Goal: Task Accomplishment & Management: Manage account settings

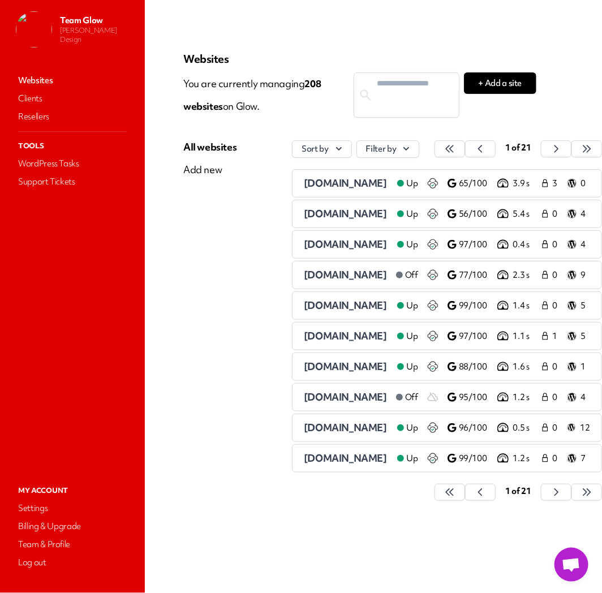
scroll to position [0, 42]
click at [456, 152] on icon "button" at bounding box center [449, 148] width 11 height 11
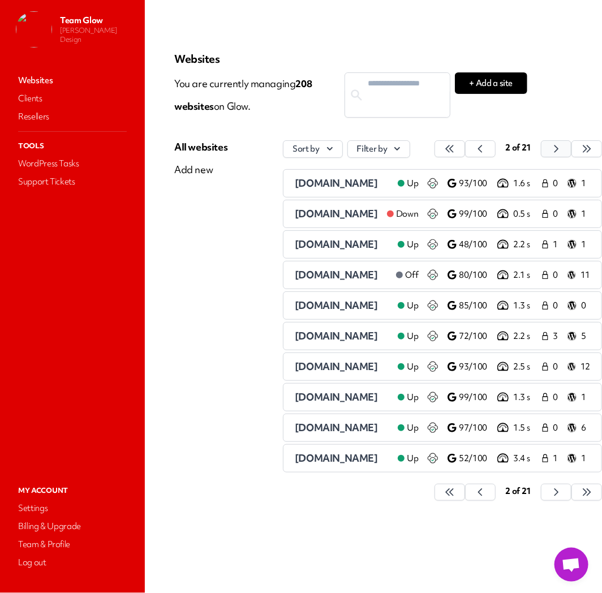
click at [456, 149] on icon "button" at bounding box center [449, 148] width 11 height 11
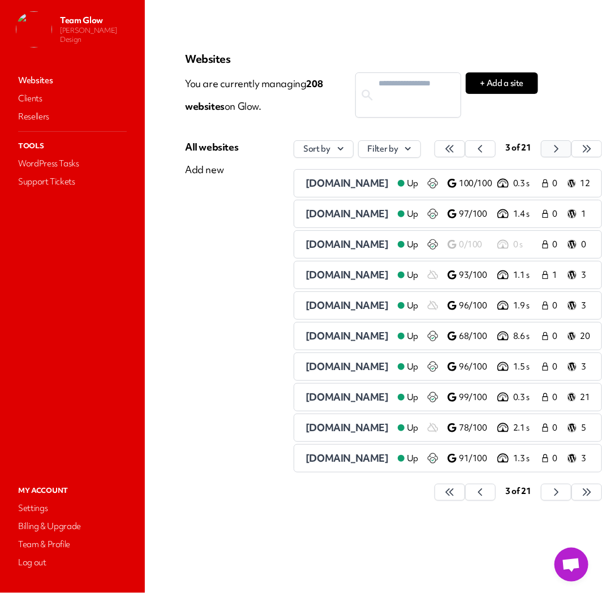
click at [456, 149] on icon "button" at bounding box center [449, 148] width 11 height 11
click at [465, 149] on button "button" at bounding box center [450, 148] width 31 height 17
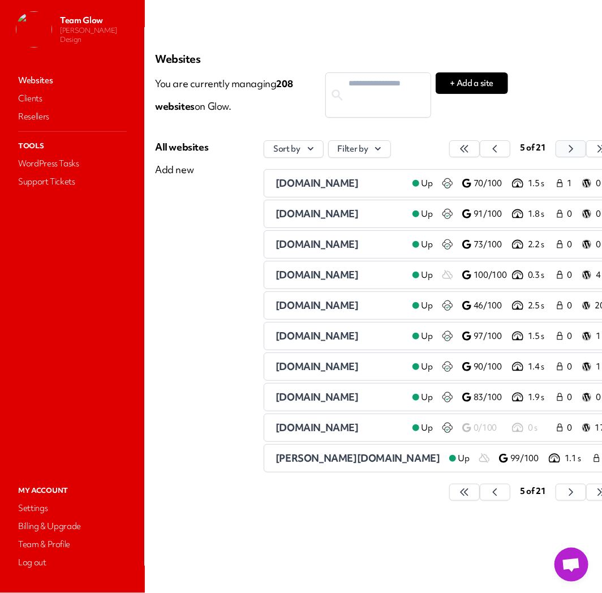
click at [480, 149] on button "button" at bounding box center [464, 148] width 31 height 17
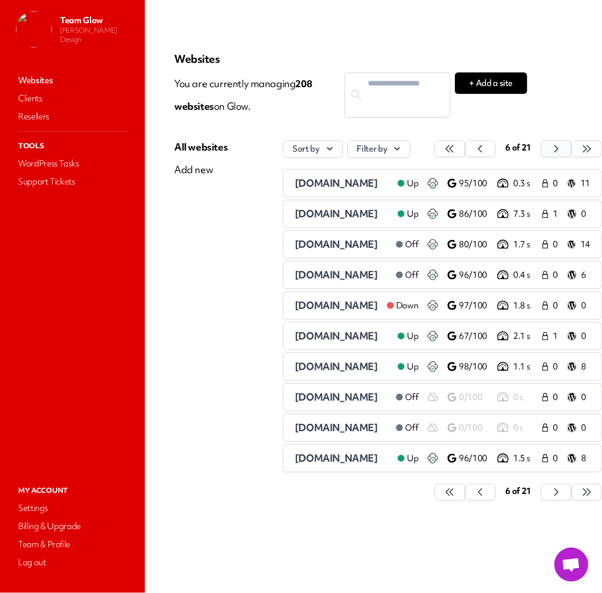
click at [456, 148] on icon "button" at bounding box center [449, 148] width 11 height 11
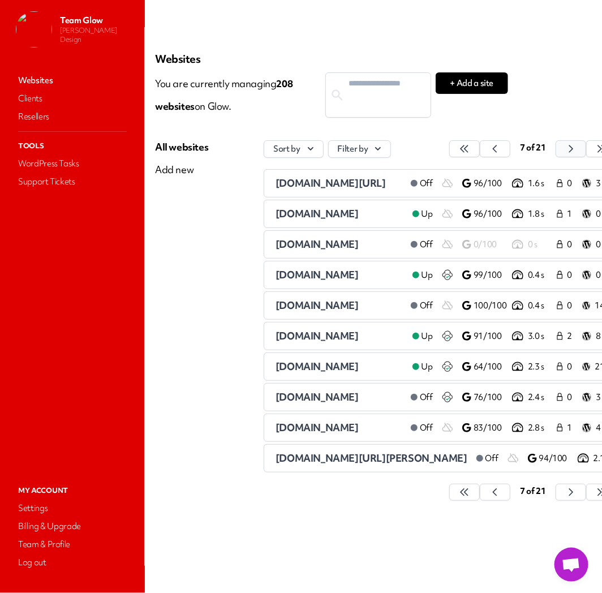
click at [480, 148] on button "button" at bounding box center [464, 148] width 31 height 17
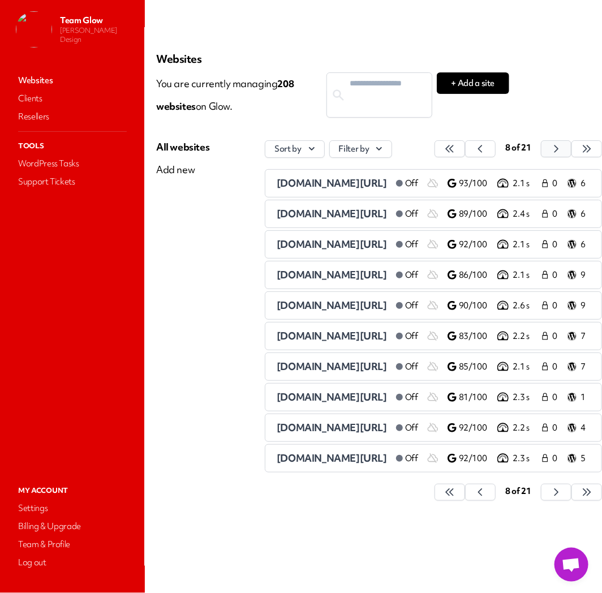
click at [465, 148] on button "button" at bounding box center [450, 148] width 31 height 17
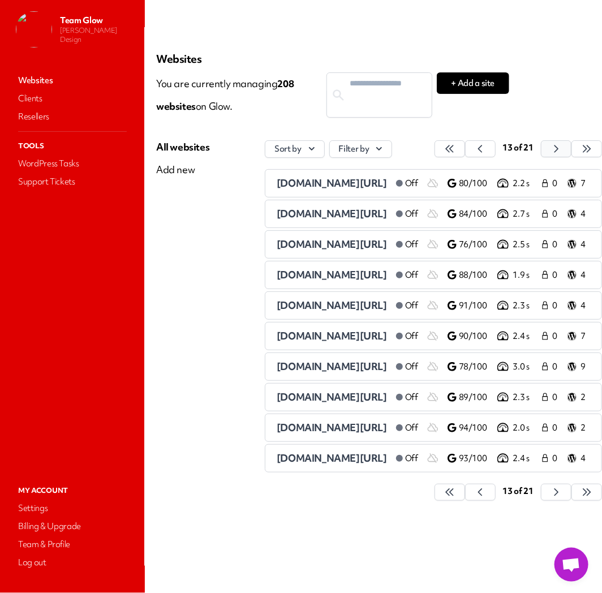
click at [465, 148] on button "button" at bounding box center [450, 148] width 31 height 17
click at [456, 147] on icon "button" at bounding box center [449, 148] width 11 height 11
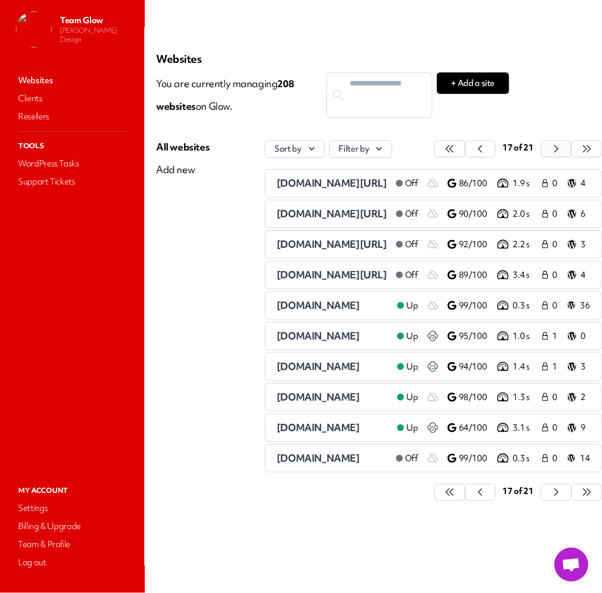
click at [456, 146] on icon "button" at bounding box center [449, 148] width 11 height 11
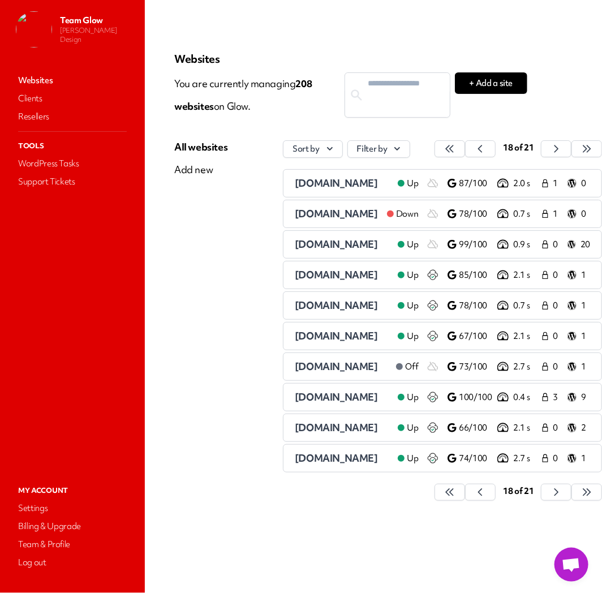
click at [310, 216] on span "[DOMAIN_NAME]" at bounding box center [336, 213] width 83 height 13
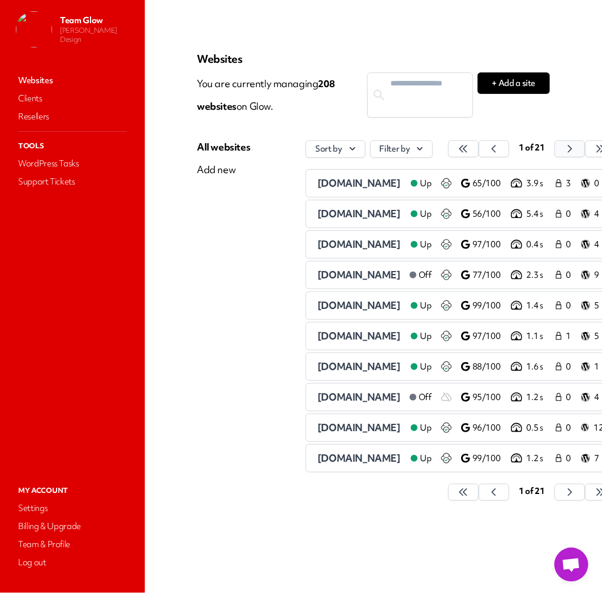
click at [469, 153] on icon "button" at bounding box center [463, 148] width 11 height 11
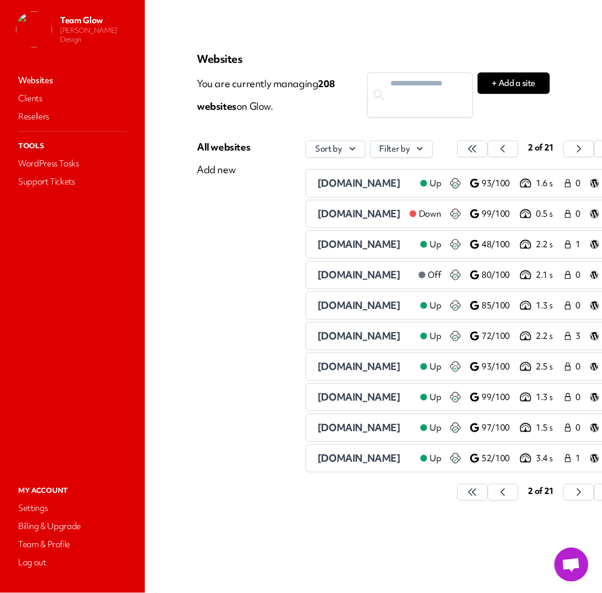
scroll to position [0, 57]
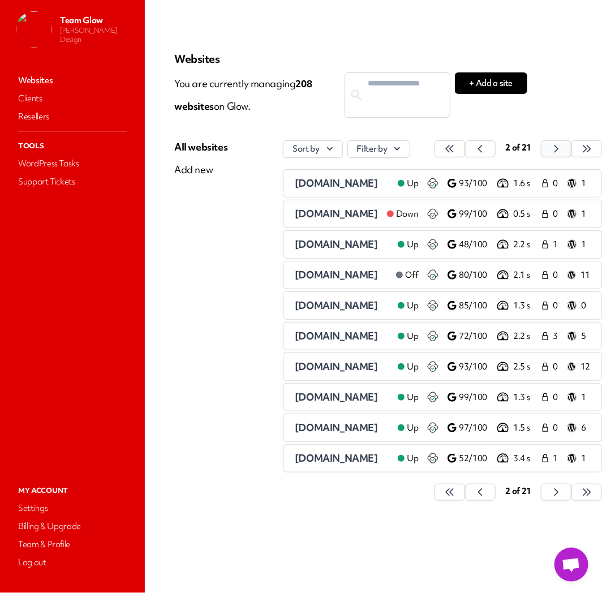
click at [456, 151] on icon "button" at bounding box center [449, 148] width 11 height 11
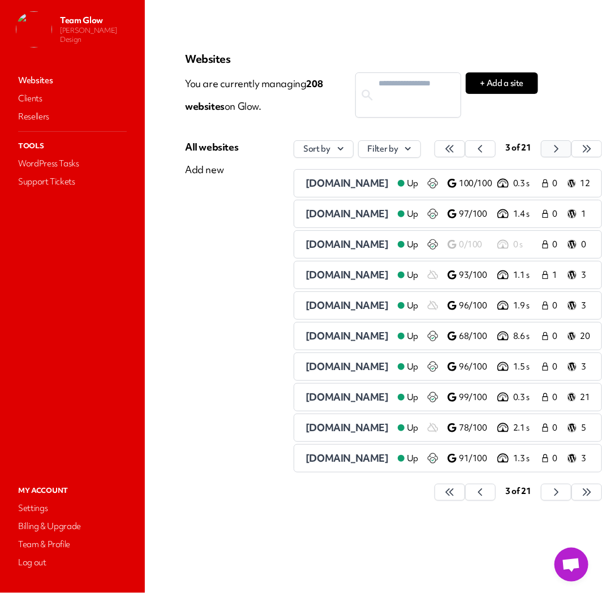
click at [456, 151] on icon "button" at bounding box center [449, 148] width 11 height 11
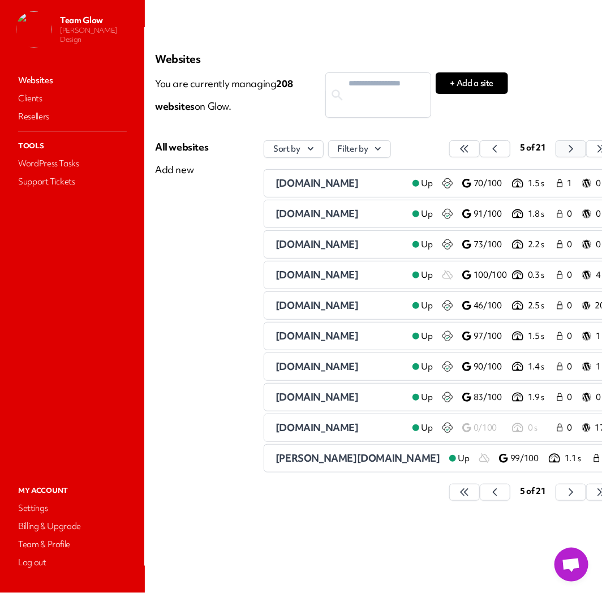
click at [480, 151] on button "button" at bounding box center [464, 148] width 31 height 17
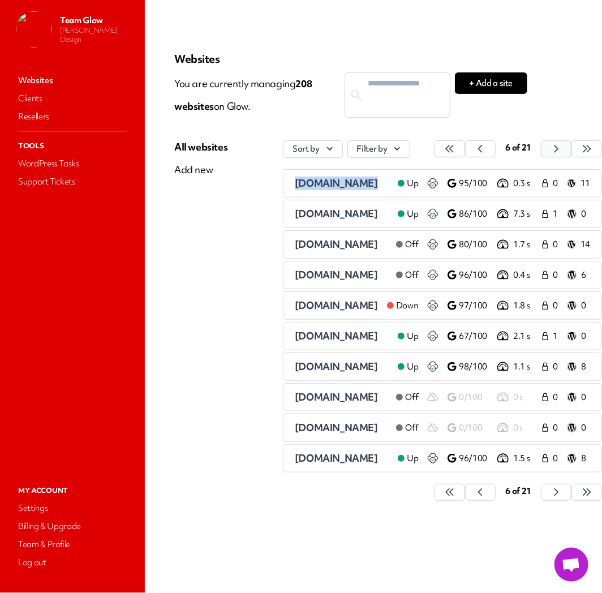
click at [555, 151] on div "6 of 21" at bounding box center [519, 149] width 168 height 18
click at [456, 151] on icon "button" at bounding box center [449, 148] width 11 height 11
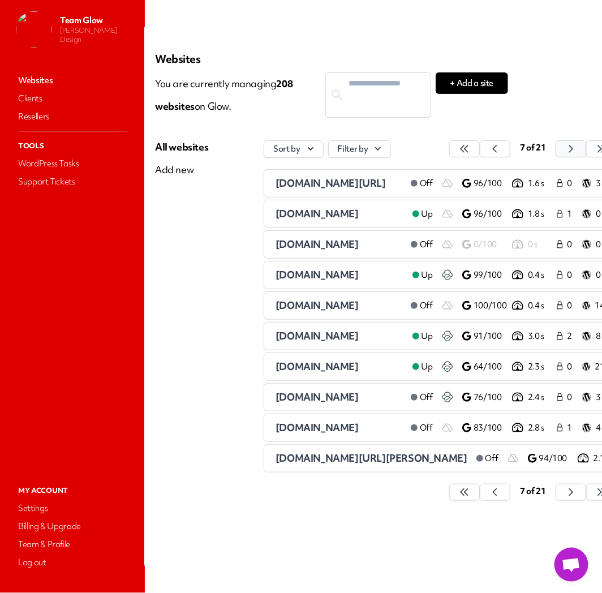
click at [470, 151] on icon "button" at bounding box center [464, 148] width 11 height 11
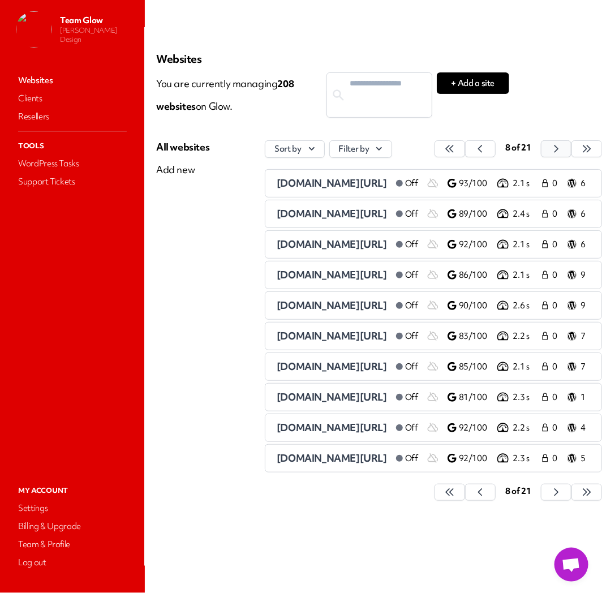
click at [456, 151] on icon "button" at bounding box center [449, 148] width 11 height 11
click at [465, 151] on button "button" at bounding box center [450, 148] width 31 height 17
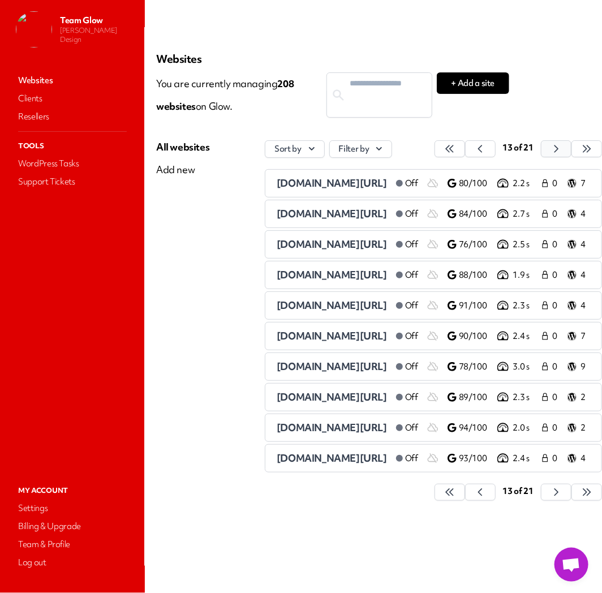
click at [453, 150] on icon "button" at bounding box center [449, 148] width 7 height 7
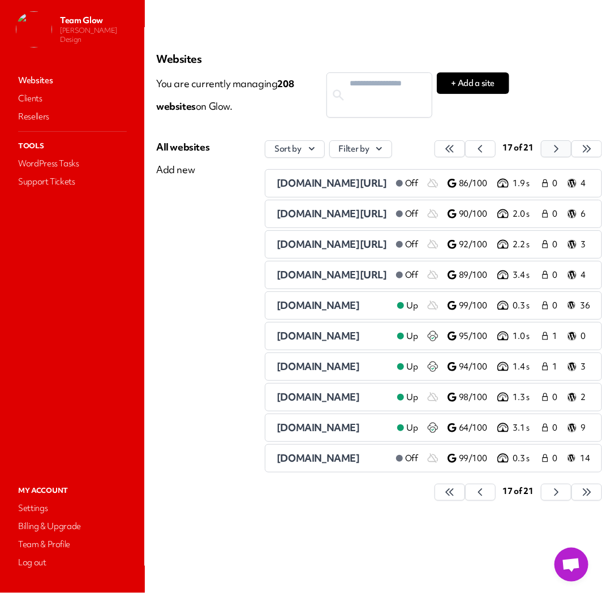
click at [453, 150] on icon "button" at bounding box center [449, 148] width 7 height 7
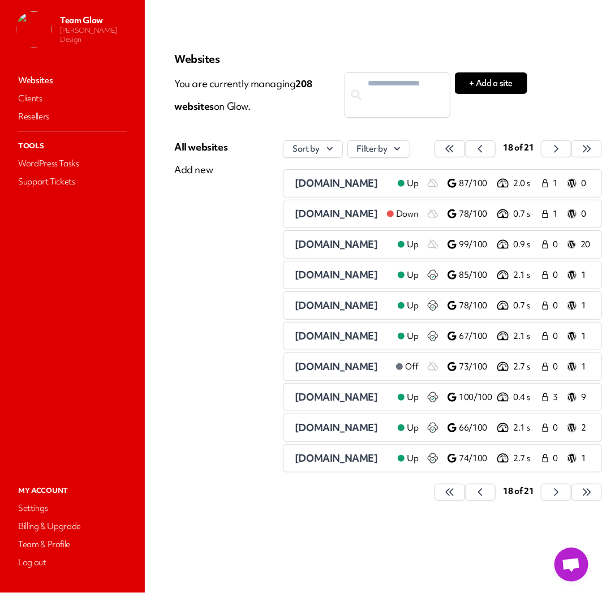
click at [307, 245] on span "[DOMAIN_NAME]" at bounding box center [336, 244] width 83 height 13
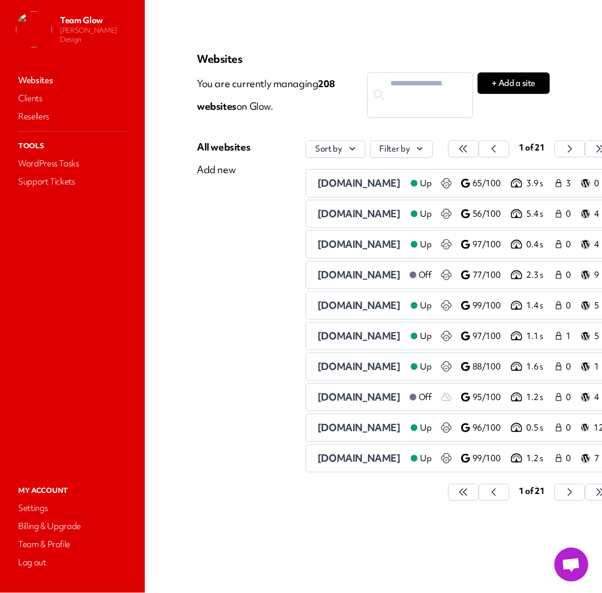
scroll to position [0, 42]
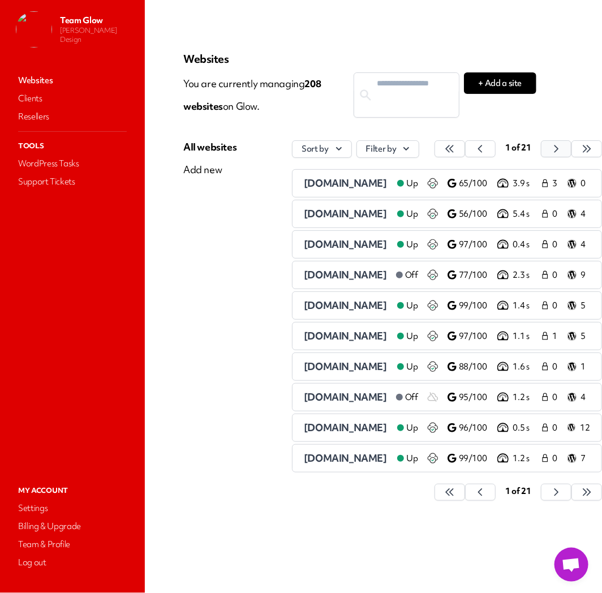
click at [465, 149] on button "button" at bounding box center [450, 148] width 31 height 17
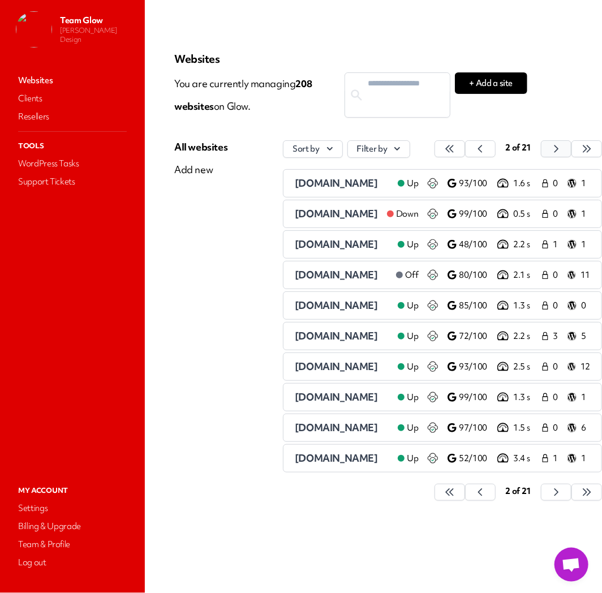
click at [537, 149] on div "2 of 21" at bounding box center [518, 149] width 36 height 18
click at [456, 151] on icon "button" at bounding box center [449, 148] width 11 height 11
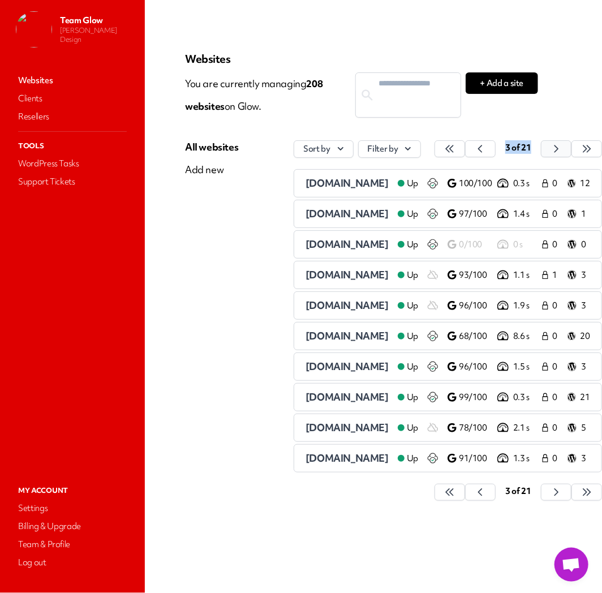
click at [456, 151] on icon "button" at bounding box center [449, 148] width 11 height 11
click at [465, 151] on button "button" at bounding box center [450, 148] width 31 height 17
click at [456, 151] on icon "button" at bounding box center [449, 148] width 11 height 11
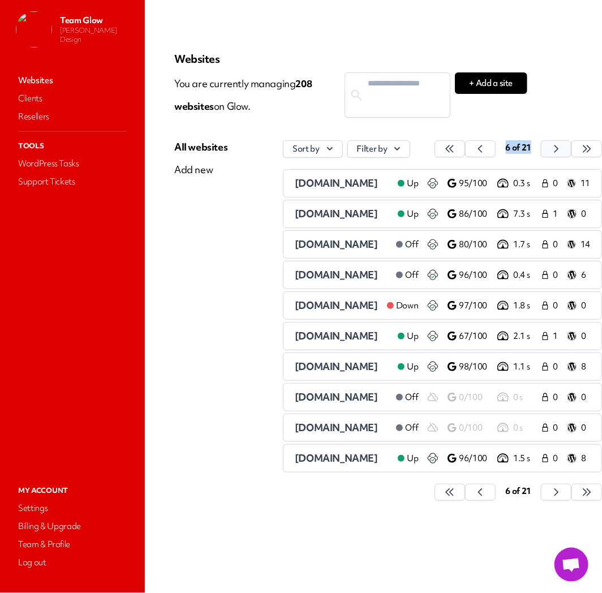
click at [456, 151] on icon "button" at bounding box center [449, 148] width 11 height 11
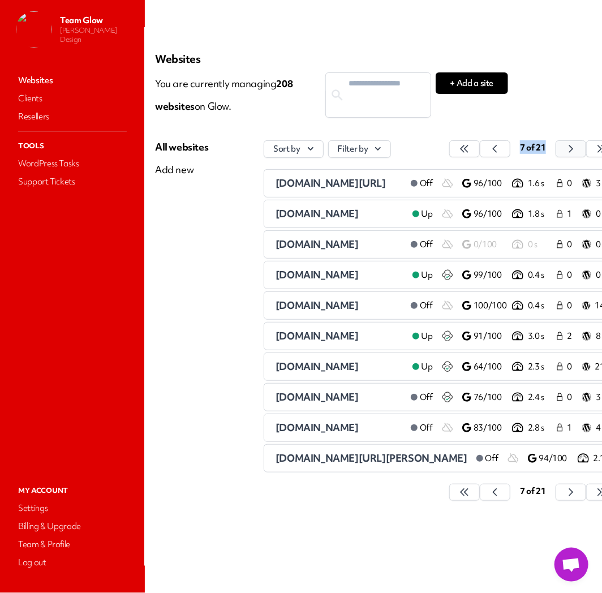
click at [470, 151] on icon "button" at bounding box center [464, 148] width 11 height 11
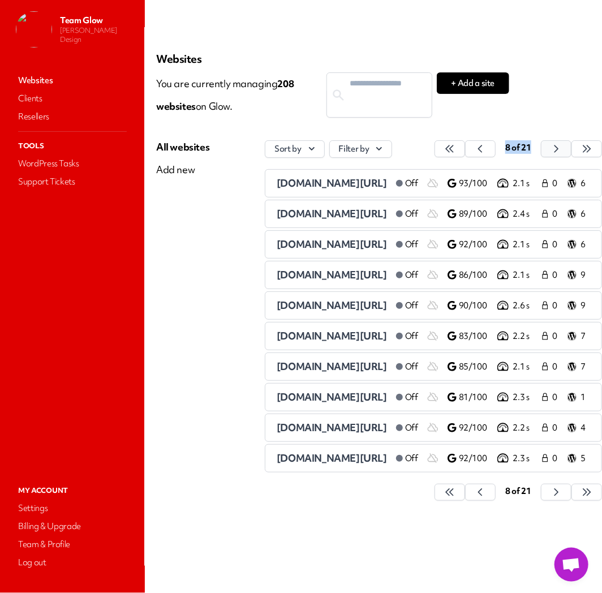
click at [456, 151] on icon "button" at bounding box center [449, 148] width 11 height 11
drag, startPoint x: 548, startPoint y: 114, endPoint x: 555, endPoint y: 121, distance: 10.4
click at [550, 114] on main "Websites You are currently managing 208 website s on Glow. + Add a site All web…" at bounding box center [373, 296] width 457 height 593
click at [465, 151] on button "button" at bounding box center [450, 148] width 31 height 17
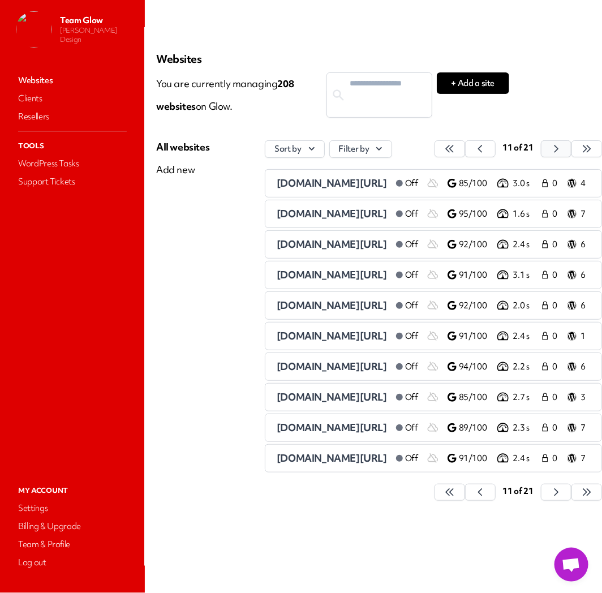
click at [465, 151] on button "button" at bounding box center [450, 148] width 31 height 17
click at [465, 150] on button "button" at bounding box center [450, 148] width 31 height 17
click at [456, 150] on icon "button" at bounding box center [449, 148] width 11 height 11
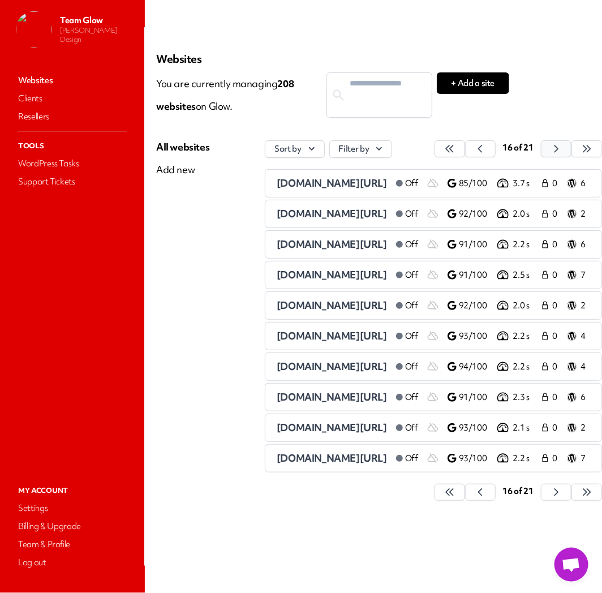
click at [456, 150] on icon "button" at bounding box center [449, 148] width 11 height 11
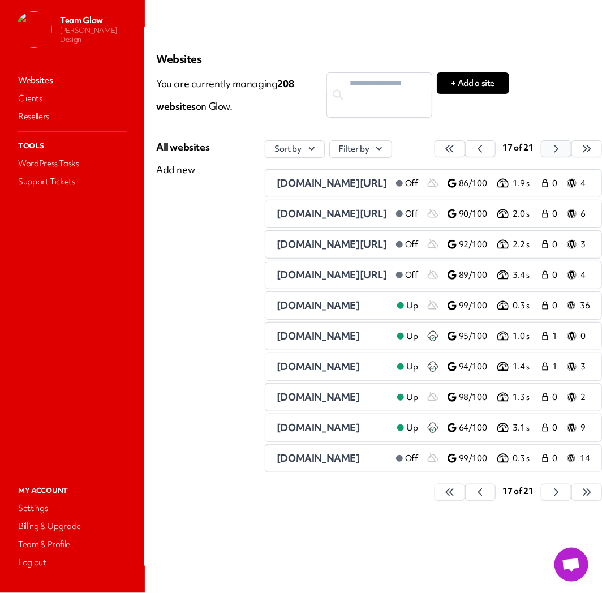
click at [456, 150] on icon "button" at bounding box center [449, 148] width 11 height 11
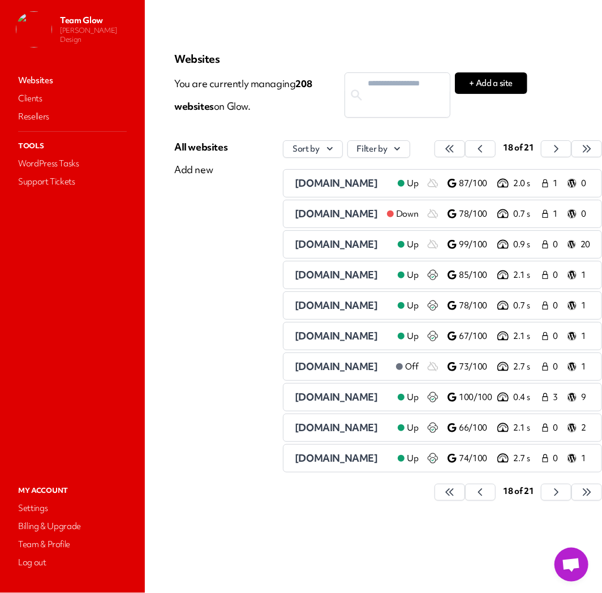
scroll to position [0, 50]
click at [307, 216] on span "[DOMAIN_NAME]" at bounding box center [336, 213] width 83 height 13
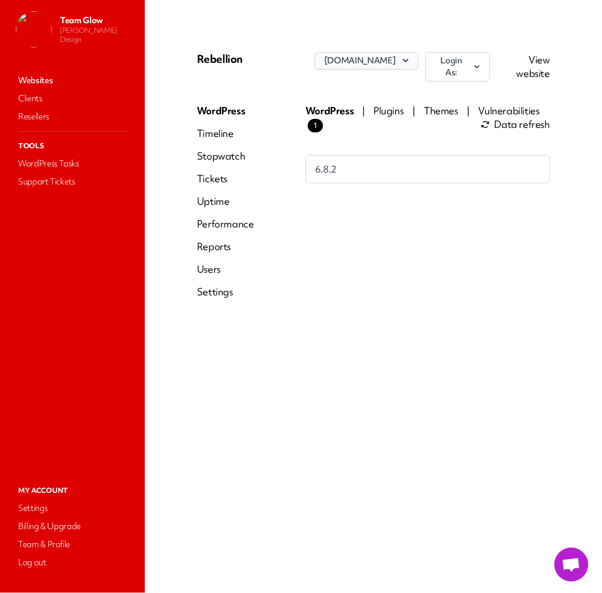
click at [411, 60] on icon "button" at bounding box center [405, 60] width 11 height 11
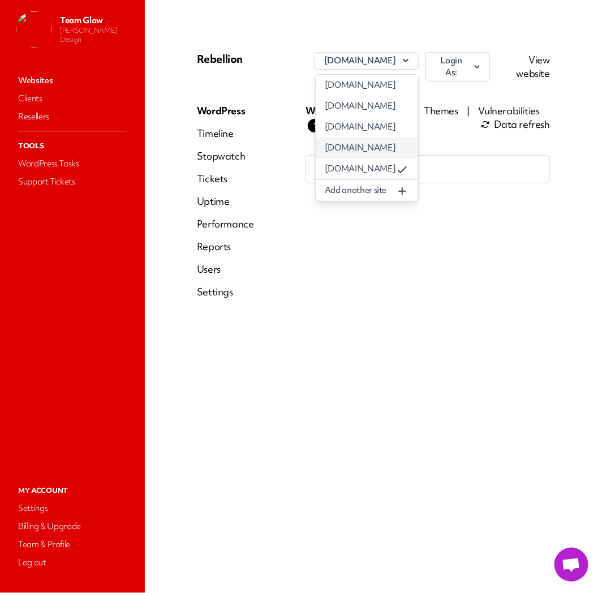
click at [391, 148] on link "[DOMAIN_NAME]" at bounding box center [367, 148] width 102 height 21
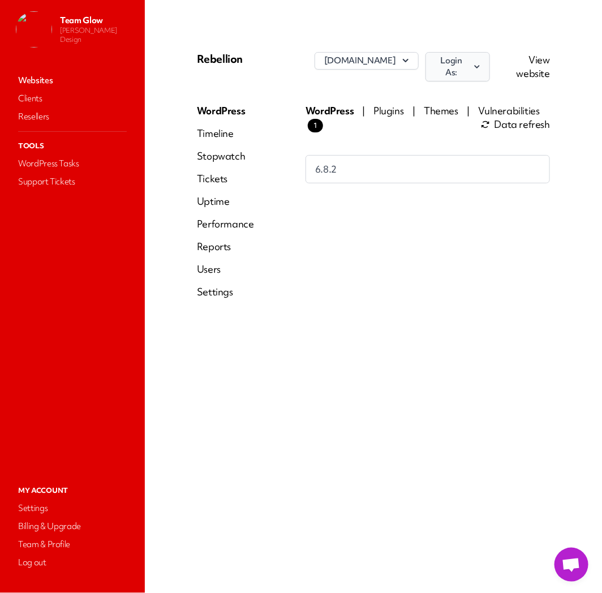
click at [462, 59] on button "Login As:" at bounding box center [458, 66] width 64 height 29
click at [460, 109] on link "JasonHunter Design" at bounding box center [427, 118] width 126 height 21
click at [40, 78] on link "Websites" at bounding box center [72, 80] width 113 height 16
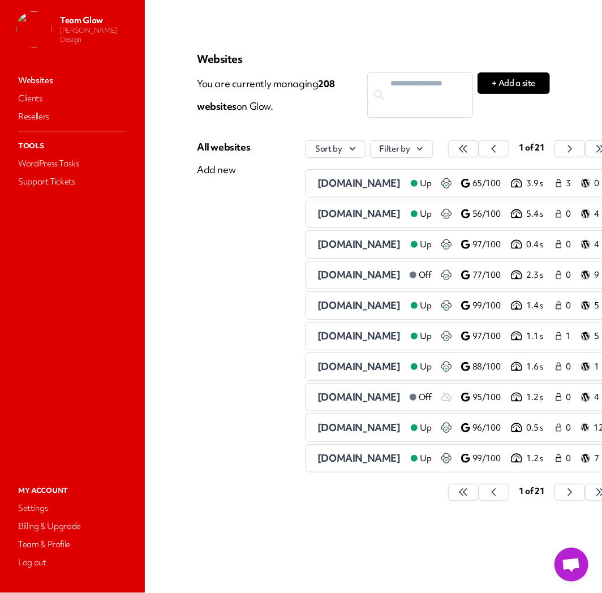
scroll to position [0, 42]
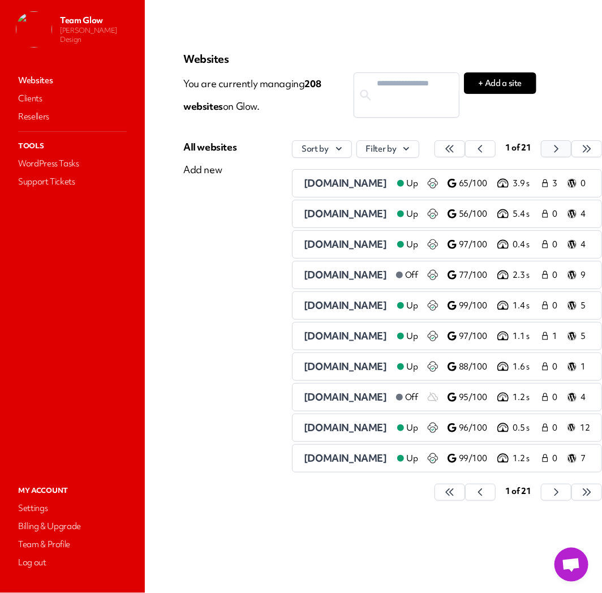
click at [456, 147] on icon "button" at bounding box center [449, 148] width 11 height 11
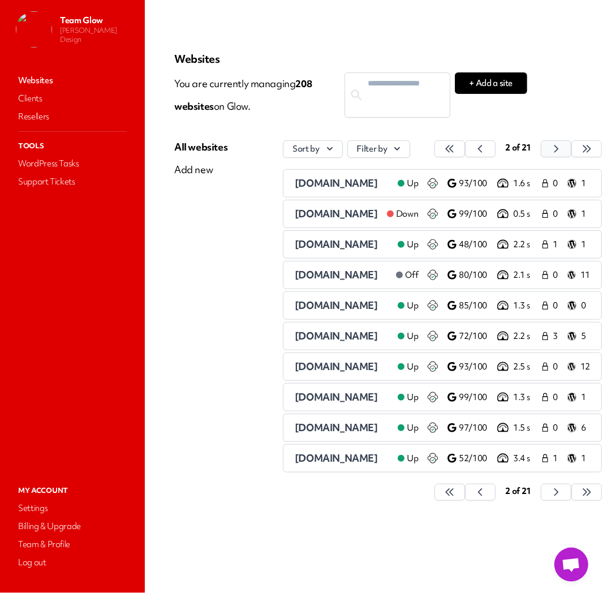
click at [465, 147] on button "button" at bounding box center [450, 148] width 31 height 17
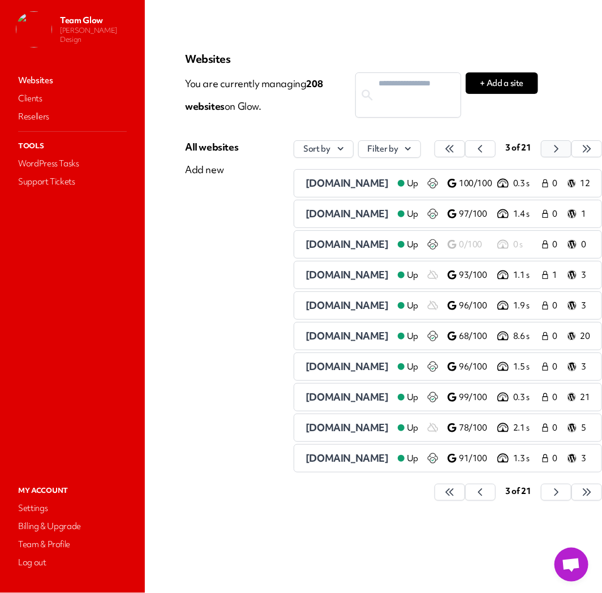
click at [465, 147] on button "button" at bounding box center [450, 148] width 31 height 17
click at [456, 147] on icon "button" at bounding box center [449, 148] width 11 height 11
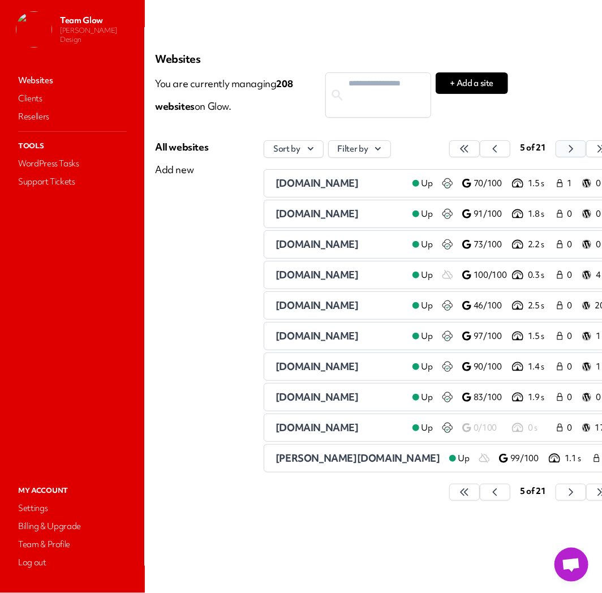
click at [470, 147] on icon "button" at bounding box center [464, 148] width 11 height 11
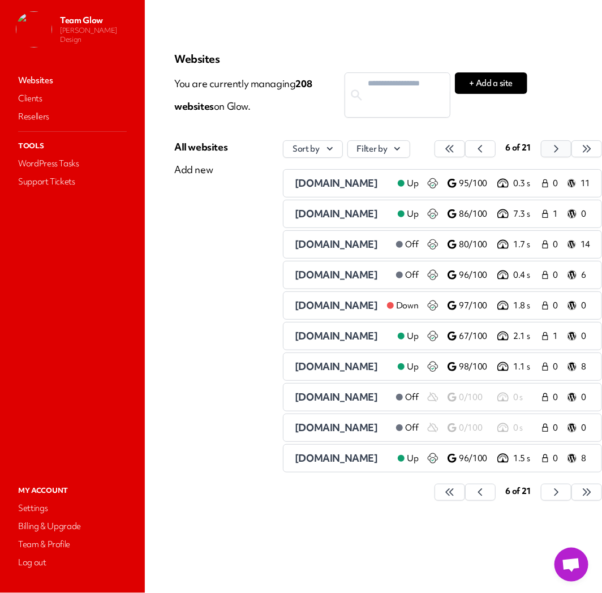
click at [465, 147] on button "button" at bounding box center [450, 148] width 31 height 17
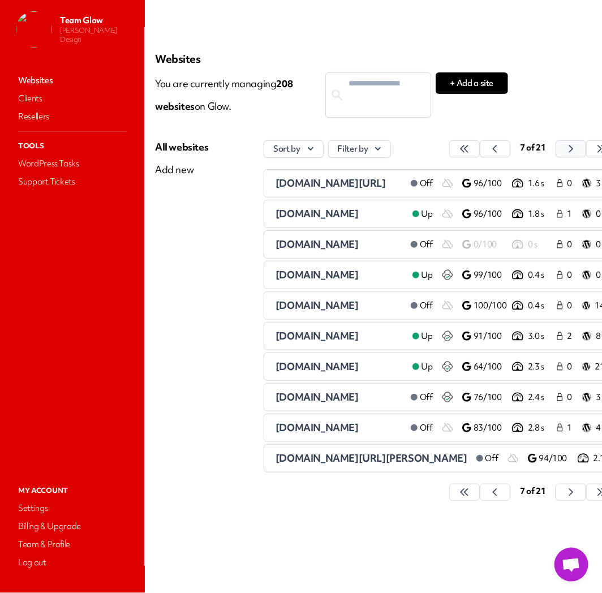
click at [480, 147] on button "button" at bounding box center [464, 148] width 31 height 17
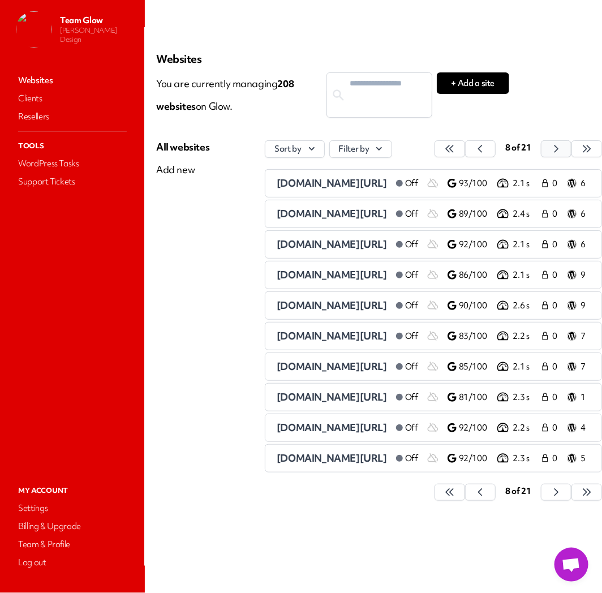
click at [465, 147] on button "button" at bounding box center [450, 148] width 31 height 17
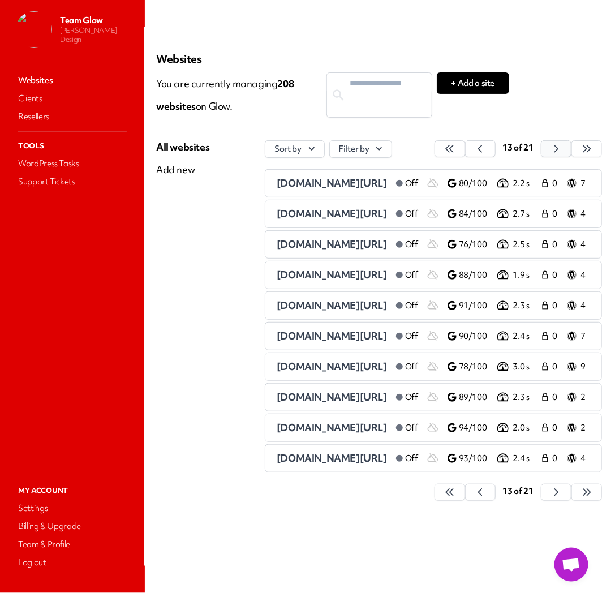
click at [465, 147] on button "button" at bounding box center [450, 148] width 31 height 17
click at [456, 147] on icon "button" at bounding box center [449, 148] width 11 height 11
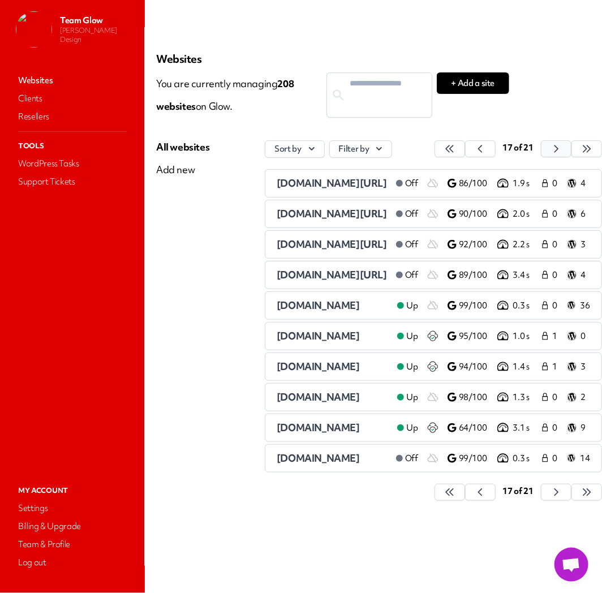
click at [456, 147] on icon "button" at bounding box center [449, 148] width 11 height 11
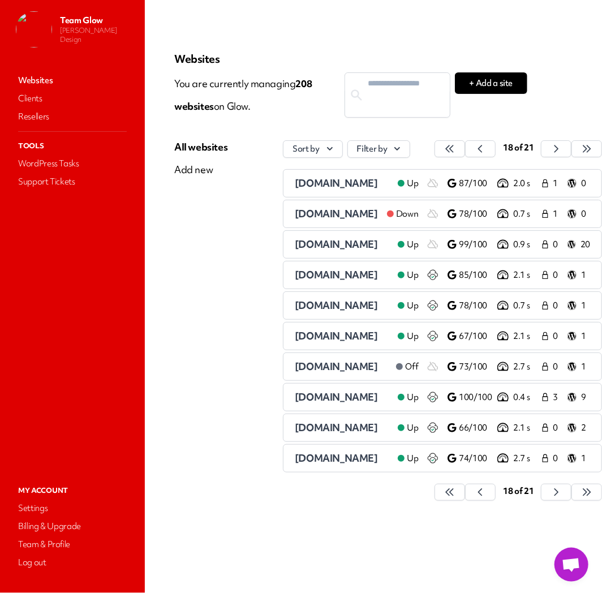
scroll to position [0, 50]
click at [295, 280] on span "[DOMAIN_NAME]" at bounding box center [336, 274] width 83 height 13
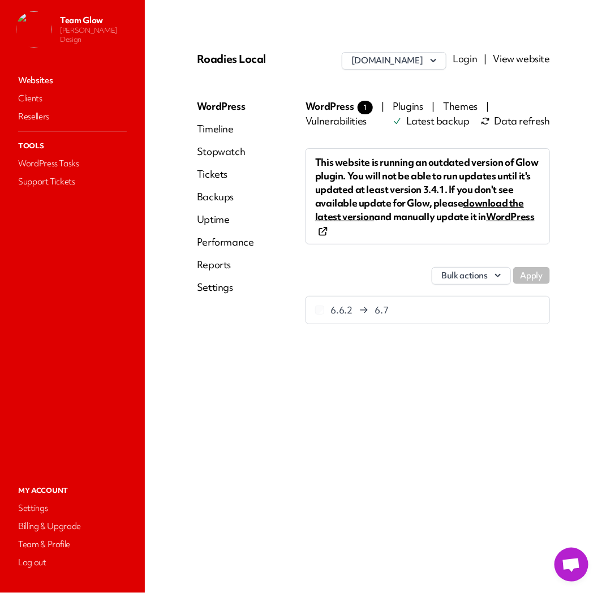
click at [473, 57] on link "Login" at bounding box center [465, 58] width 24 height 13
click at [44, 76] on link "Websites" at bounding box center [72, 80] width 113 height 16
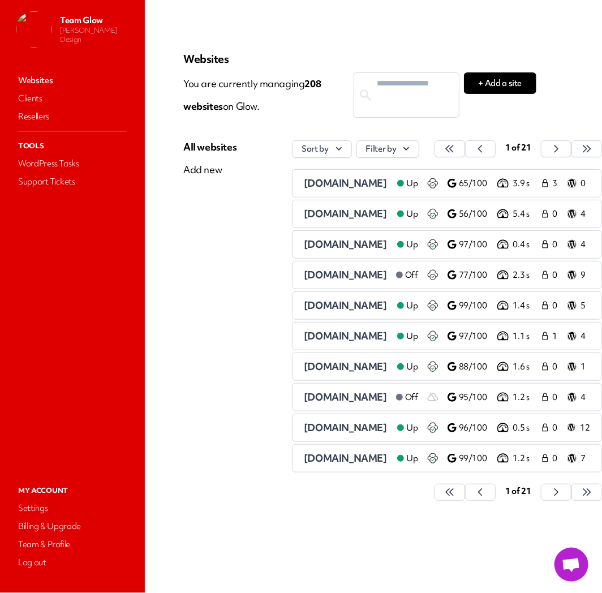
scroll to position [0, 42]
click at [456, 150] on icon "button" at bounding box center [449, 148] width 11 height 11
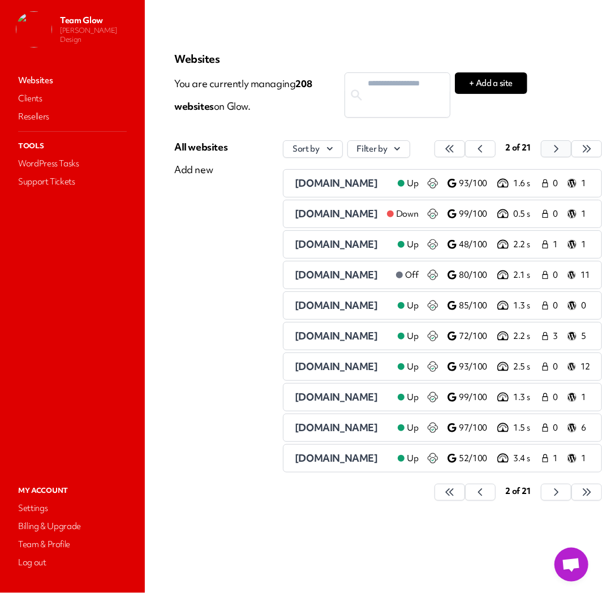
click at [555, 150] on div "2 of 21" at bounding box center [519, 149] width 168 height 18
click at [456, 148] on icon "button" at bounding box center [449, 148] width 11 height 11
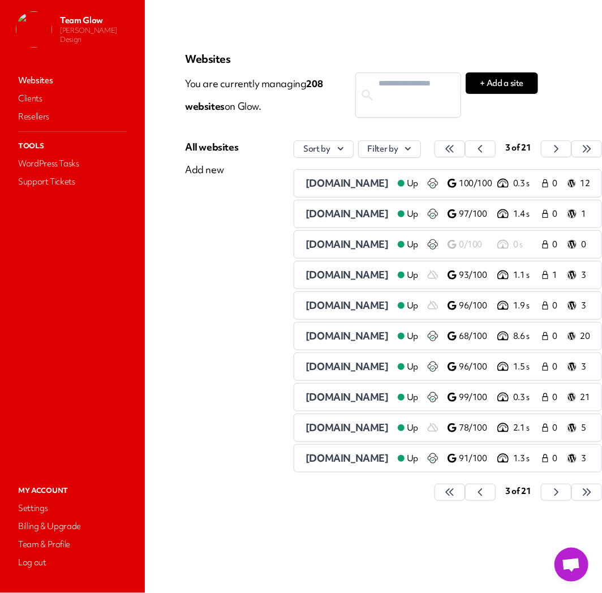
scroll to position [0, 78]
click at [456, 144] on icon "button" at bounding box center [449, 148] width 11 height 11
click at [530, 144] on span "4 of 21" at bounding box center [518, 147] width 26 height 11
click at [456, 151] on icon "button" at bounding box center [449, 148] width 11 height 11
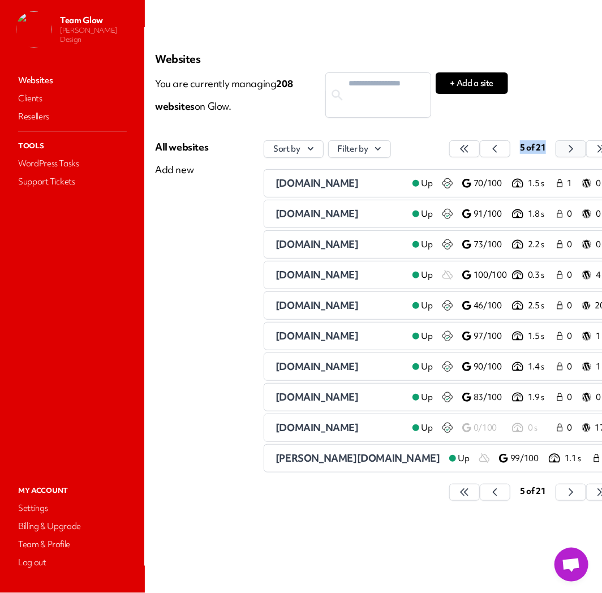
click at [470, 152] on icon "button" at bounding box center [464, 148] width 11 height 11
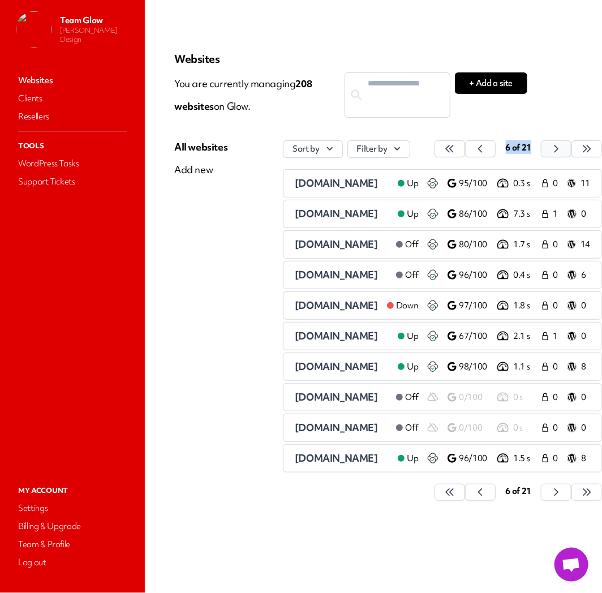
click at [465, 151] on button "button" at bounding box center [450, 148] width 31 height 17
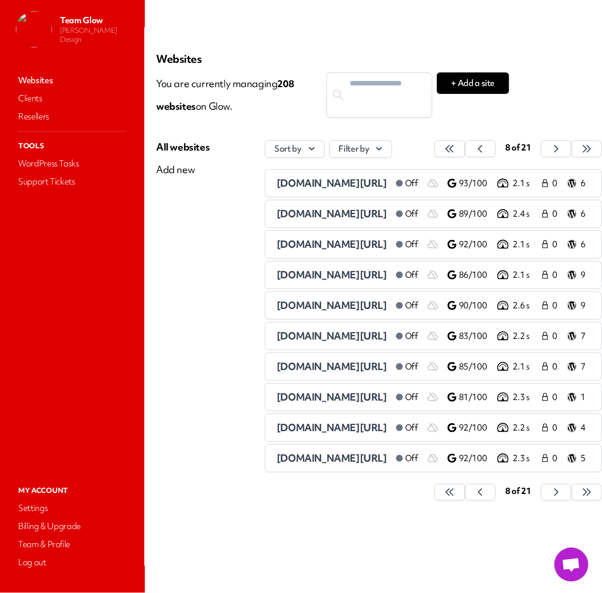
click at [529, 106] on div "Websites You are currently managing 208 website s on Glow. + Add a site All web…" at bounding box center [333, 296] width 408 height 539
click at [456, 146] on icon "button" at bounding box center [449, 148] width 11 height 11
click at [456, 147] on icon "button" at bounding box center [449, 148] width 11 height 11
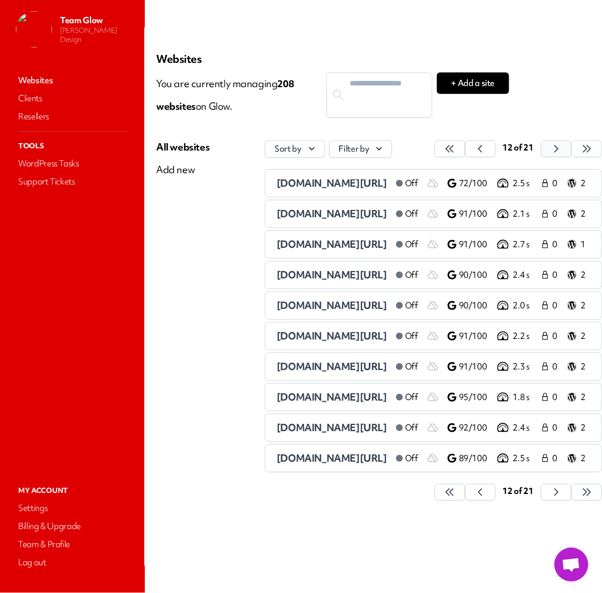
click at [456, 147] on icon "button" at bounding box center [449, 148] width 11 height 11
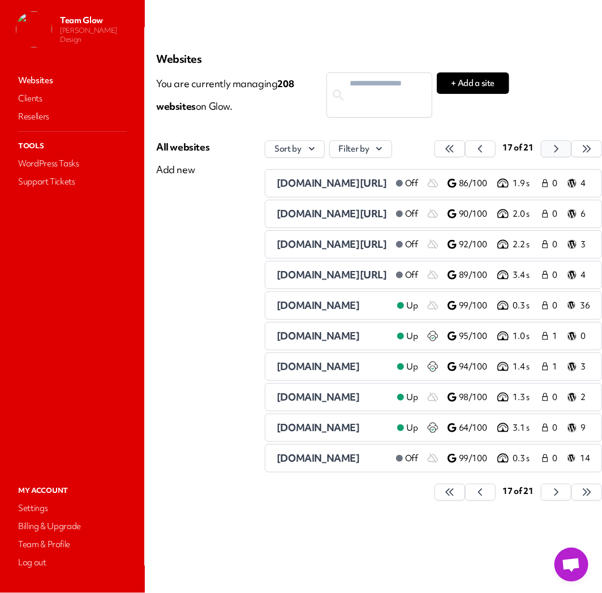
click at [456, 147] on icon "button" at bounding box center [449, 148] width 11 height 11
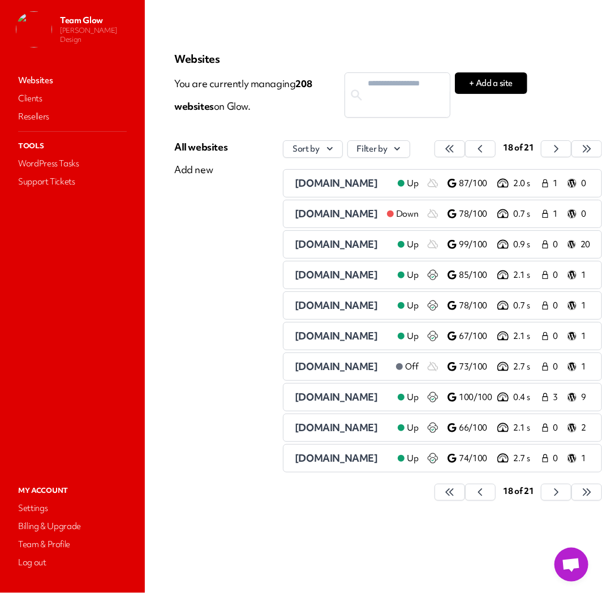
click at [354, 338] on span "[DOMAIN_NAME]" at bounding box center [336, 335] width 83 height 13
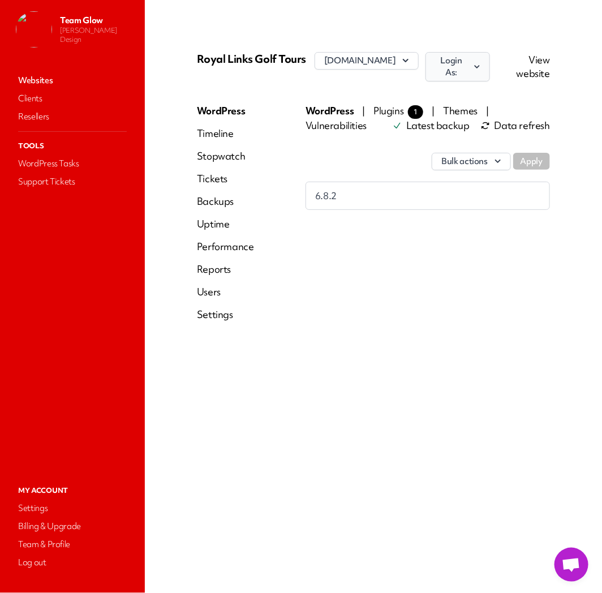
click at [478, 69] on button "Login As:" at bounding box center [458, 66] width 64 height 29
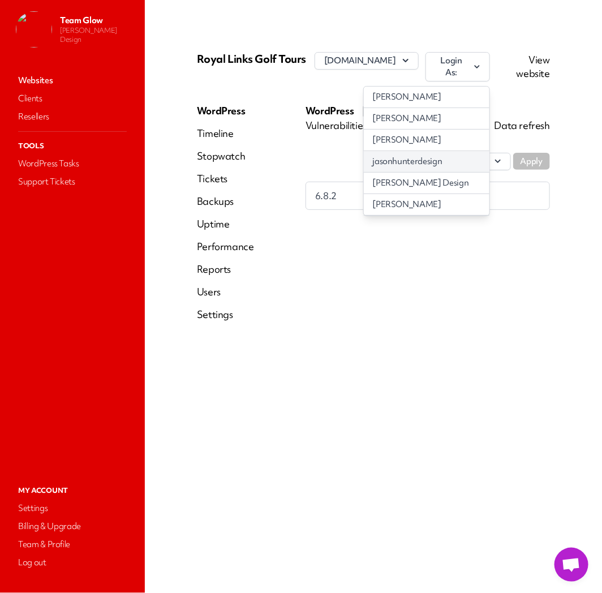
click at [471, 169] on link "jasonhunterdesign" at bounding box center [427, 161] width 126 height 21
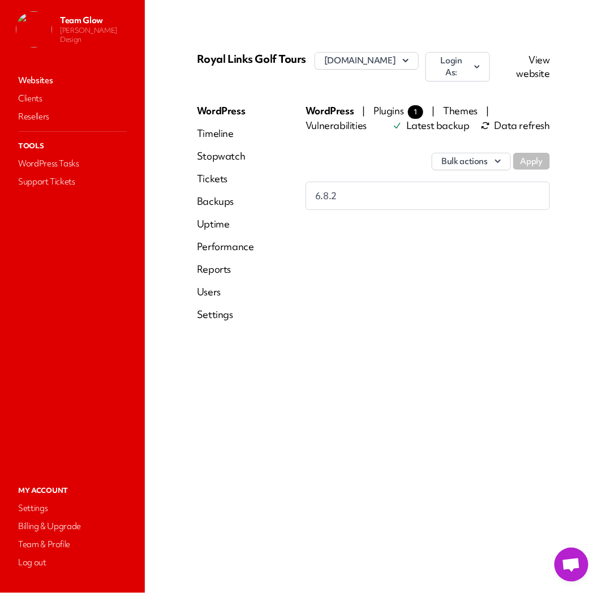
click at [207, 299] on div "WordPress Timeline Stopwatch Tickets Backups Uptime Performance Reports Users S…" at bounding box center [225, 217] width 57 height 226
click at [209, 294] on link "Users" at bounding box center [225, 292] width 57 height 14
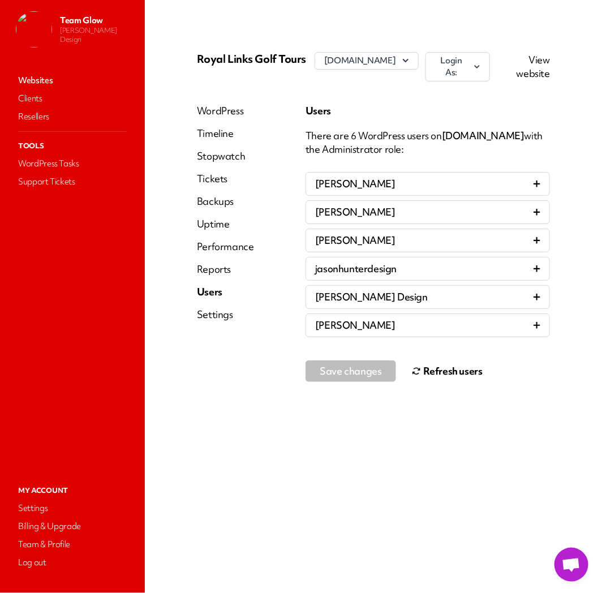
click at [460, 374] on button "Refresh users" at bounding box center [447, 371] width 71 height 23
click at [47, 81] on link "Websites" at bounding box center [72, 80] width 113 height 16
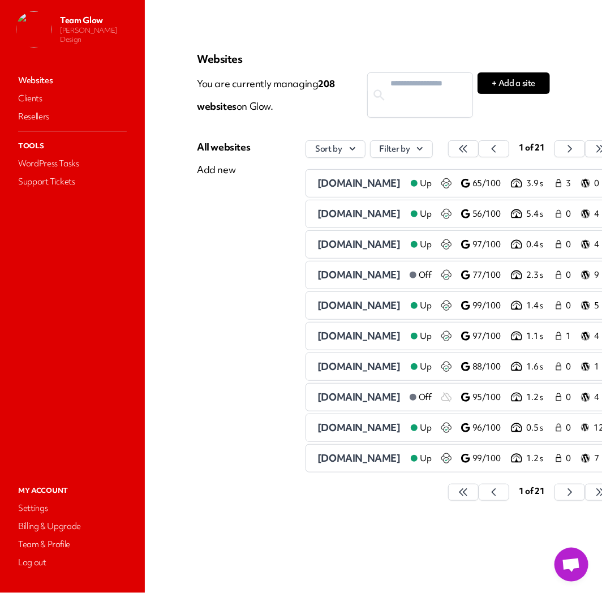
scroll to position [0, 42]
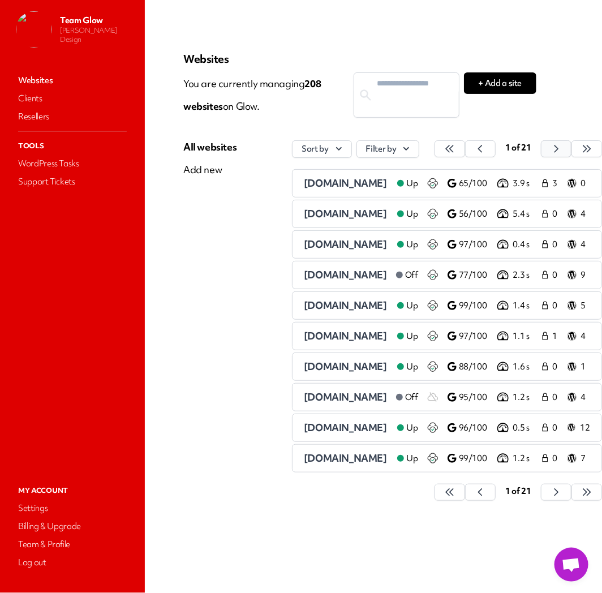
click at [456, 144] on icon "button" at bounding box center [449, 148] width 11 height 11
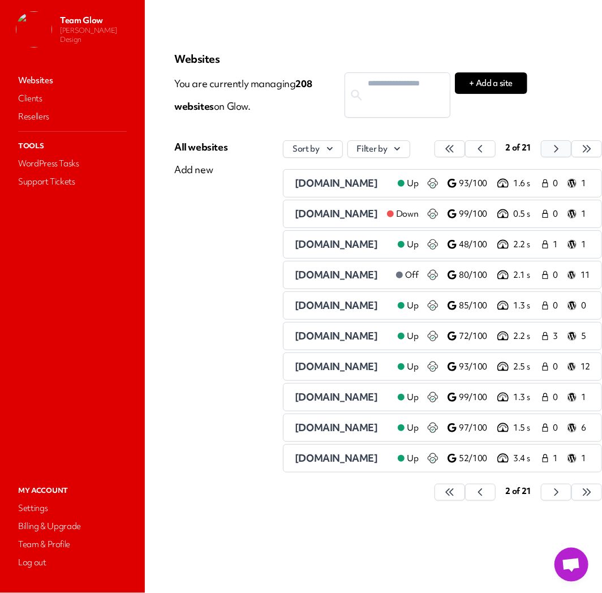
click at [551, 144] on div "2 of 21" at bounding box center [519, 149] width 168 height 18
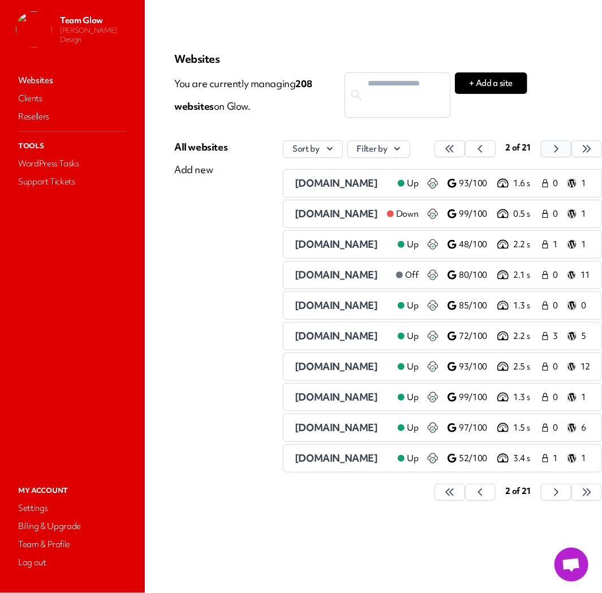
click at [551, 144] on div "2 of 21" at bounding box center [519, 149] width 168 height 18
click at [465, 153] on button "button" at bounding box center [450, 148] width 31 height 17
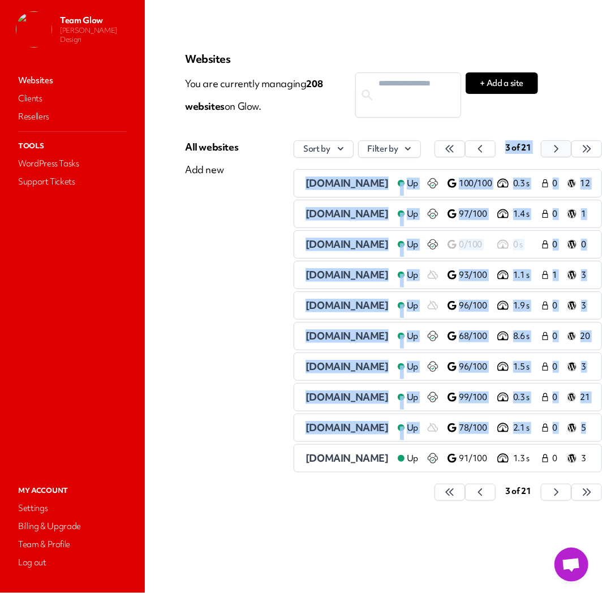
click at [465, 153] on button "button" at bounding box center [450, 148] width 31 height 17
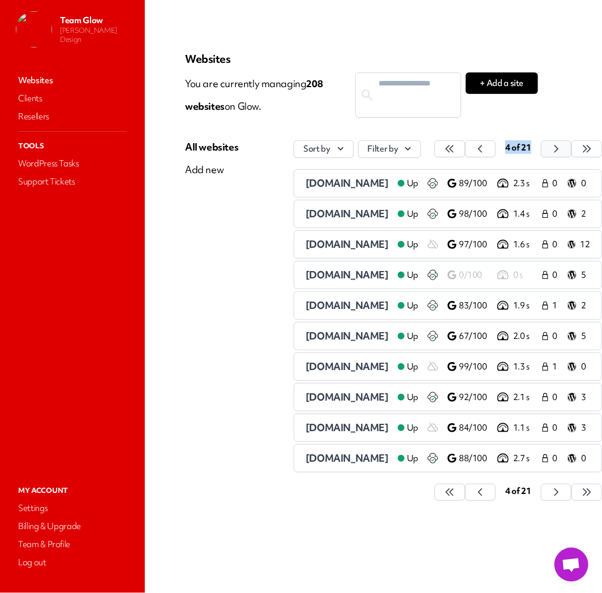
click at [465, 153] on button "button" at bounding box center [450, 148] width 31 height 17
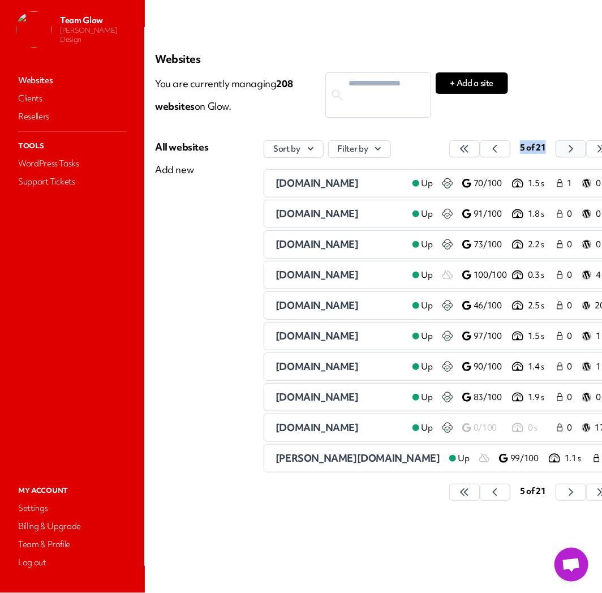
click at [470, 153] on icon "button" at bounding box center [464, 148] width 11 height 11
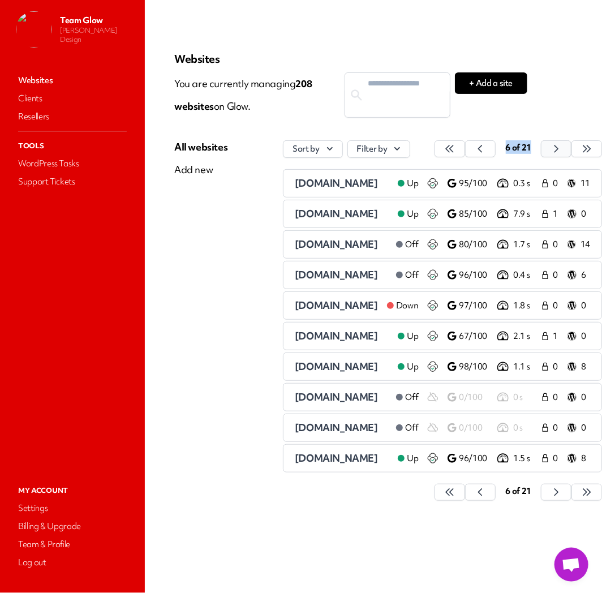
click at [465, 153] on button "button" at bounding box center [450, 148] width 31 height 17
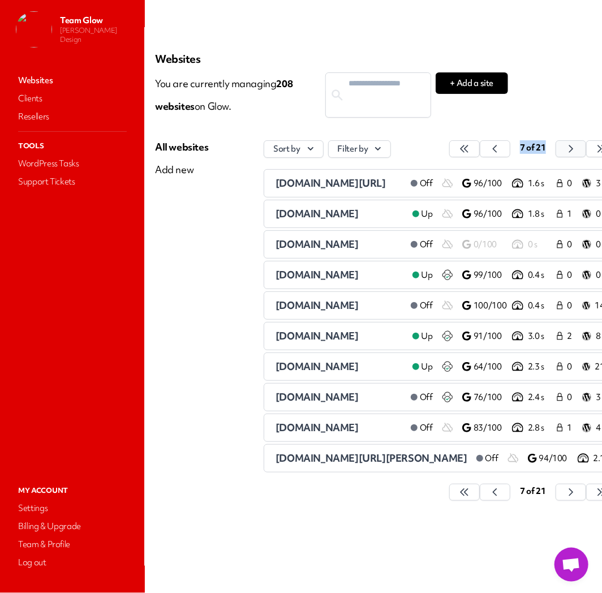
click at [470, 152] on icon "button" at bounding box center [464, 148] width 11 height 11
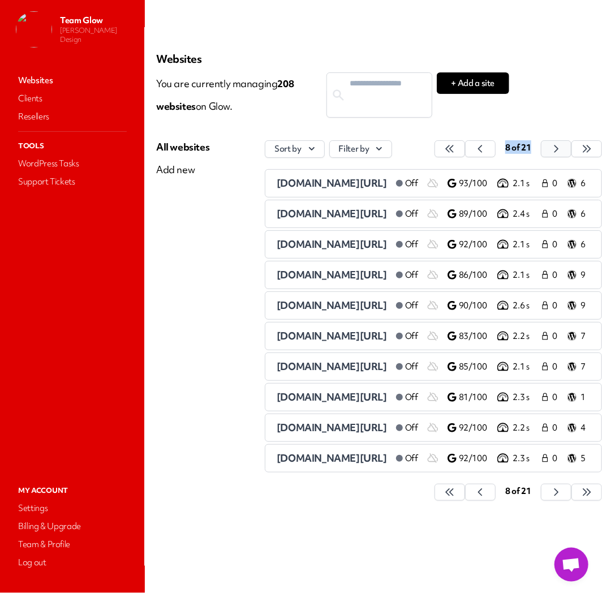
click at [465, 151] on button "button" at bounding box center [450, 148] width 31 height 17
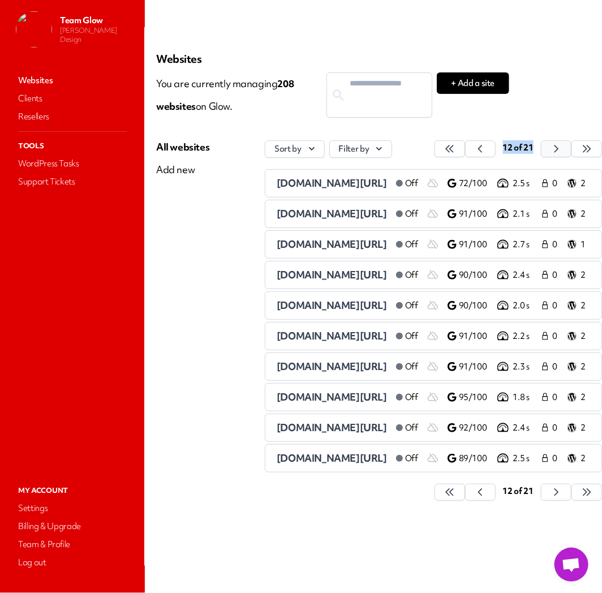
click at [465, 151] on button "button" at bounding box center [450, 148] width 31 height 17
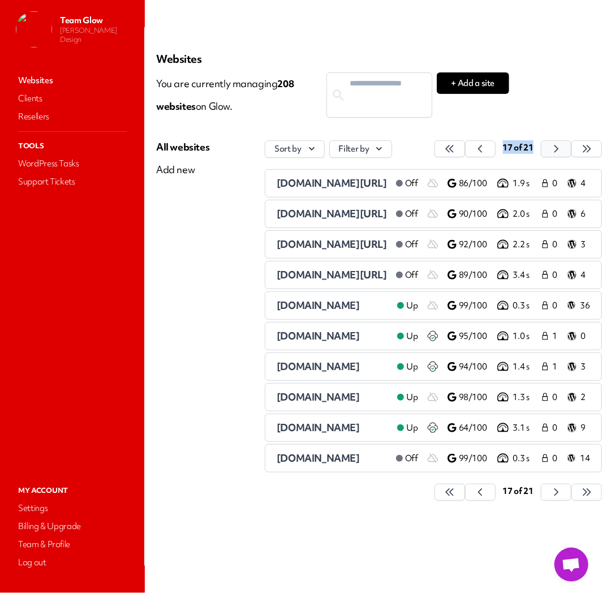
click at [456, 148] on icon "button" at bounding box center [449, 148] width 11 height 11
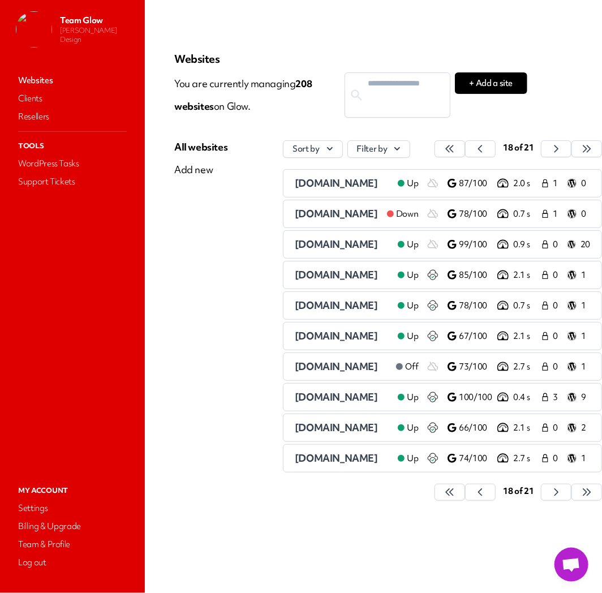
click at [546, 105] on main "Websites You are currently managing 208 website s on Glow. + Add a site All web…" at bounding box center [373, 296] width 457 height 593
click at [315, 400] on span "[DOMAIN_NAME]" at bounding box center [336, 397] width 83 height 13
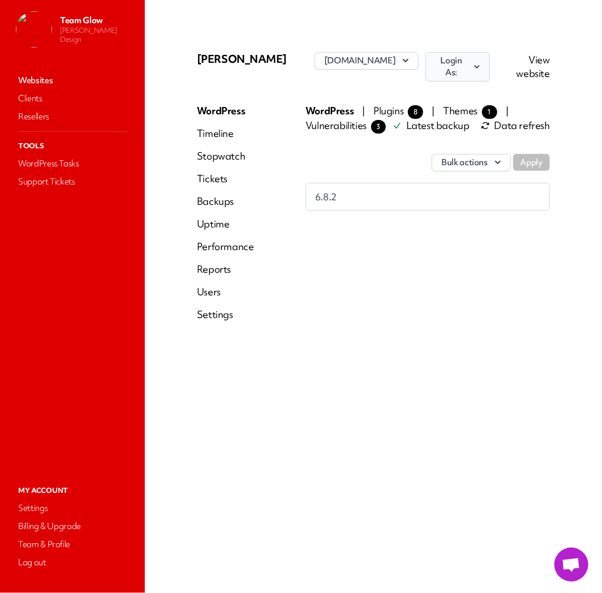
click at [473, 64] on icon "button" at bounding box center [477, 66] width 10 height 11
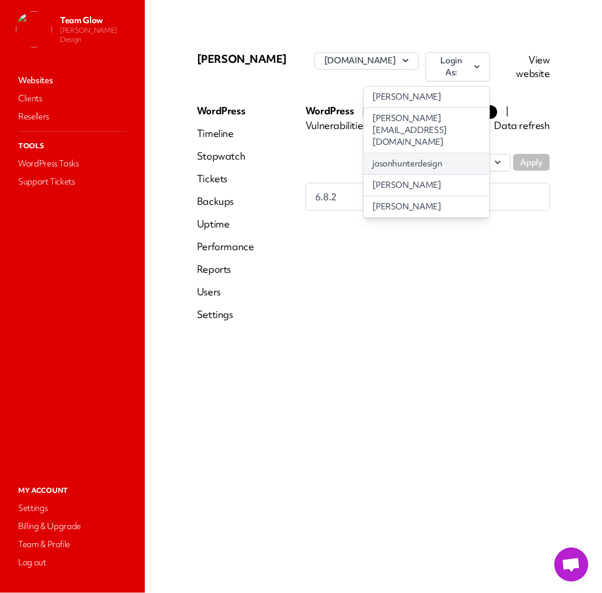
click at [431, 153] on link "jasonhunterdesign" at bounding box center [427, 163] width 126 height 21
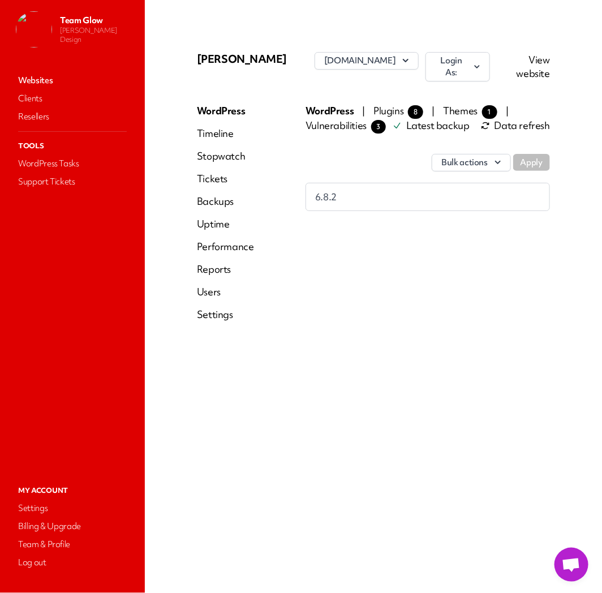
click at [205, 294] on div "WordPress Timeline Stopwatch Tickets Backups Uptime Performance Reports Users S…" at bounding box center [225, 217] width 57 height 226
click at [205, 291] on link "Users" at bounding box center [225, 292] width 57 height 14
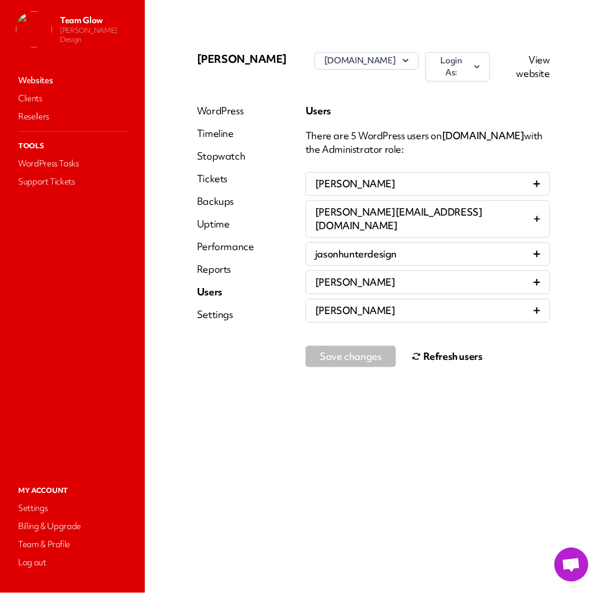
click at [443, 346] on button "Refresh users" at bounding box center [447, 356] width 71 height 23
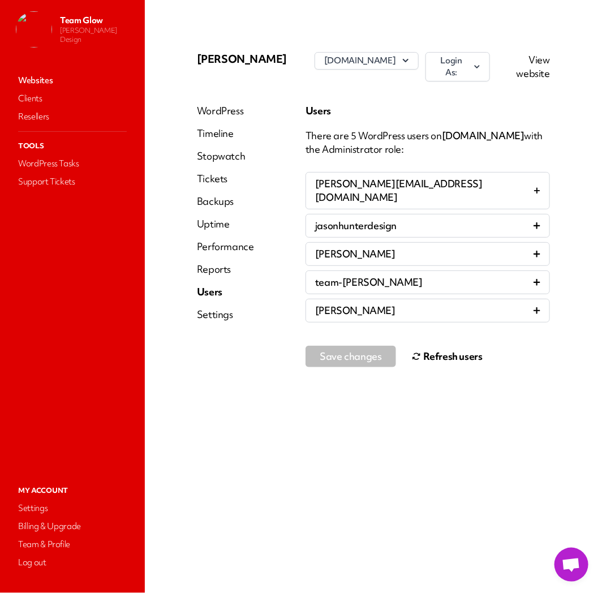
click at [41, 78] on link "Websites" at bounding box center [72, 80] width 113 height 16
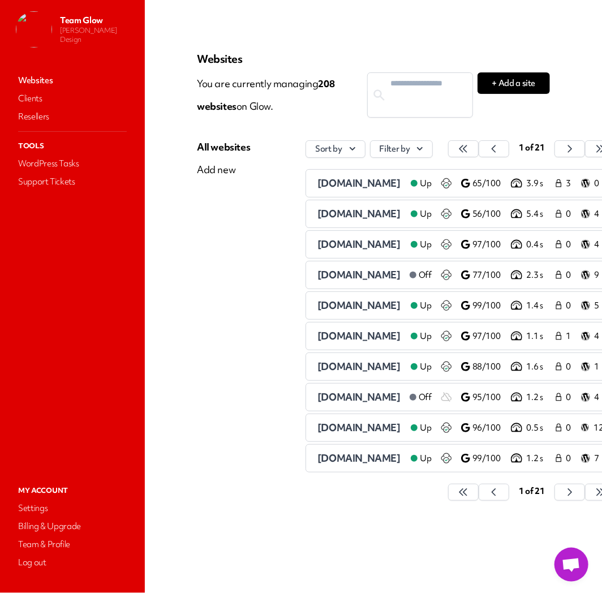
scroll to position [0, 42]
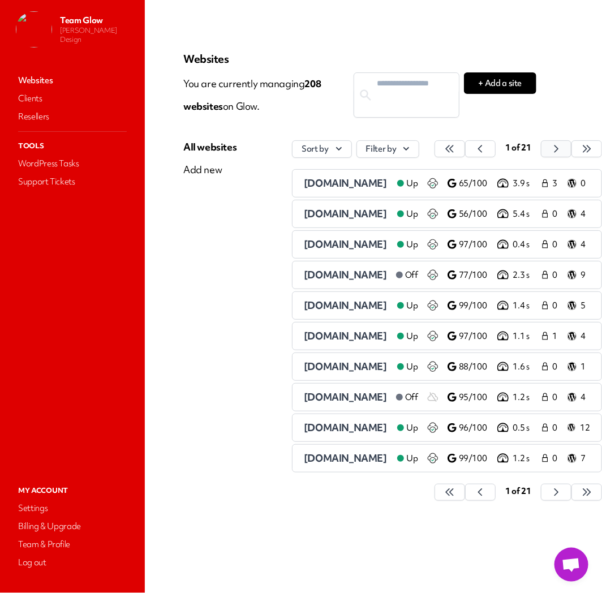
click at [456, 150] on icon "button" at bounding box center [449, 148] width 11 height 11
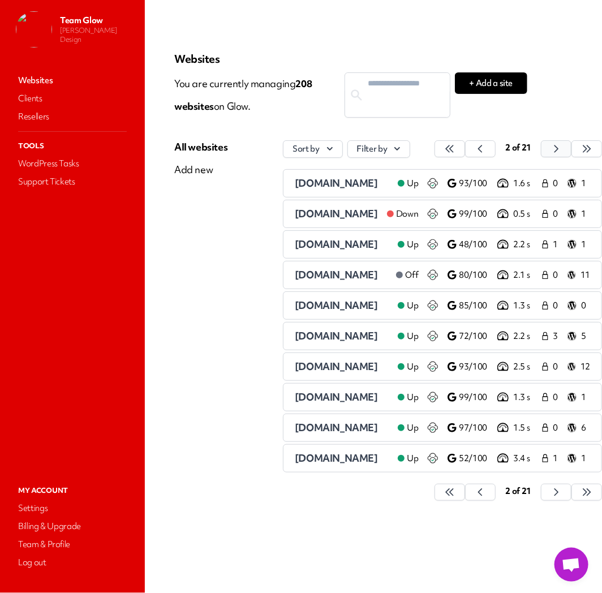
click at [456, 150] on icon "button" at bounding box center [449, 148] width 11 height 11
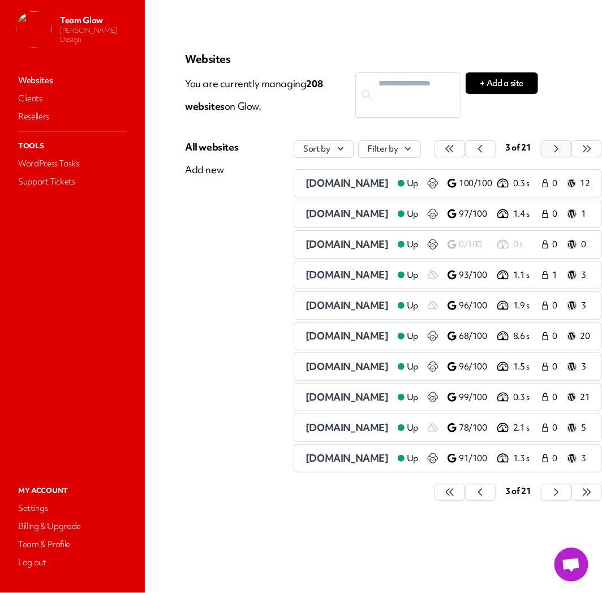
click at [456, 150] on icon "button" at bounding box center [449, 148] width 11 height 11
click at [465, 150] on button "button" at bounding box center [450, 148] width 31 height 17
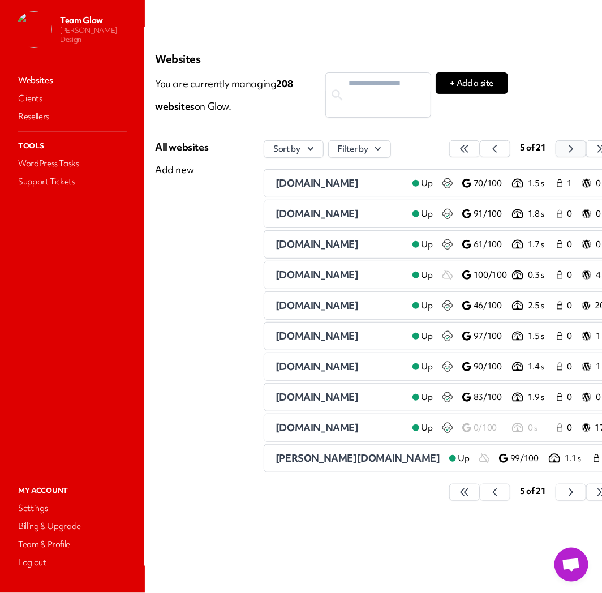
click at [480, 150] on button "button" at bounding box center [464, 148] width 31 height 17
click at [470, 150] on icon "button" at bounding box center [464, 148] width 11 height 11
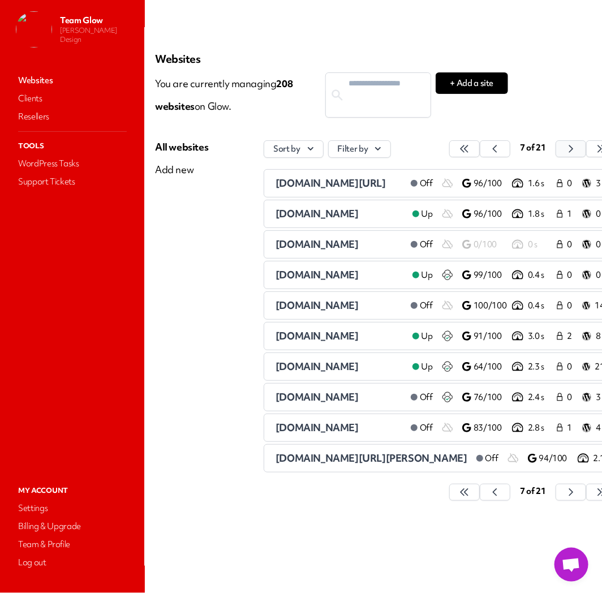
click at [470, 150] on icon "button" at bounding box center [464, 148] width 11 height 11
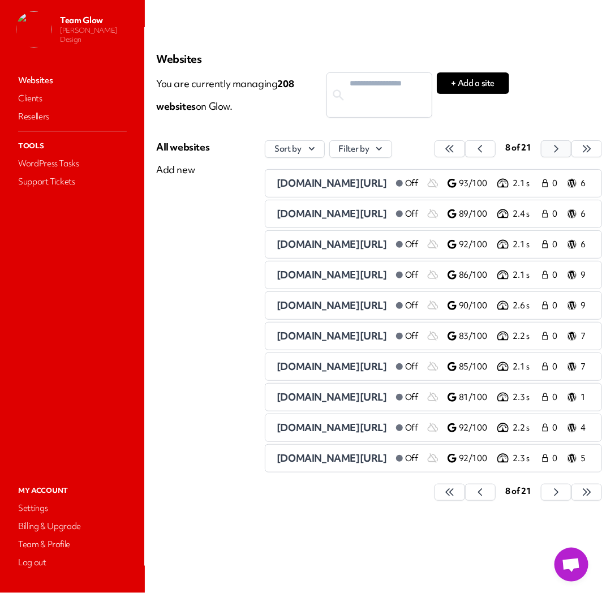
click at [456, 152] on icon "button" at bounding box center [449, 148] width 11 height 11
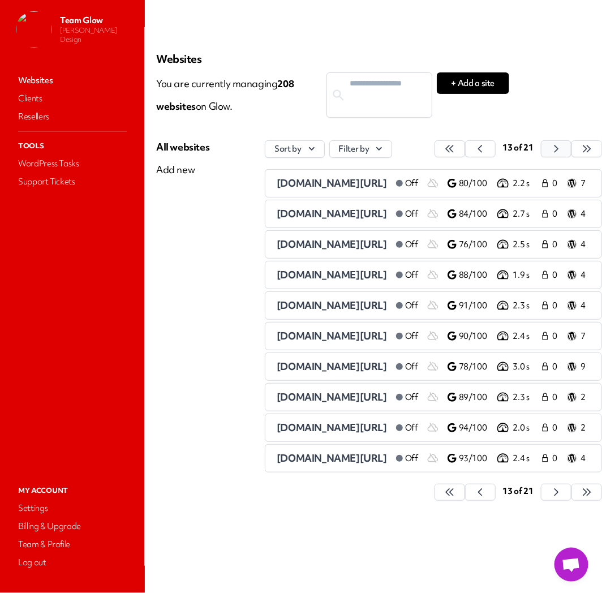
click at [456, 153] on icon "button" at bounding box center [449, 148] width 11 height 11
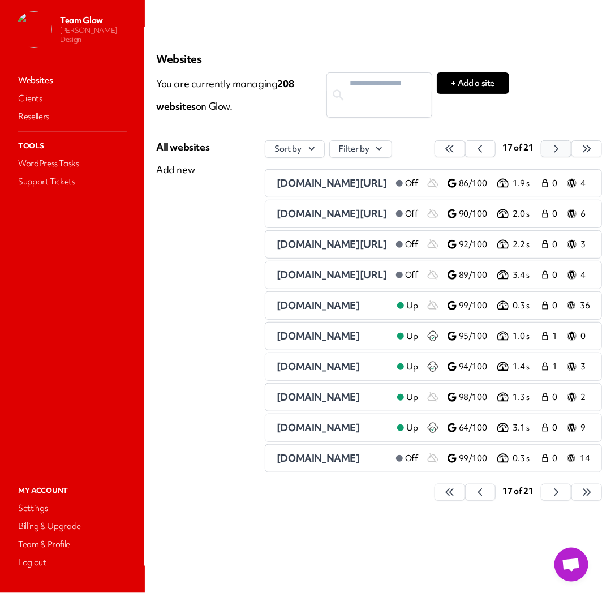
click at [456, 153] on icon "button" at bounding box center [449, 148] width 11 height 11
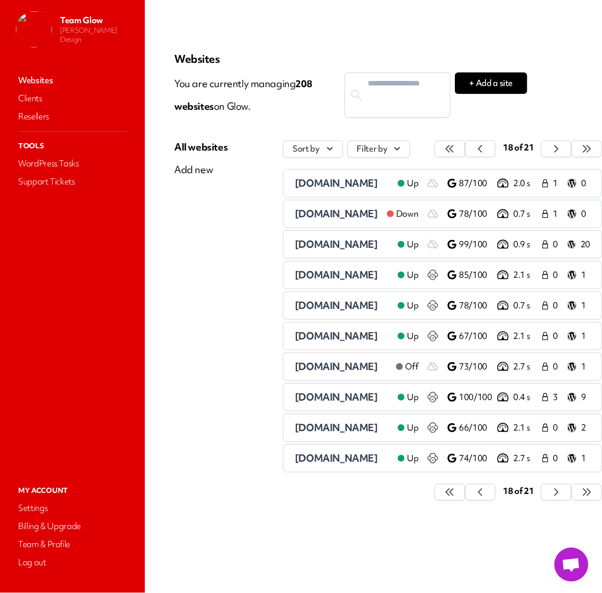
click at [320, 461] on span "[DOMAIN_NAME]" at bounding box center [336, 458] width 83 height 13
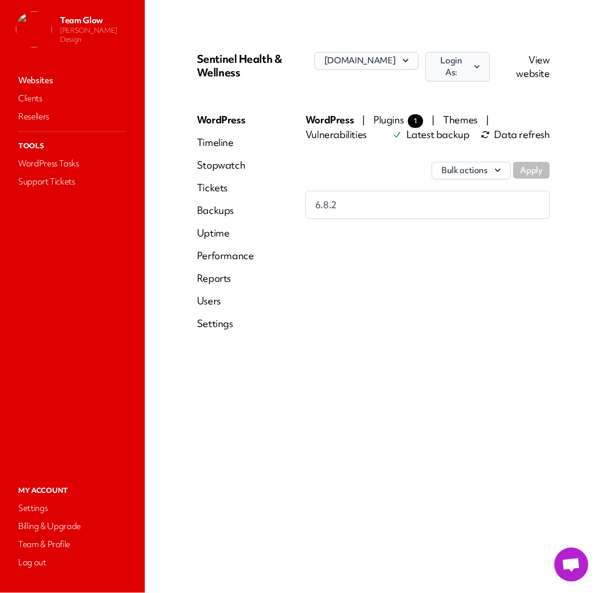
click at [458, 62] on button "Login As:" at bounding box center [458, 66] width 64 height 29
click at [405, 108] on link "admin" at bounding box center [427, 118] width 126 height 21
click at [212, 306] on link "Users" at bounding box center [225, 301] width 57 height 14
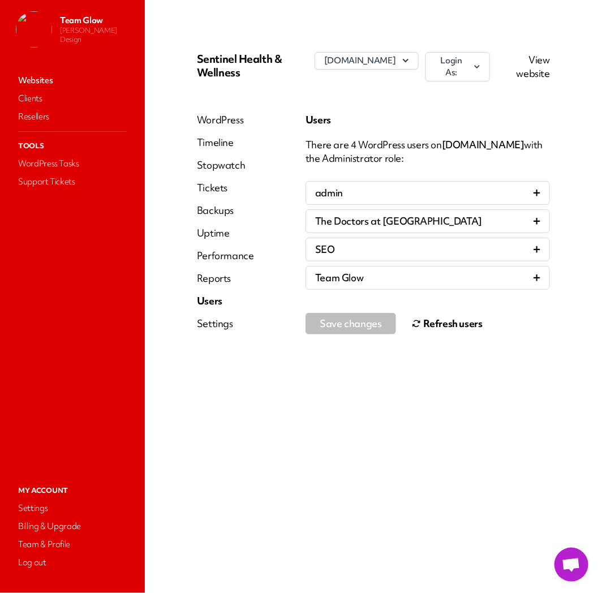
click at [445, 329] on button "Refresh users" at bounding box center [447, 323] width 71 height 23
click at [49, 79] on link "Websites" at bounding box center [72, 80] width 113 height 16
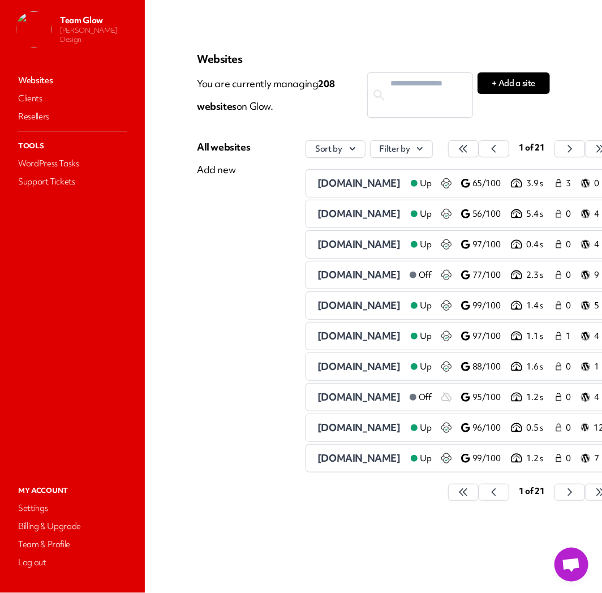
scroll to position [0, 42]
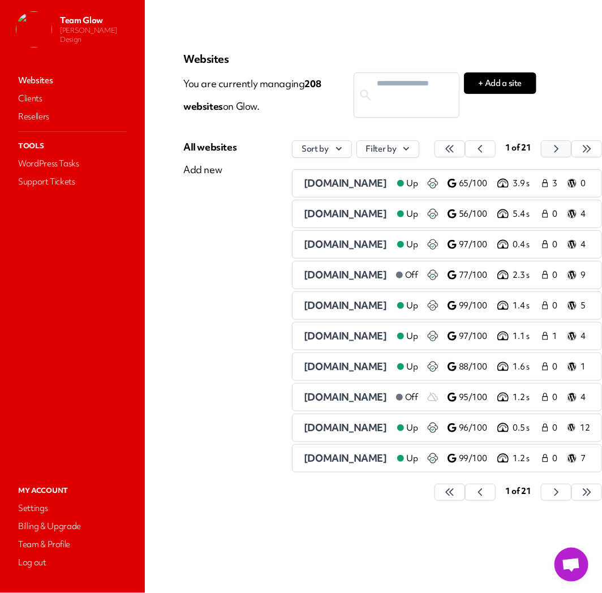
click at [456, 148] on icon "button" at bounding box center [449, 148] width 11 height 11
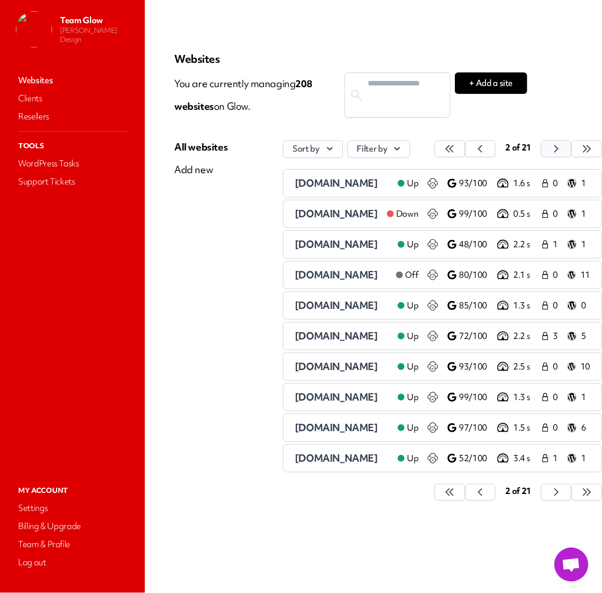
click at [465, 148] on button "button" at bounding box center [450, 148] width 31 height 17
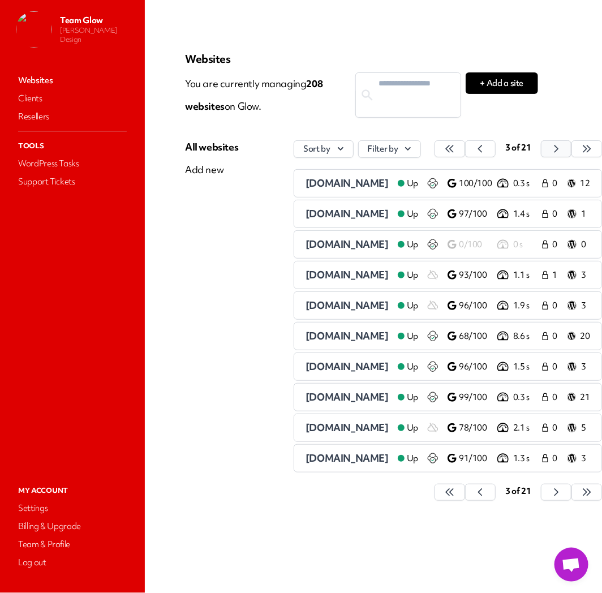
click at [456, 147] on icon "button" at bounding box center [449, 148] width 11 height 11
click at [465, 147] on button "button" at bounding box center [450, 148] width 31 height 17
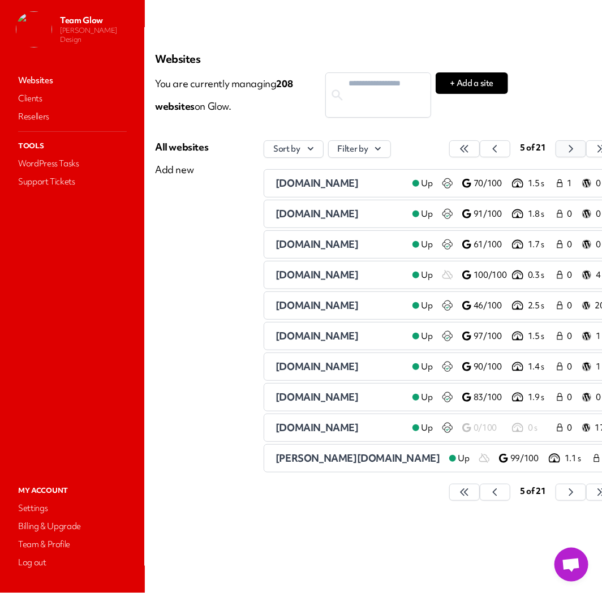
click at [480, 147] on button "button" at bounding box center [464, 148] width 31 height 17
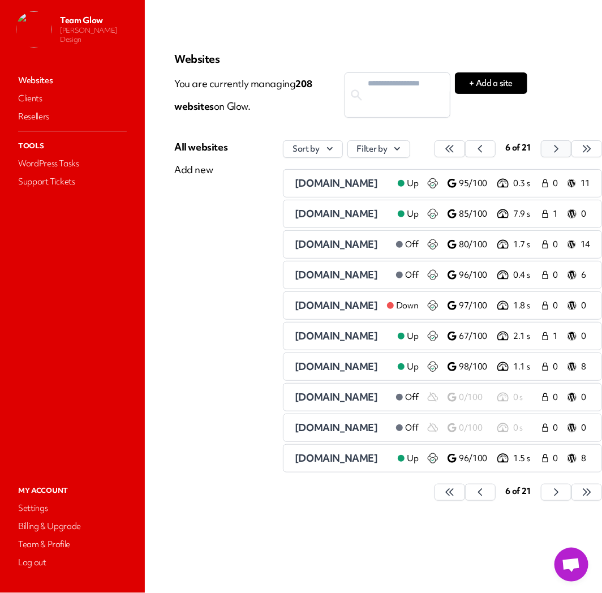
click at [454, 147] on icon "button" at bounding box center [450, 148] width 7 height 7
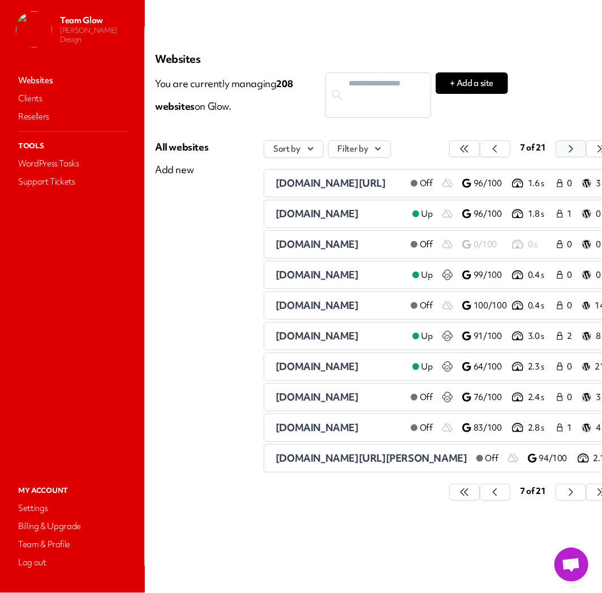
click at [468, 147] on icon "button" at bounding box center [464, 148] width 7 height 7
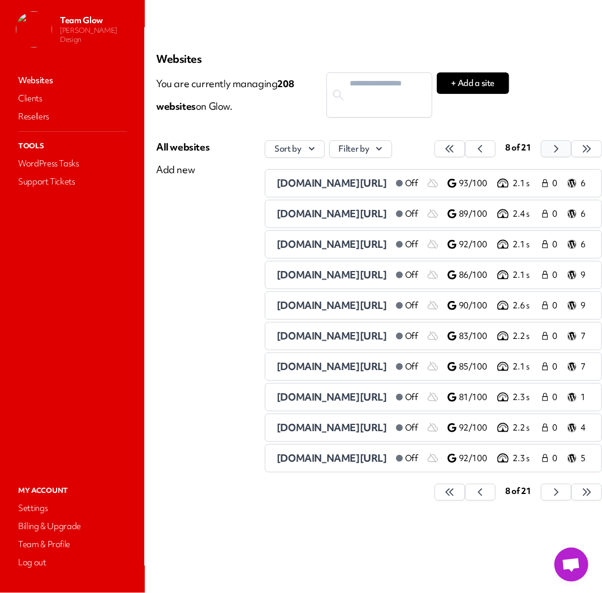
click at [453, 147] on icon "button" at bounding box center [449, 148] width 7 height 7
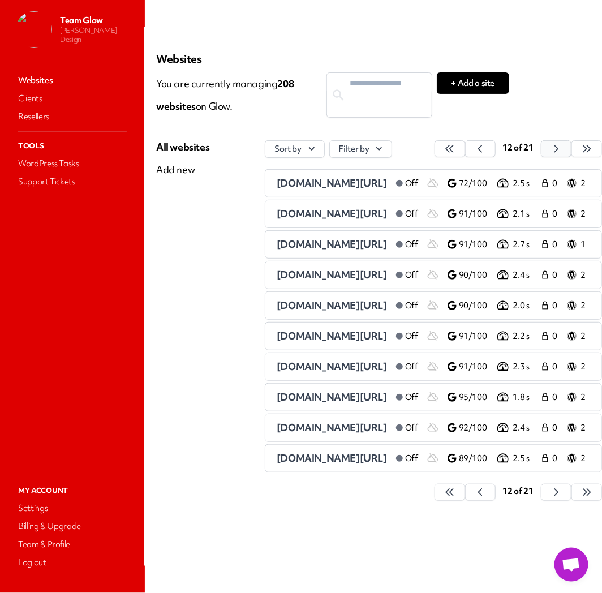
click at [453, 147] on icon "button" at bounding box center [449, 148] width 7 height 7
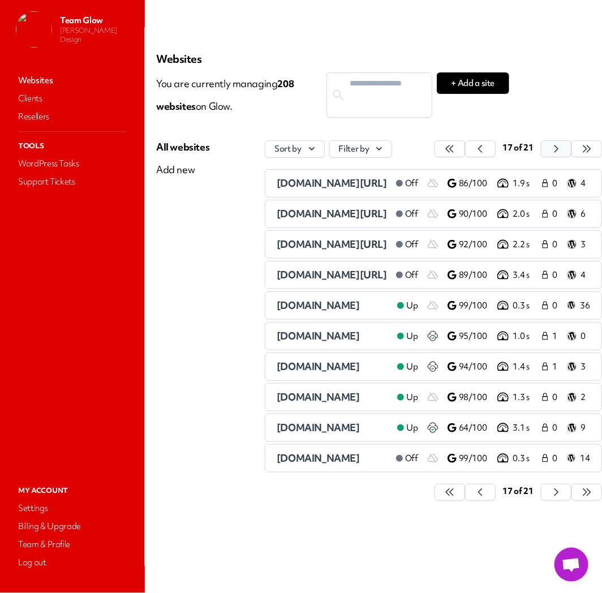
click at [453, 147] on icon "button" at bounding box center [449, 148] width 7 height 7
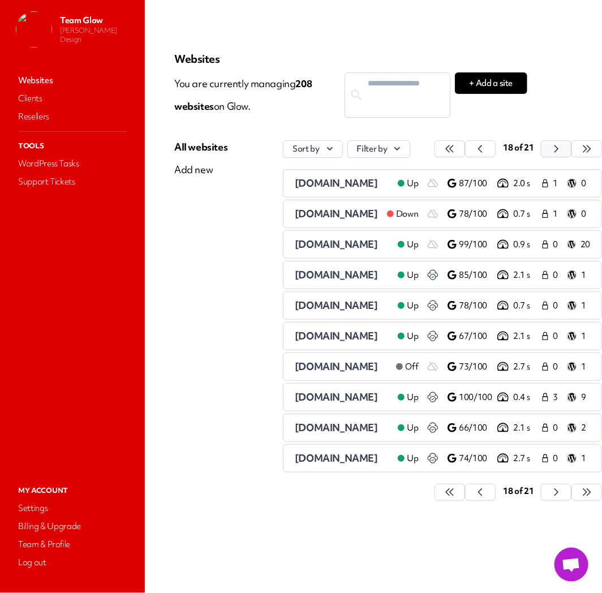
click at [465, 147] on button "button" at bounding box center [450, 148] width 31 height 17
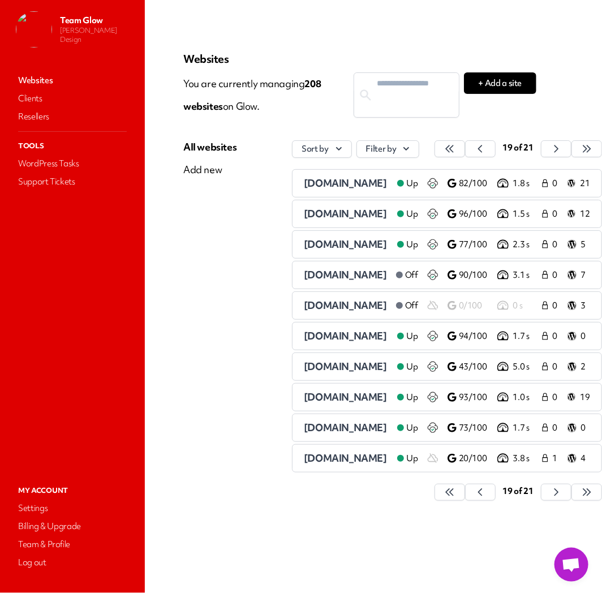
click at [327, 183] on span "[DOMAIN_NAME]" at bounding box center [345, 183] width 83 height 13
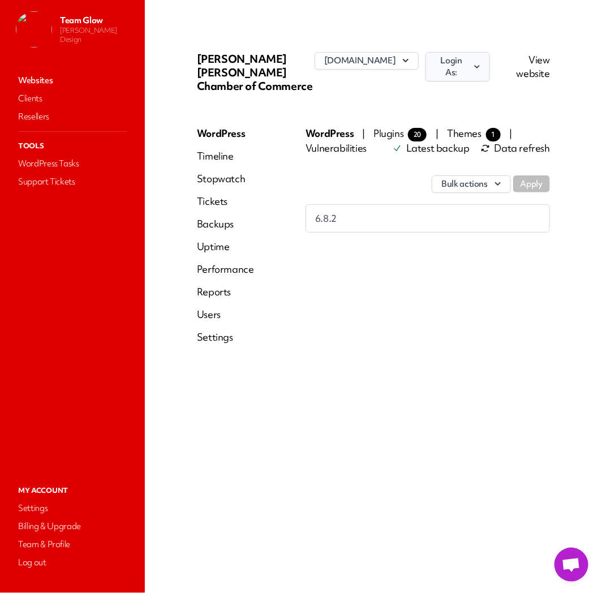
click at [482, 70] on icon "button" at bounding box center [477, 66] width 10 height 11
click at [466, 138] on link "[PERSON_NAME]" at bounding box center [427, 140] width 126 height 21
click at [214, 308] on link "Users" at bounding box center [225, 315] width 57 height 14
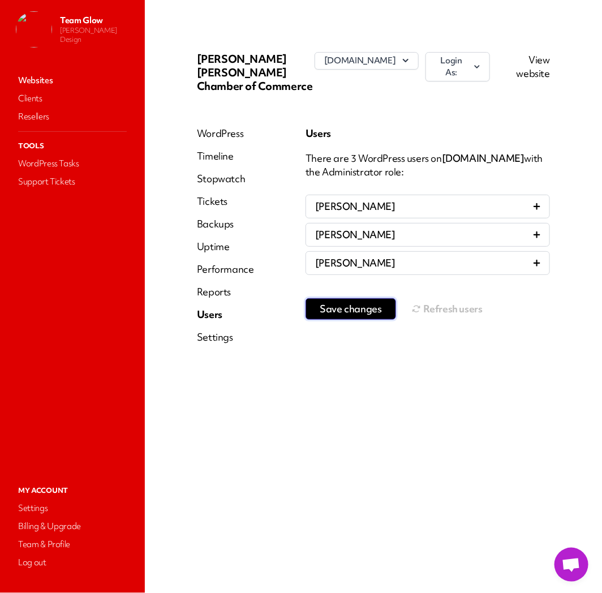
click at [377, 302] on button "Save changes" at bounding box center [351, 309] width 91 height 22
click at [436, 298] on button "Refresh users" at bounding box center [447, 309] width 71 height 23
click at [459, 300] on button "Refresh users" at bounding box center [447, 309] width 71 height 23
click at [48, 77] on link "Websites" at bounding box center [72, 80] width 113 height 16
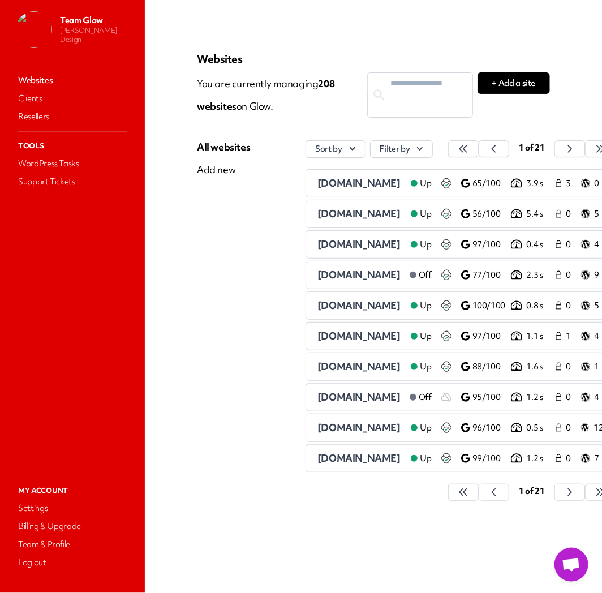
scroll to position [0, 42]
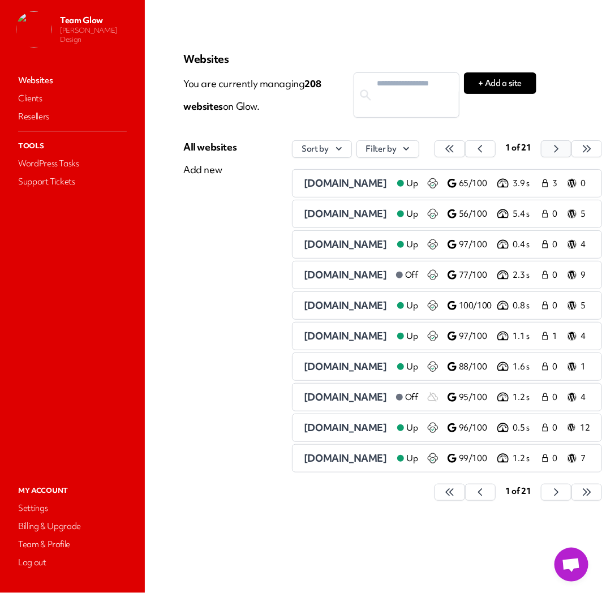
click at [456, 148] on icon "button" at bounding box center [449, 148] width 11 height 11
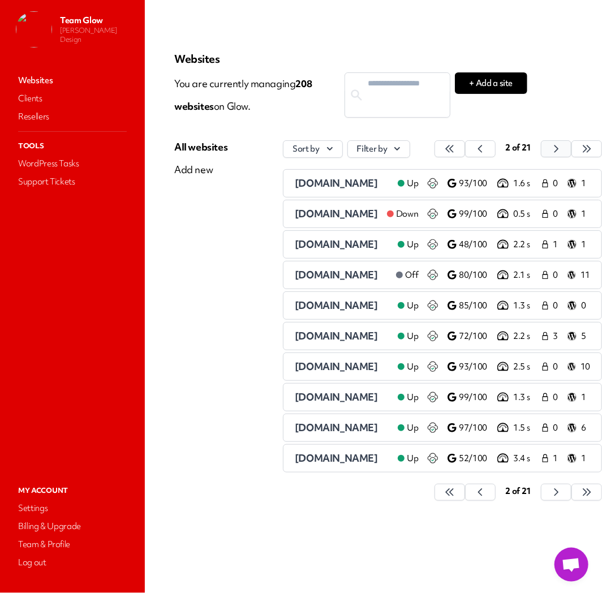
click at [553, 148] on div "2 of 21" at bounding box center [519, 149] width 168 height 18
click at [465, 146] on button "button" at bounding box center [450, 148] width 31 height 17
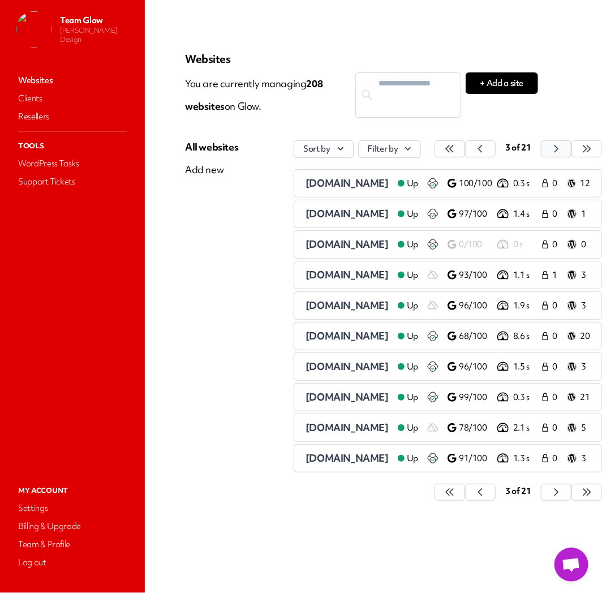
click at [465, 146] on button "button" at bounding box center [450, 148] width 31 height 17
click at [456, 146] on icon "button" at bounding box center [449, 148] width 11 height 11
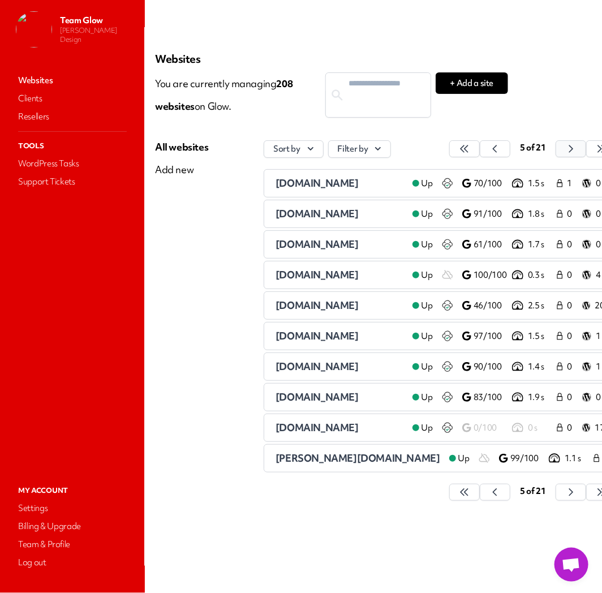
click at [468, 146] on icon "button" at bounding box center [464, 148] width 7 height 7
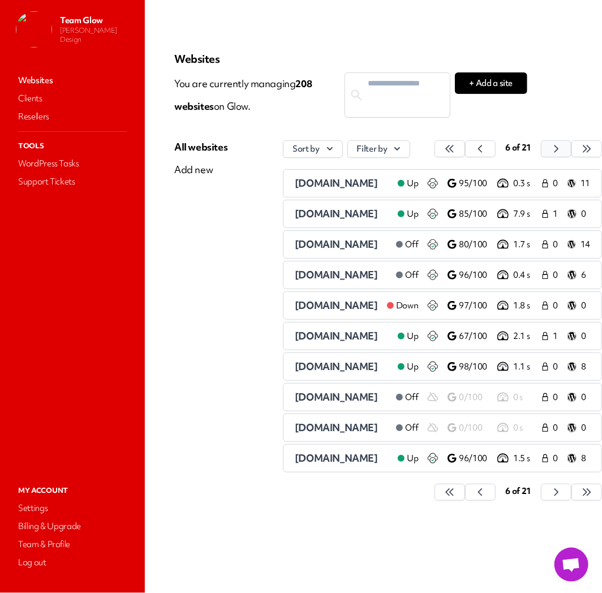
click at [465, 146] on button "button" at bounding box center [450, 148] width 31 height 17
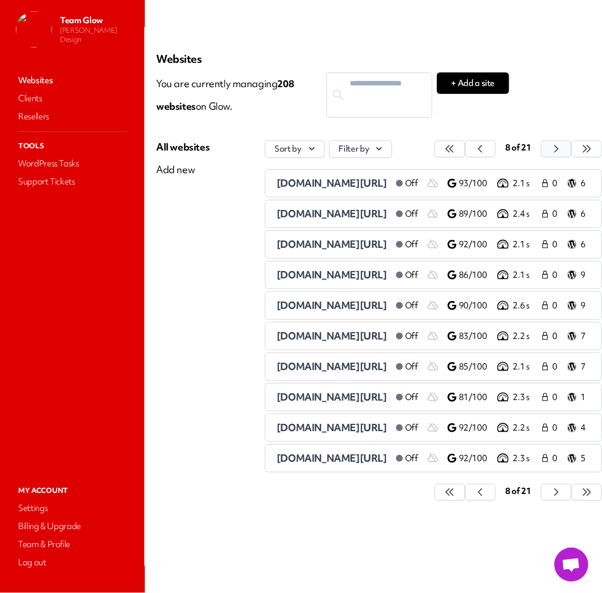
click at [465, 146] on button "button" at bounding box center [450, 148] width 31 height 17
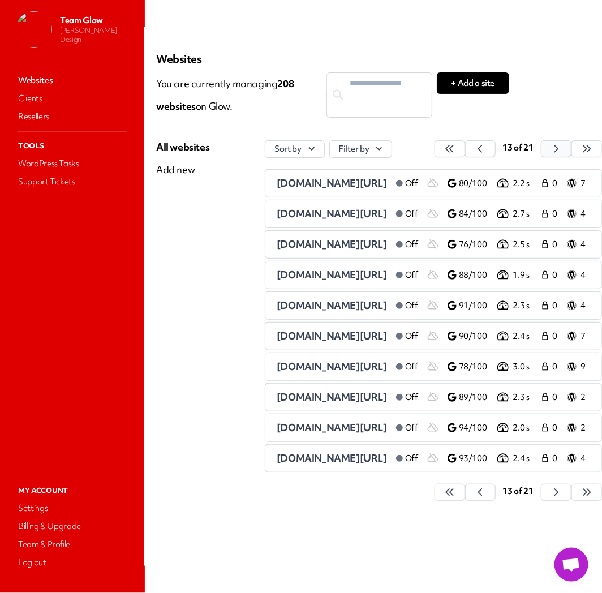
click at [465, 146] on button "button" at bounding box center [450, 148] width 31 height 17
click at [465, 145] on button "button" at bounding box center [450, 148] width 31 height 17
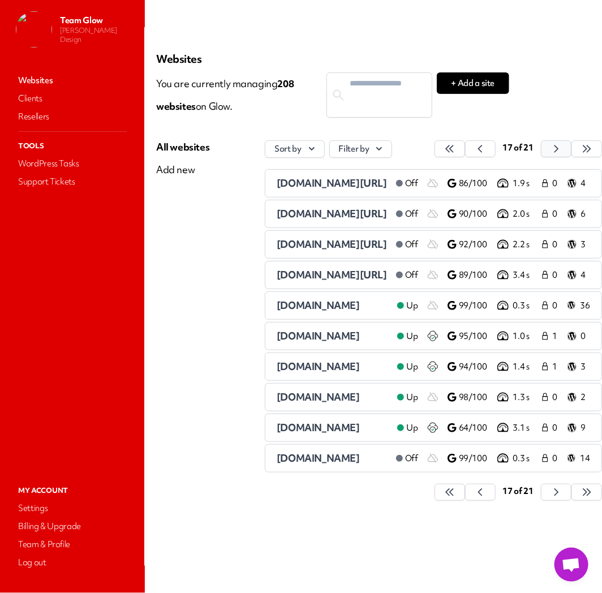
click at [465, 145] on button "button" at bounding box center [450, 148] width 31 height 17
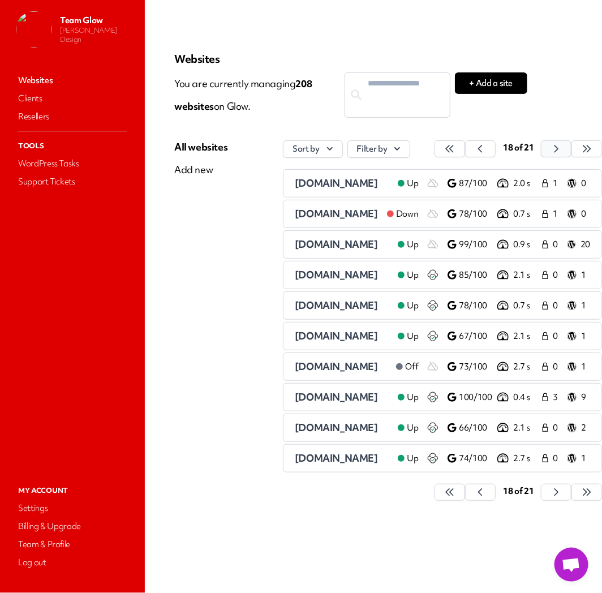
click at [456, 145] on icon "button" at bounding box center [449, 148] width 11 height 11
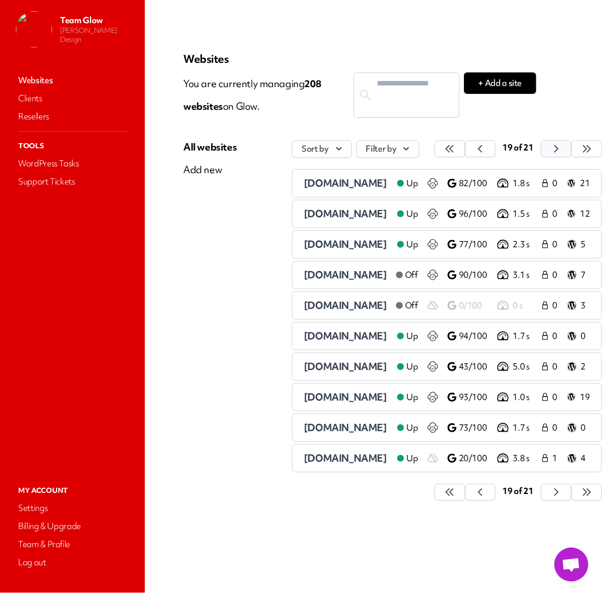
scroll to position [0, 36]
click at [326, 246] on span "[DOMAIN_NAME]" at bounding box center [345, 244] width 83 height 13
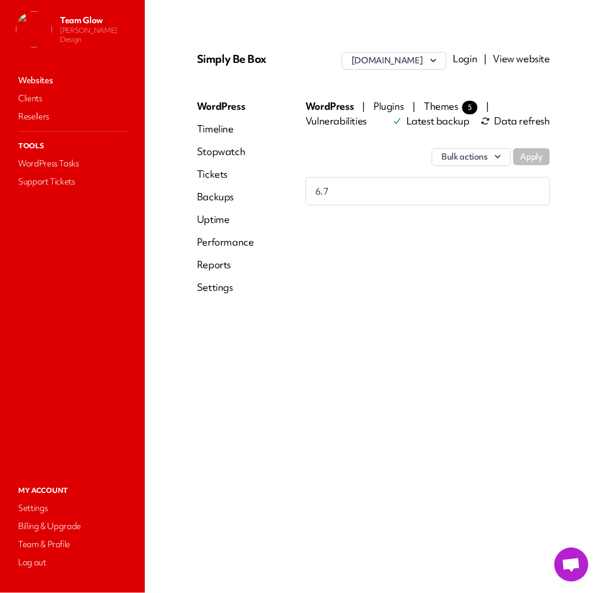
click at [461, 62] on link "Login" at bounding box center [465, 58] width 24 height 13
click at [35, 80] on link "Websites" at bounding box center [72, 80] width 113 height 16
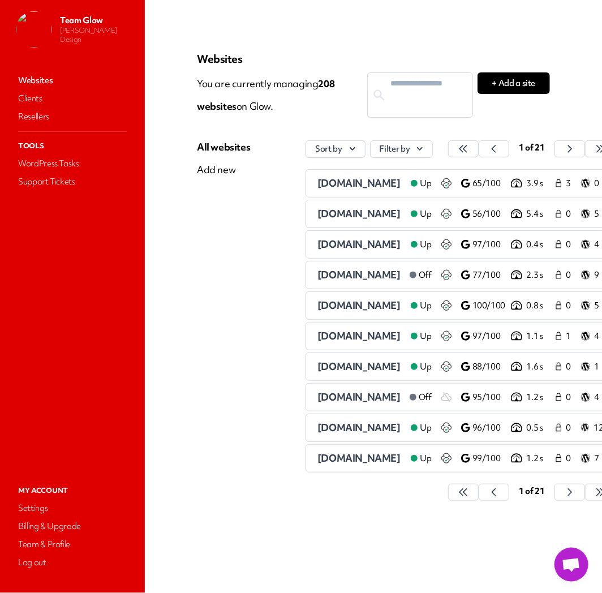
scroll to position [0, 42]
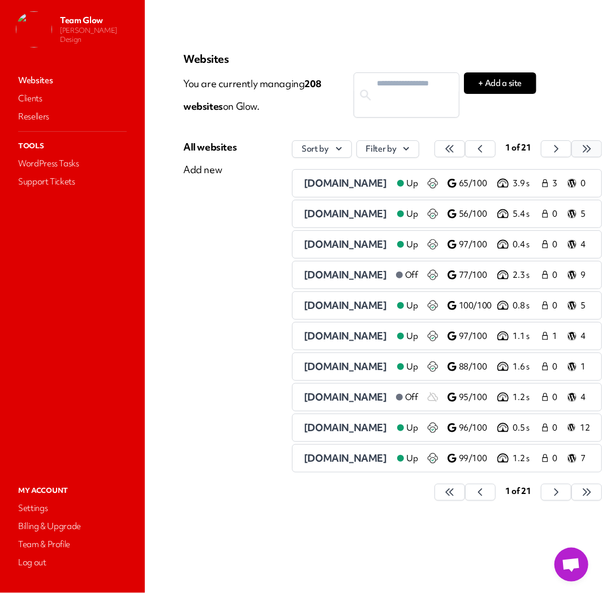
click at [456, 149] on icon "button" at bounding box center [449, 148] width 11 height 11
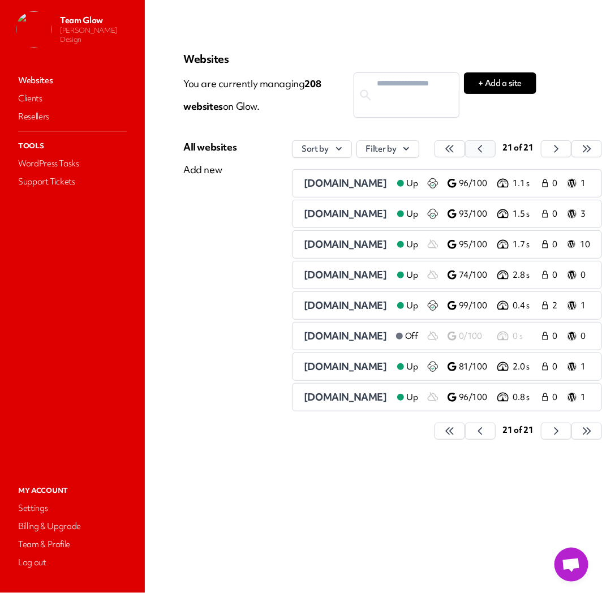
click at [456, 150] on icon "button" at bounding box center [449, 148] width 11 height 11
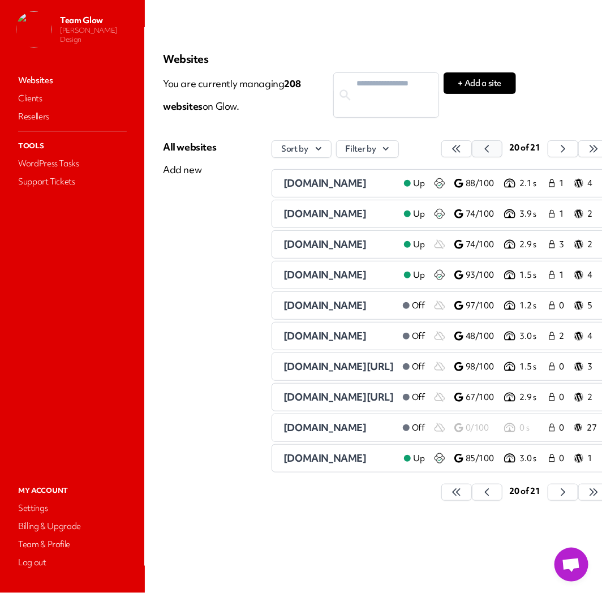
click at [462, 153] on icon "button" at bounding box center [456, 148] width 11 height 11
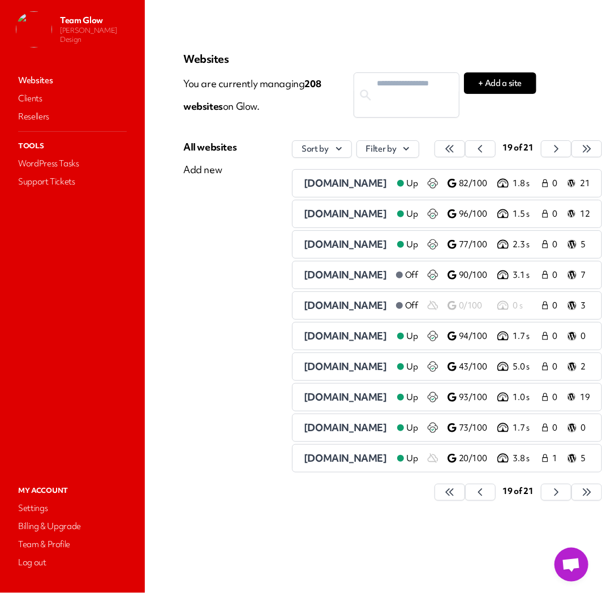
scroll to position [0, 36]
click at [340, 308] on span "[DOMAIN_NAME]" at bounding box center [345, 305] width 83 height 13
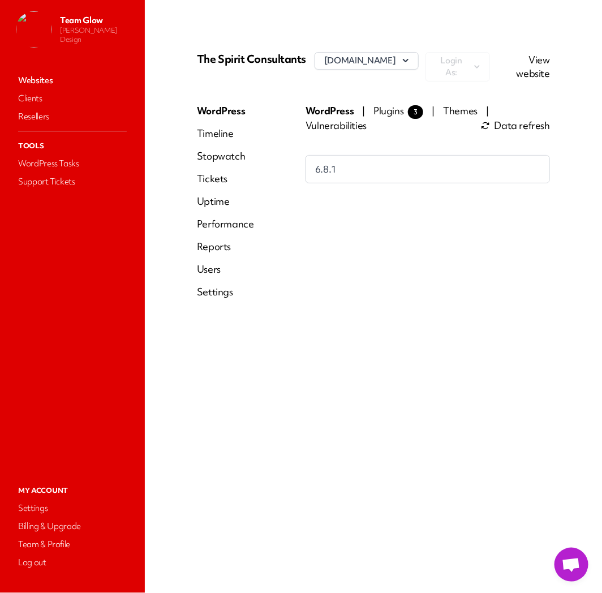
click at [534, 65] on link "View website" at bounding box center [533, 66] width 33 height 27
click at [35, 77] on link "Websites" at bounding box center [72, 80] width 113 height 16
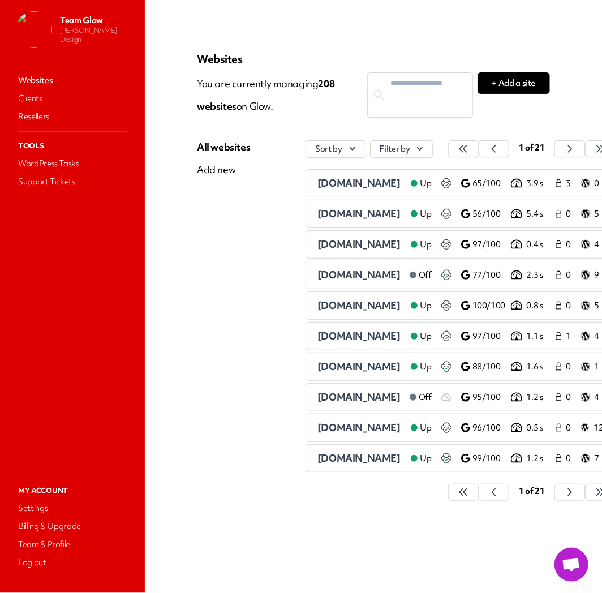
scroll to position [0, 42]
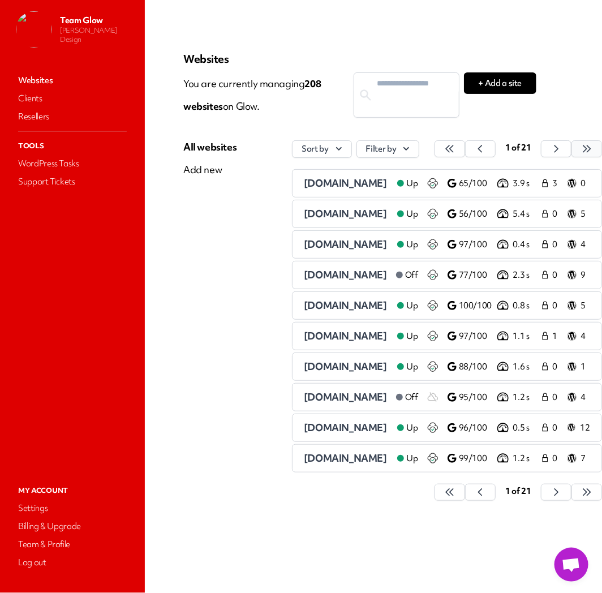
click at [465, 150] on button "button" at bounding box center [450, 148] width 31 height 17
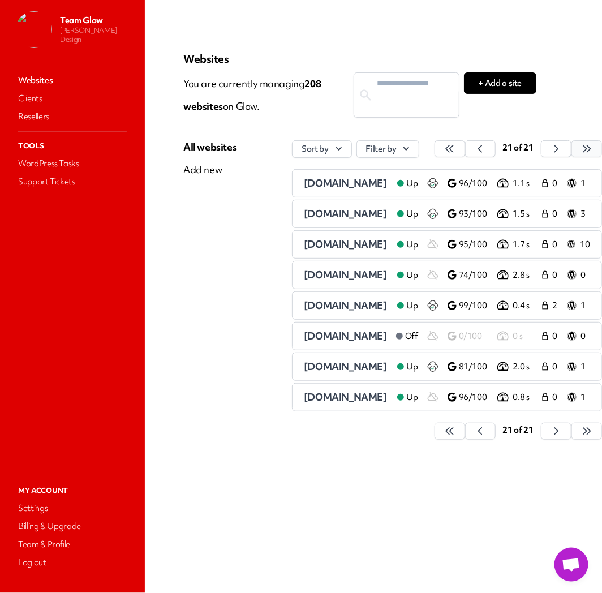
scroll to position [0, 34]
click at [456, 151] on icon "button" at bounding box center [449, 148] width 11 height 11
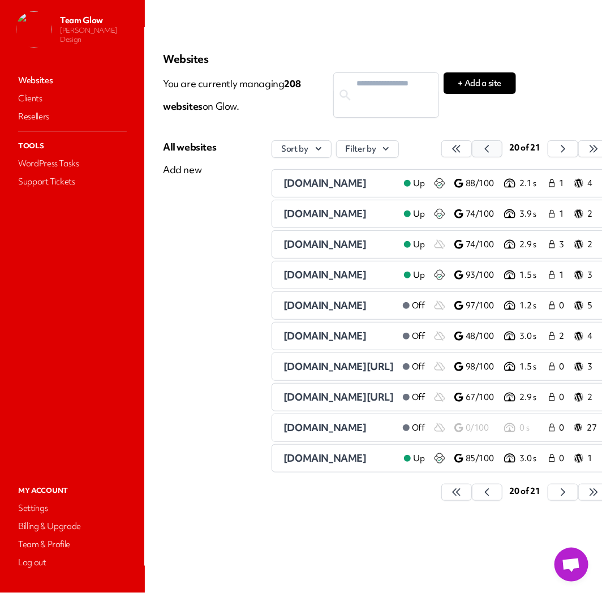
click at [472, 155] on button "button" at bounding box center [456, 148] width 31 height 17
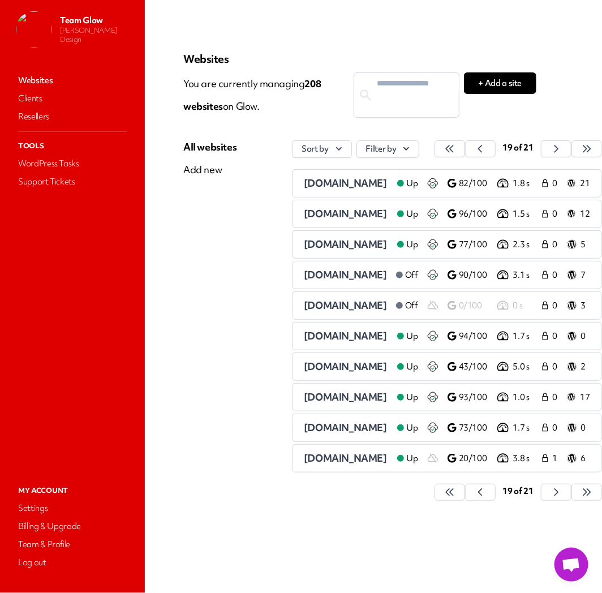
click at [336, 337] on span "[DOMAIN_NAME]" at bounding box center [345, 335] width 83 height 13
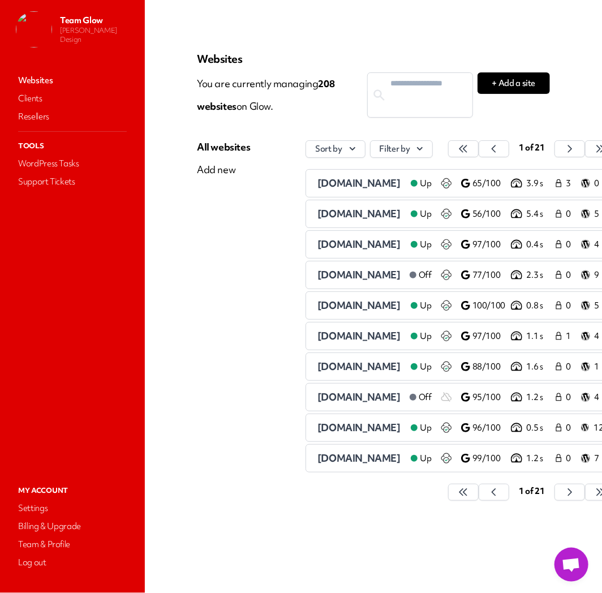
scroll to position [0, 42]
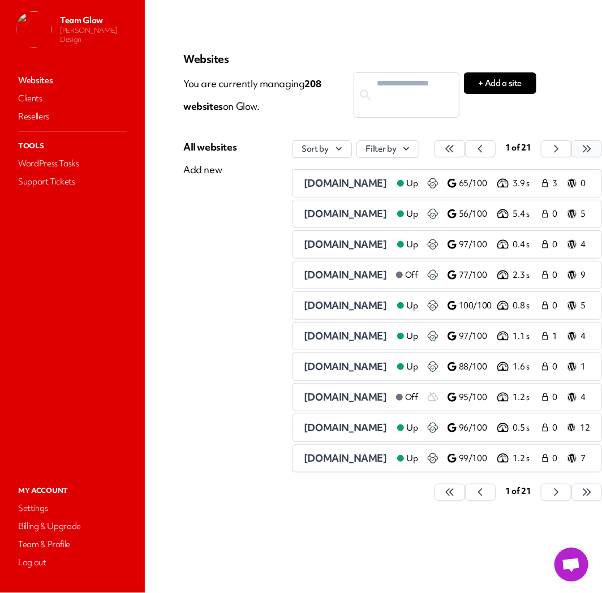
click at [453, 148] on icon "button" at bounding box center [449, 148] width 7 height 7
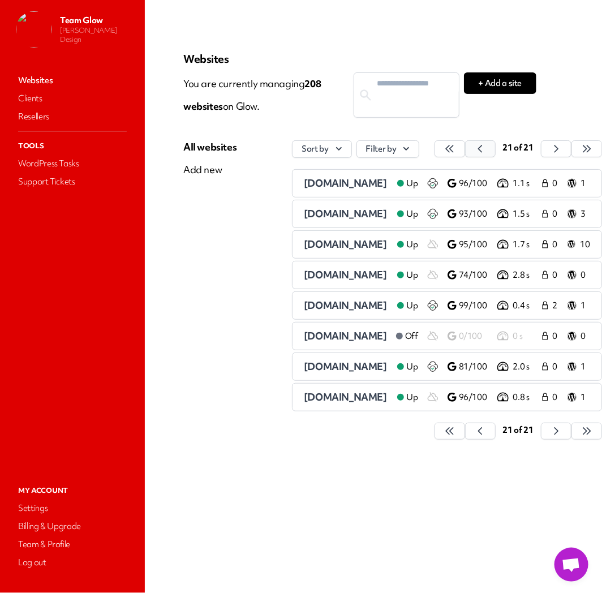
click at [456, 146] on icon "button" at bounding box center [449, 148] width 11 height 11
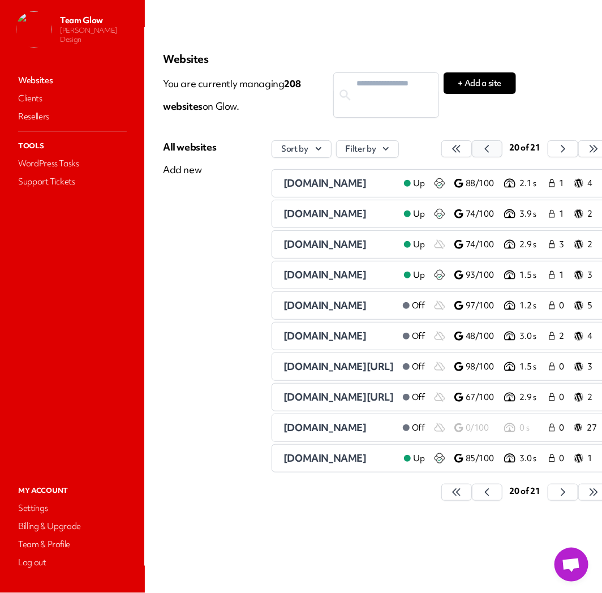
click at [472, 147] on button "button" at bounding box center [456, 148] width 31 height 17
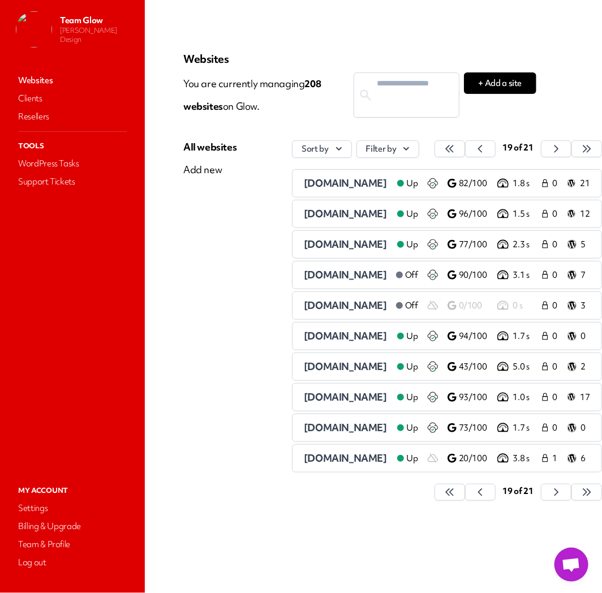
click at [342, 366] on span "[DOMAIN_NAME]" at bounding box center [345, 366] width 83 height 13
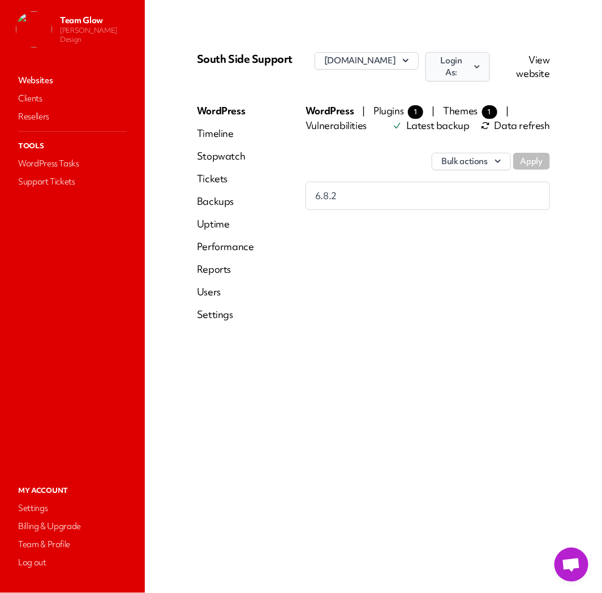
click at [480, 68] on icon "button" at bounding box center [477, 66] width 5 height 3
click at [482, 70] on icon "button" at bounding box center [477, 66] width 10 height 11
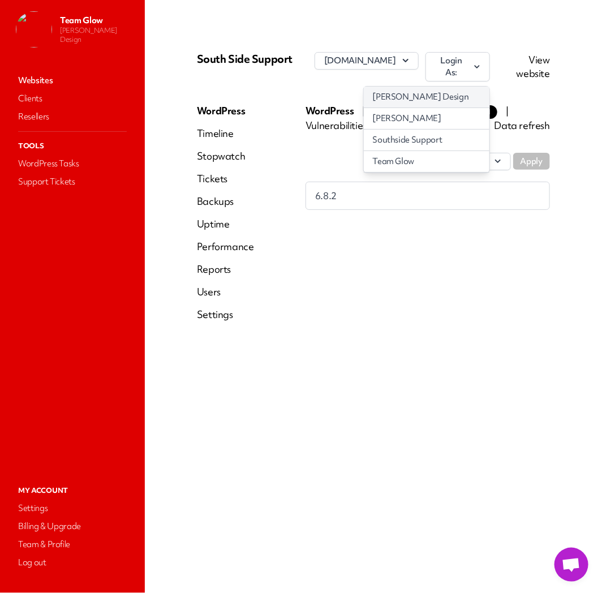
click at [471, 94] on link "[PERSON_NAME] Design" at bounding box center [427, 97] width 126 height 21
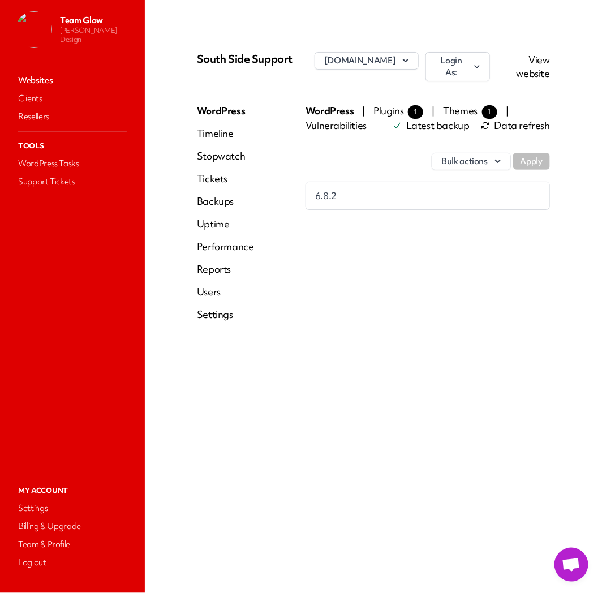
click at [205, 294] on link "Users" at bounding box center [225, 292] width 57 height 14
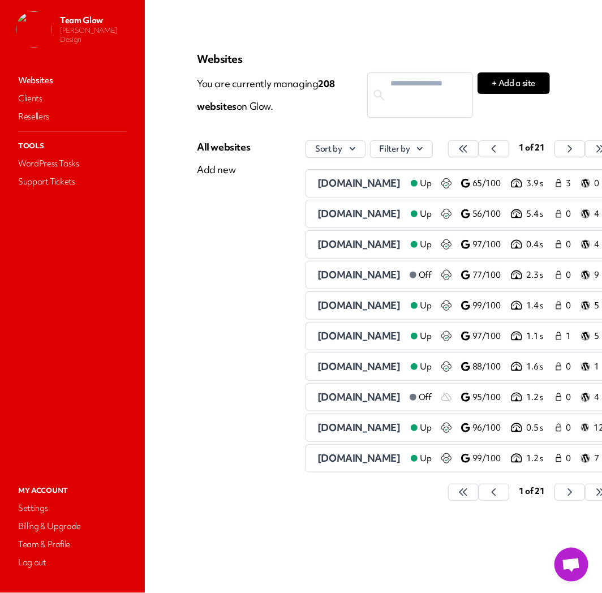
scroll to position [0, 42]
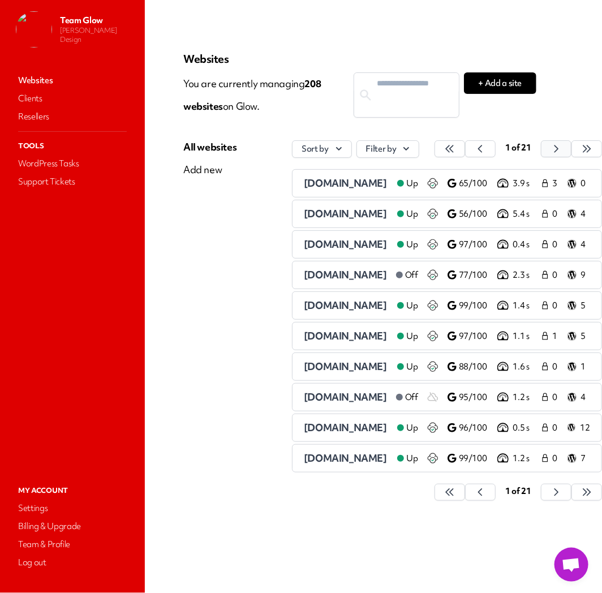
click at [456, 153] on icon "button" at bounding box center [449, 148] width 11 height 11
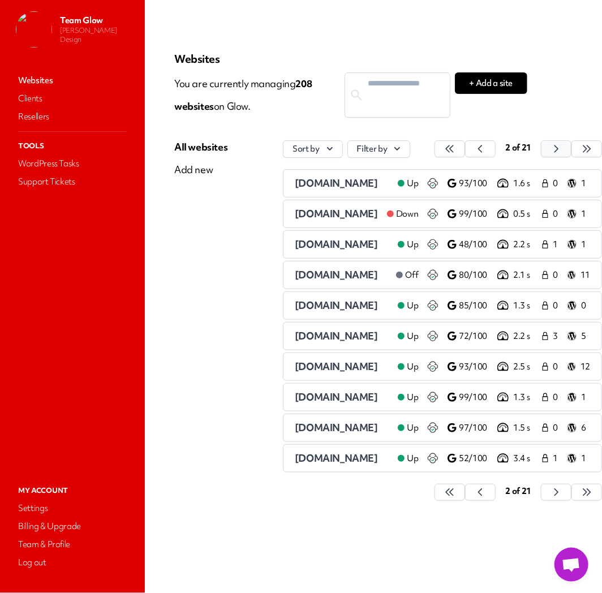
click at [551, 153] on div "2 of 21" at bounding box center [519, 149] width 168 height 18
click at [456, 148] on icon "button" at bounding box center [449, 148] width 11 height 11
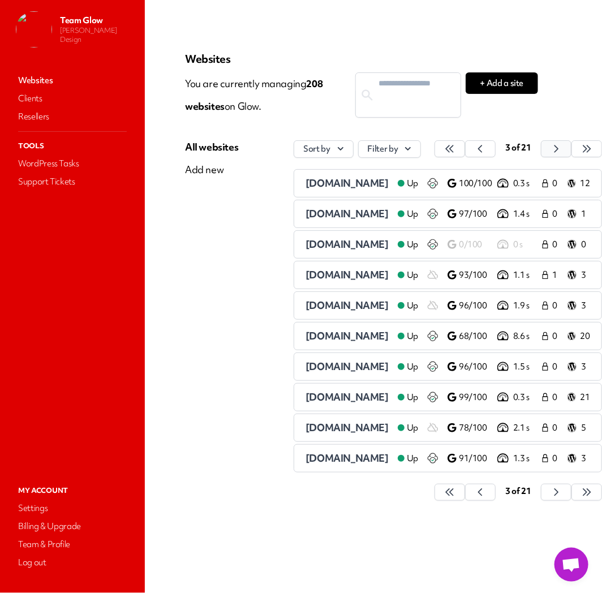
click at [456, 145] on icon "button" at bounding box center [449, 148] width 11 height 11
click at [456, 149] on icon "button" at bounding box center [449, 148] width 11 height 11
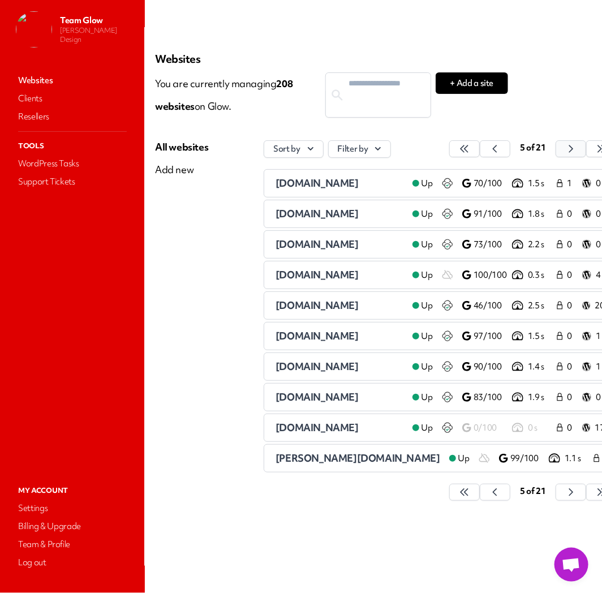
click at [480, 149] on button "button" at bounding box center [464, 148] width 31 height 17
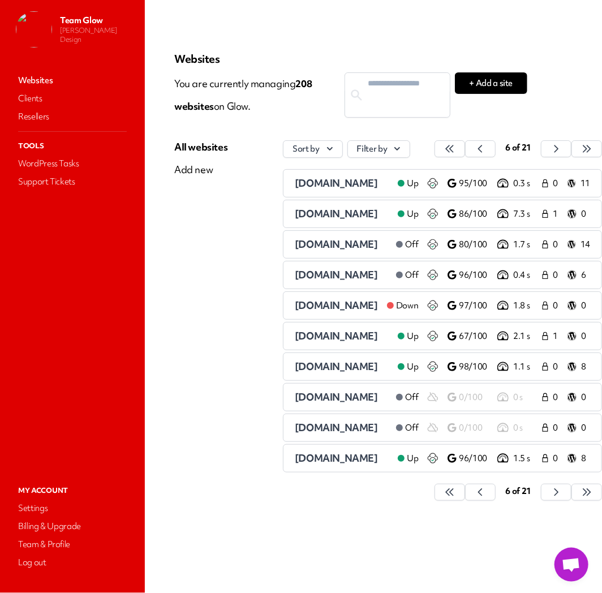
click at [551, 148] on div "6 of 21" at bounding box center [519, 149] width 168 height 18
click at [465, 148] on button "button" at bounding box center [450, 148] width 31 height 17
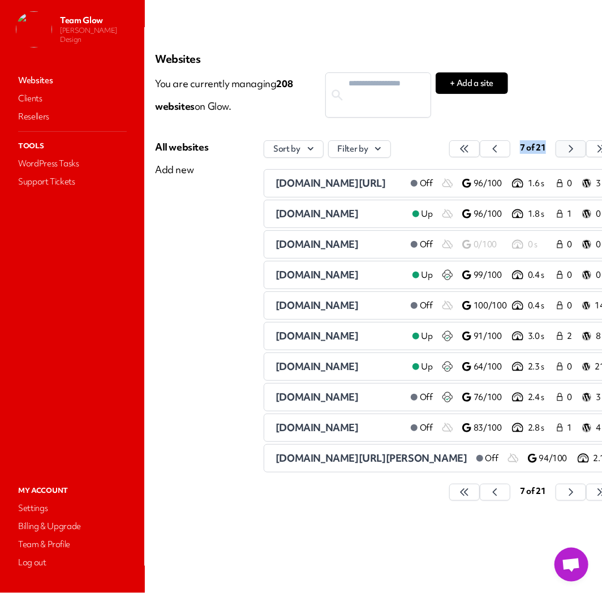
click at [480, 148] on button "button" at bounding box center [464, 148] width 31 height 17
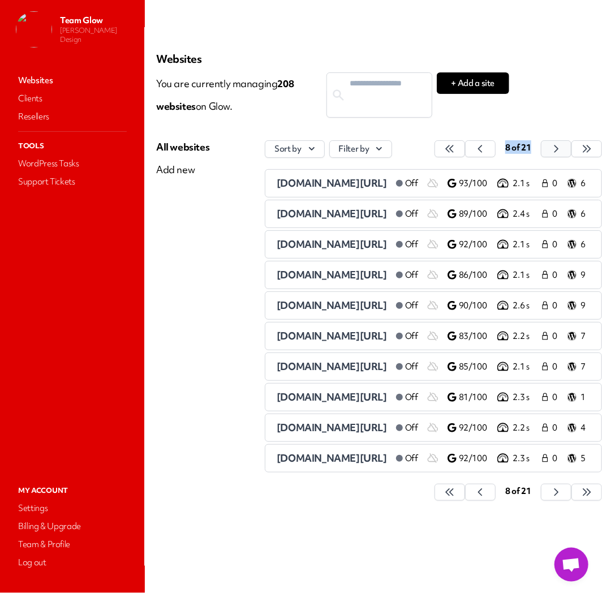
click at [465, 148] on button "button" at bounding box center [450, 148] width 31 height 17
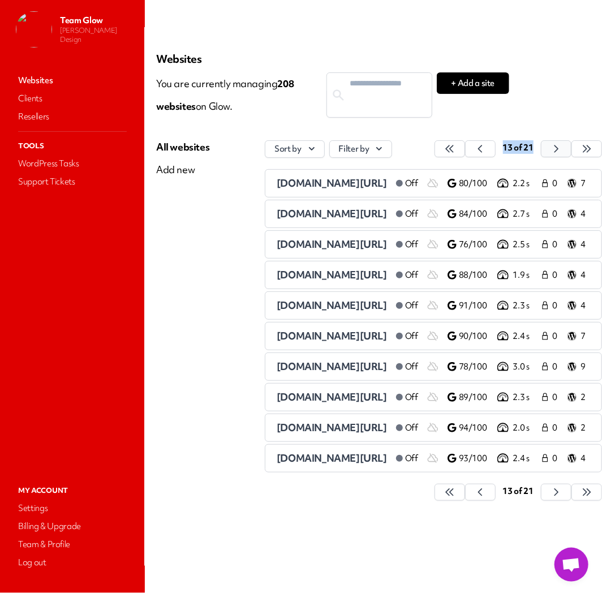
click at [465, 148] on button "button" at bounding box center [450, 148] width 31 height 17
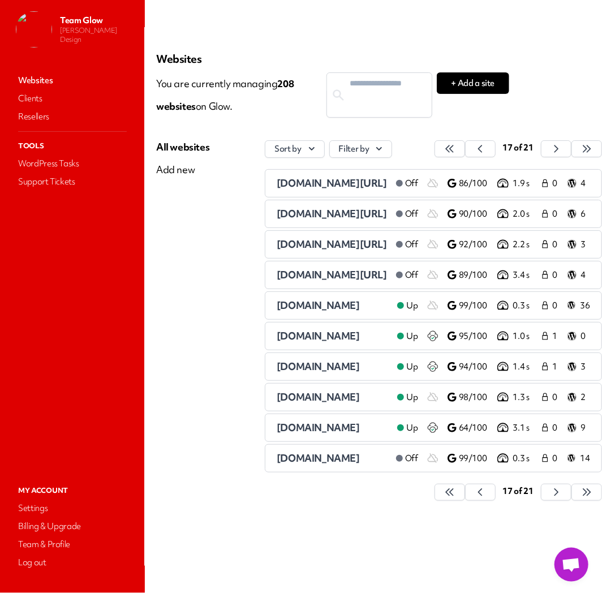
click at [525, 110] on div "Websites You are currently managing 208 website s on Glow. + Add a site All web…" at bounding box center [333, 296] width 408 height 539
click at [456, 151] on icon "button" at bounding box center [449, 148] width 11 height 11
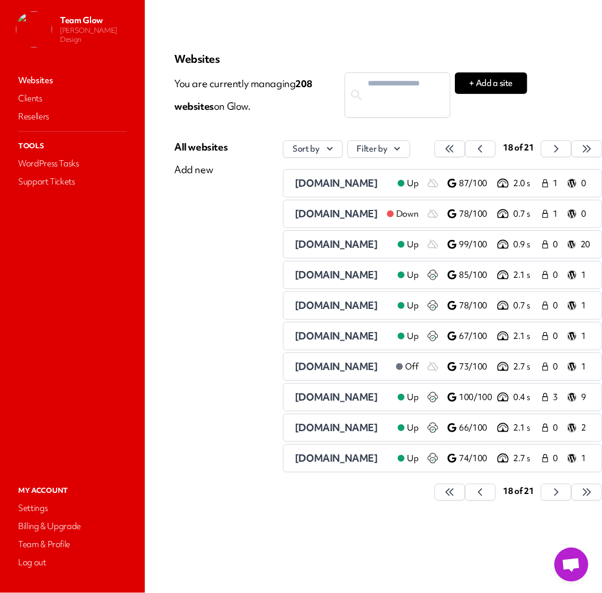
click at [329, 247] on span "[DOMAIN_NAME]" at bounding box center [336, 244] width 83 height 13
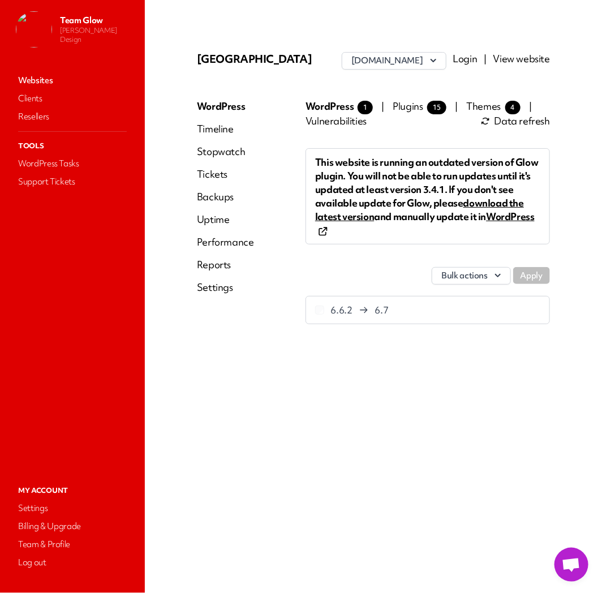
click at [471, 55] on link "Login" at bounding box center [465, 58] width 24 height 13
click at [37, 79] on link "Websites" at bounding box center [72, 80] width 113 height 16
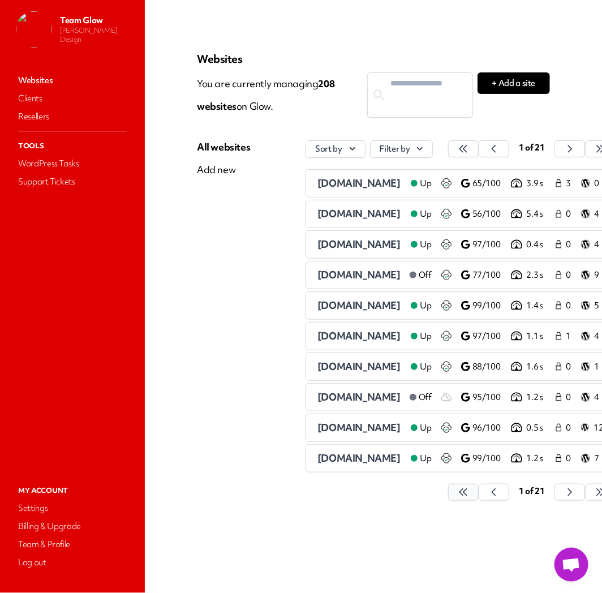
drag, startPoint x: 347, startPoint y: 572, endPoint x: 481, endPoint y: 489, distance: 157.6
click at [468, 526] on main "Websites You are currently managing 208 website s on Glow. + Add a site All web…" at bounding box center [373, 296] width 457 height 593
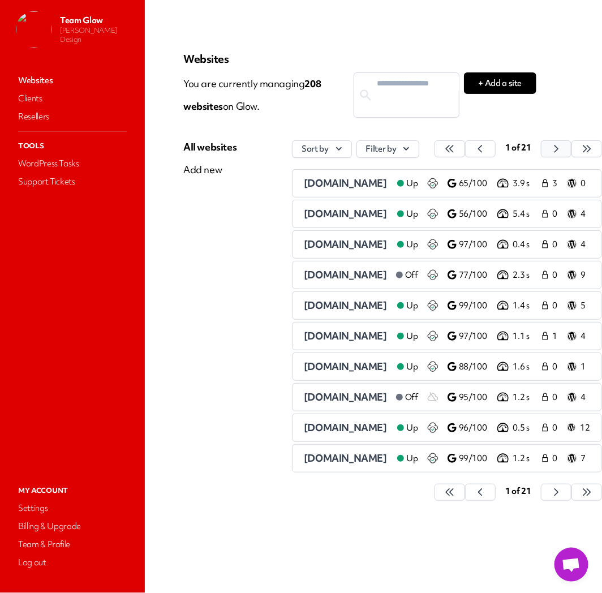
click at [465, 150] on button "button" at bounding box center [450, 148] width 31 height 17
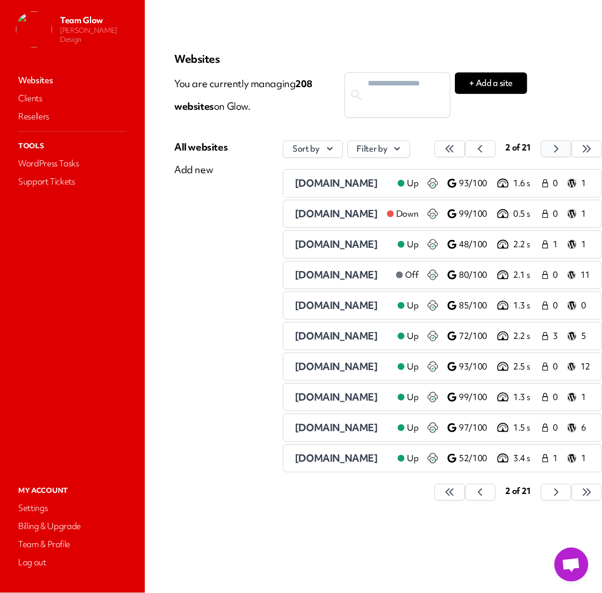
click at [532, 150] on span "2 of 21" at bounding box center [519, 147] width 26 height 11
click at [548, 110] on main "Websites You are currently managing 208 website s on Glow. + Add a site All web…" at bounding box center [373, 296] width 457 height 593
click at [456, 145] on icon "button" at bounding box center [449, 148] width 11 height 11
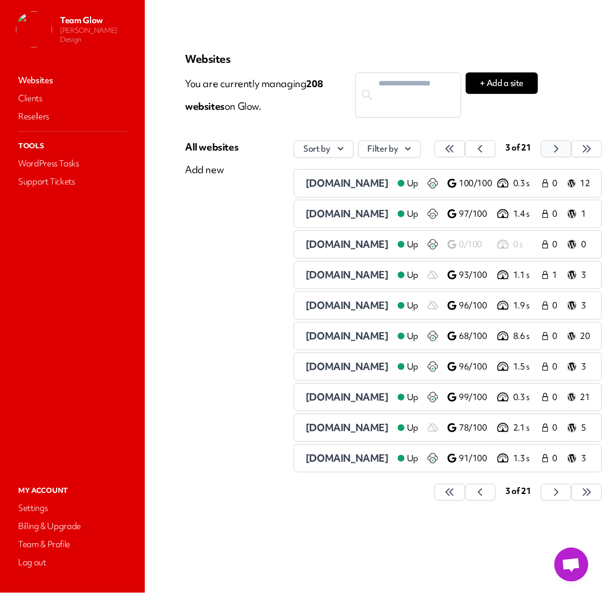
click at [456, 144] on icon "button" at bounding box center [449, 148] width 11 height 11
click at [465, 144] on button "button" at bounding box center [450, 148] width 31 height 17
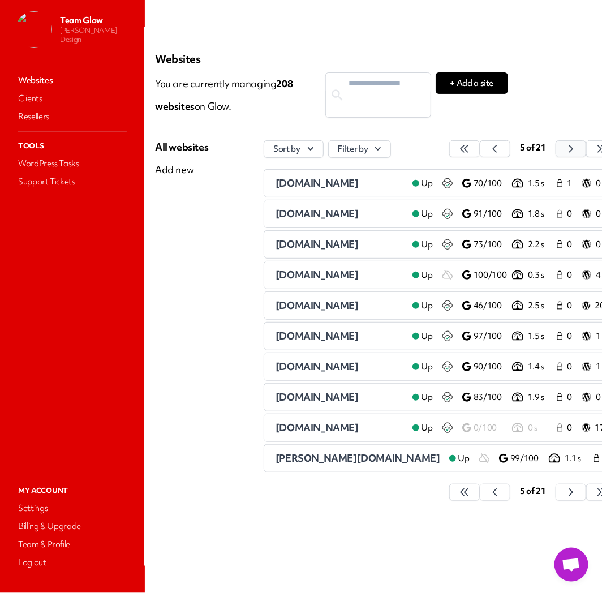
click at [480, 144] on button "button" at bounding box center [464, 148] width 31 height 17
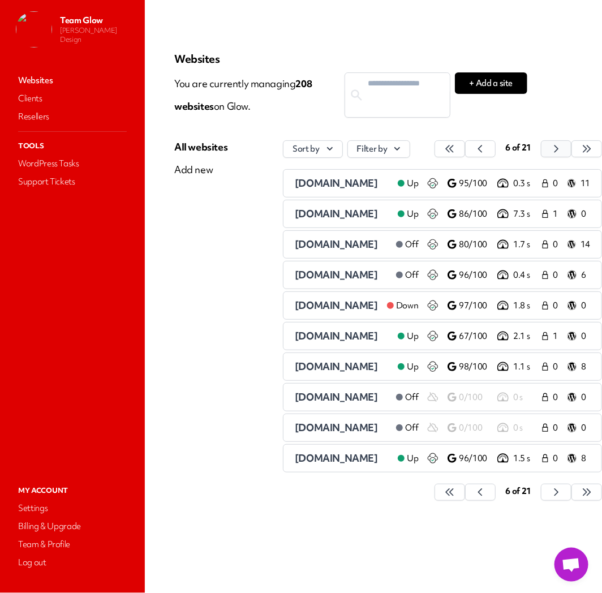
click at [465, 143] on button "button" at bounding box center [450, 148] width 31 height 17
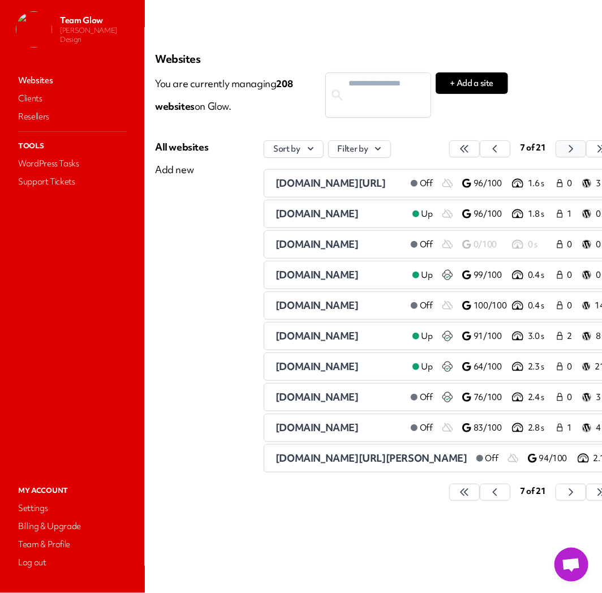
click at [480, 143] on button "button" at bounding box center [464, 148] width 31 height 17
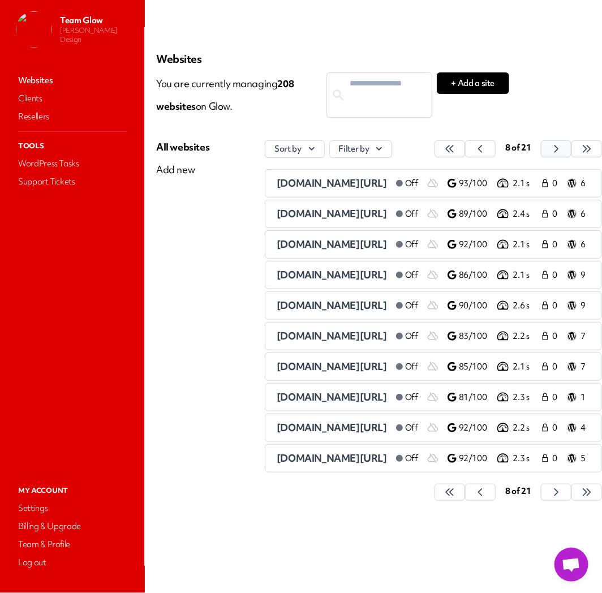
click at [465, 143] on button "button" at bounding box center [450, 148] width 31 height 17
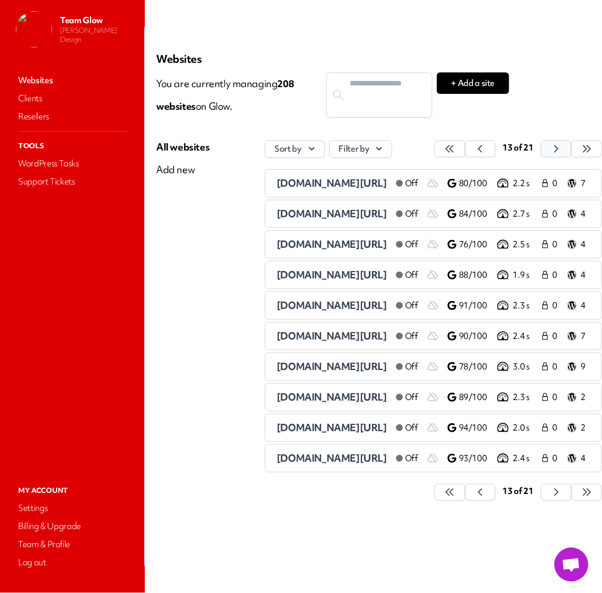
click at [465, 143] on button "button" at bounding box center [450, 148] width 31 height 17
click at [453, 148] on icon "button" at bounding box center [449, 148] width 7 height 7
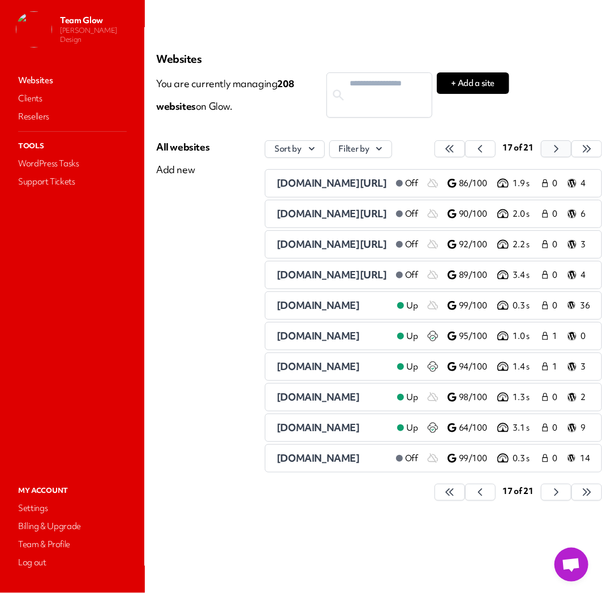
click at [453, 148] on icon "button" at bounding box center [449, 148] width 7 height 7
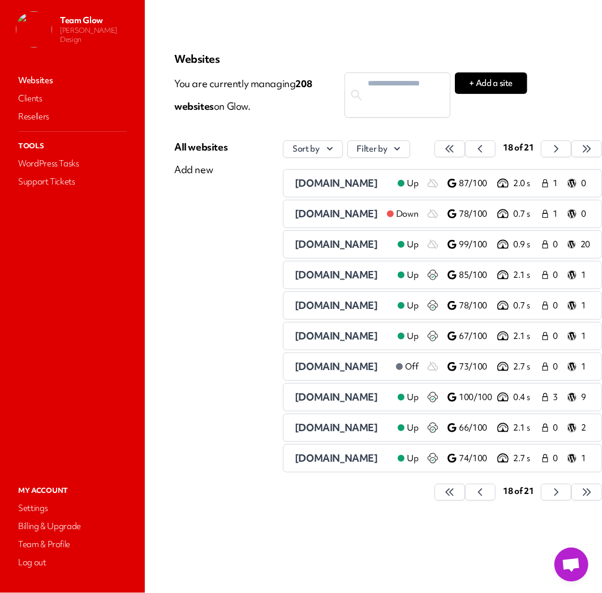
scroll to position [0, 50]
click at [342, 307] on span "[DOMAIN_NAME]" at bounding box center [336, 305] width 83 height 13
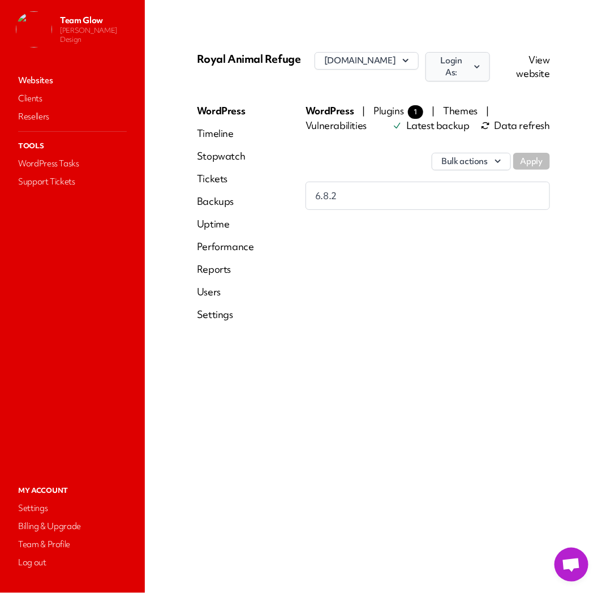
click at [482, 70] on icon "button" at bounding box center [477, 66] width 10 height 11
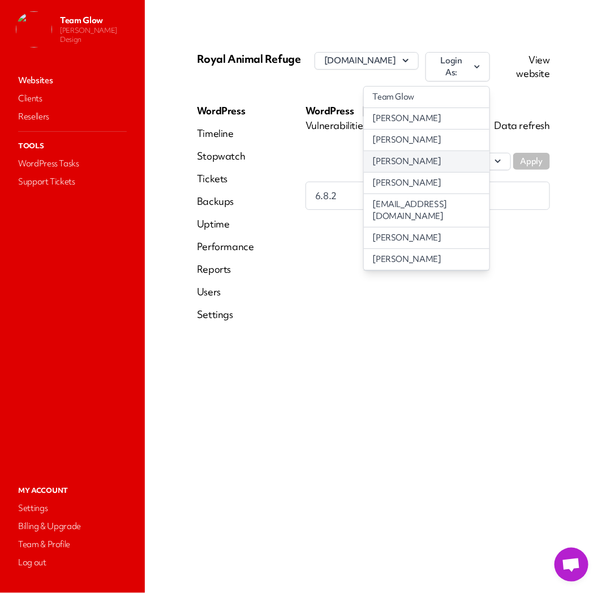
click at [478, 165] on link "[PERSON_NAME]" at bounding box center [427, 161] width 126 height 21
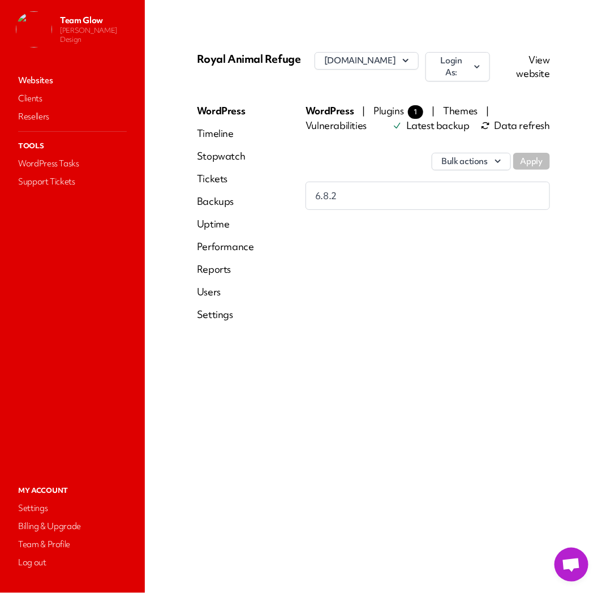
click at [210, 298] on link "Users" at bounding box center [225, 292] width 57 height 14
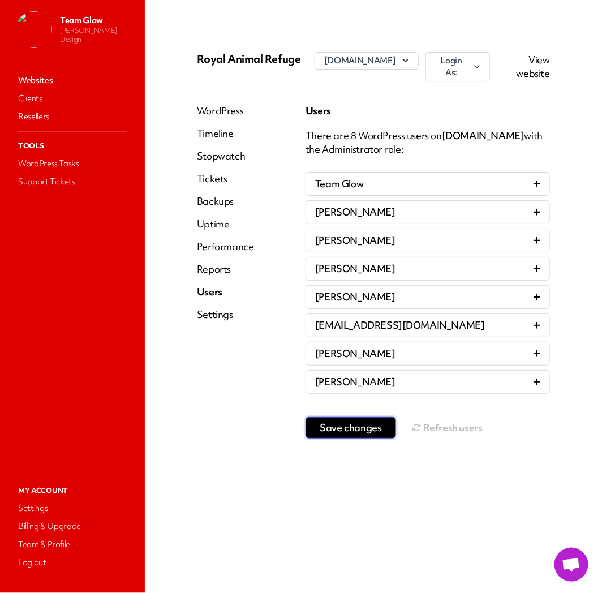
click at [376, 432] on span "Save changes" at bounding box center [351, 427] width 62 height 11
click at [427, 428] on button "Refresh users" at bounding box center [447, 428] width 71 height 23
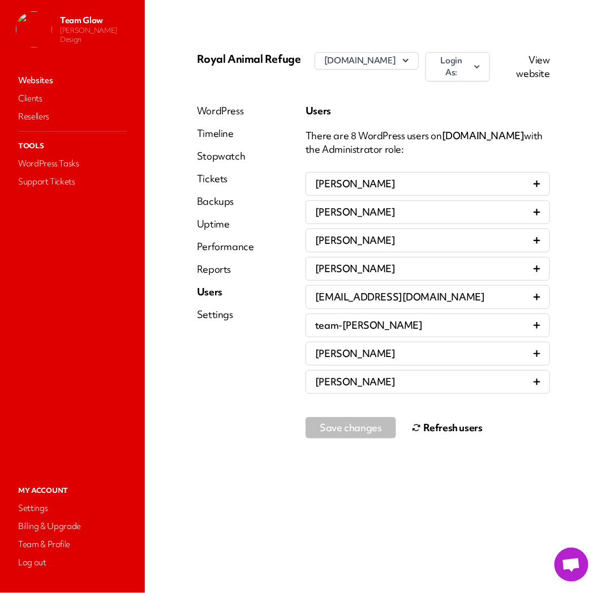
click at [31, 77] on link "Websites" at bounding box center [72, 80] width 113 height 16
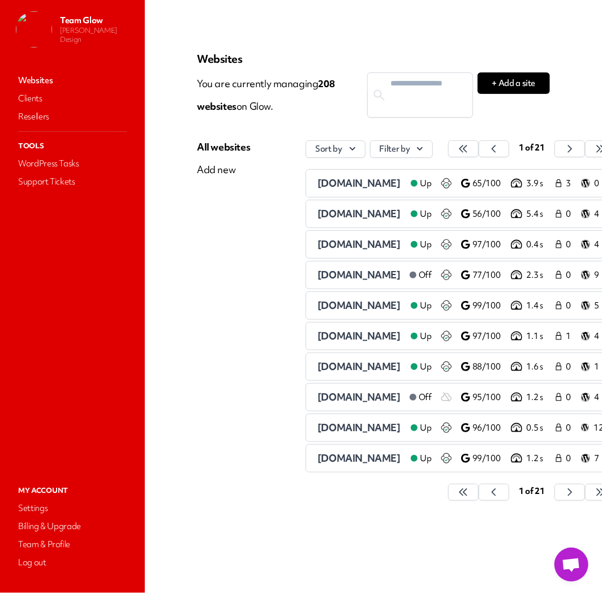
scroll to position [0, 42]
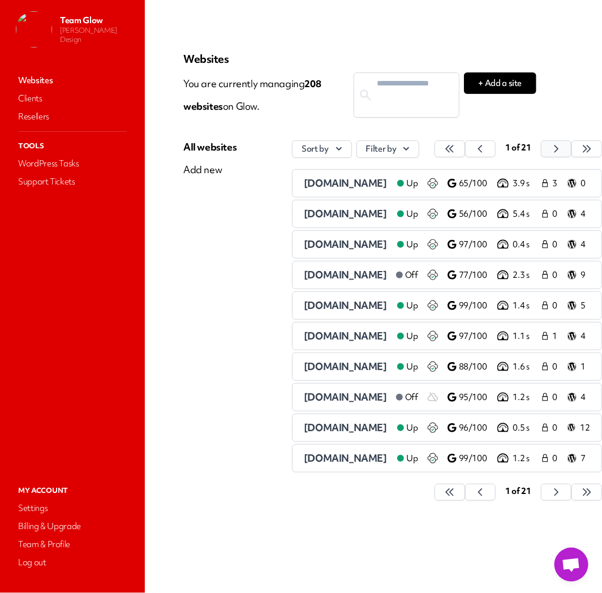
click at [456, 151] on icon "button" at bounding box center [449, 148] width 11 height 11
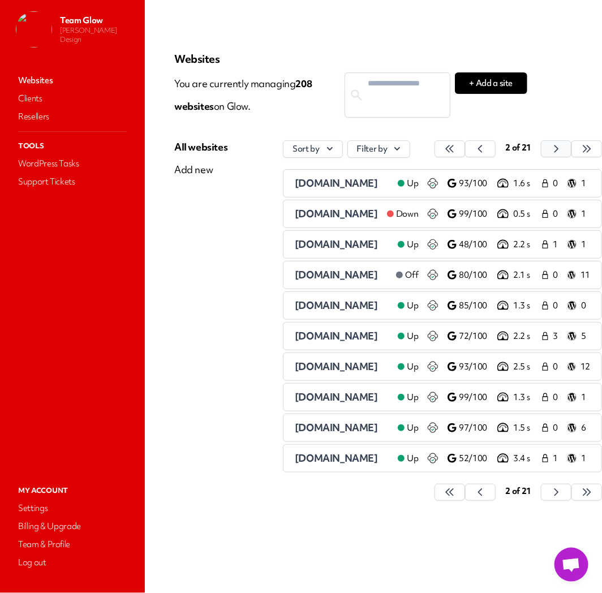
click at [465, 151] on button "button" at bounding box center [450, 148] width 31 height 17
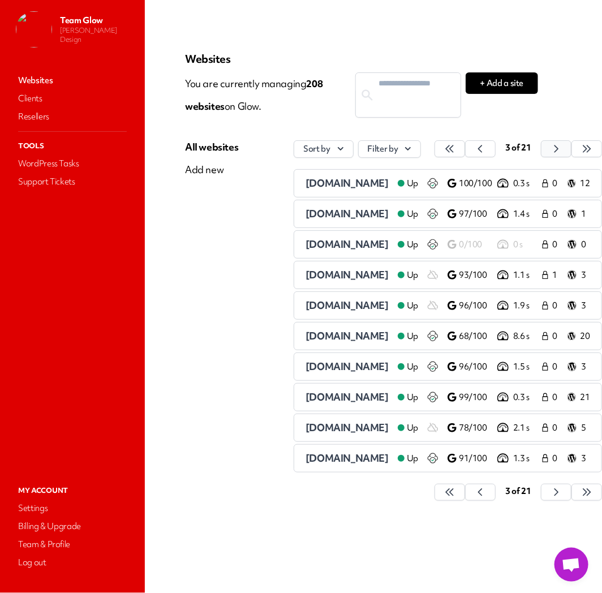
click at [465, 151] on button "button" at bounding box center [450, 148] width 31 height 17
click at [456, 151] on icon "button" at bounding box center [449, 148] width 11 height 11
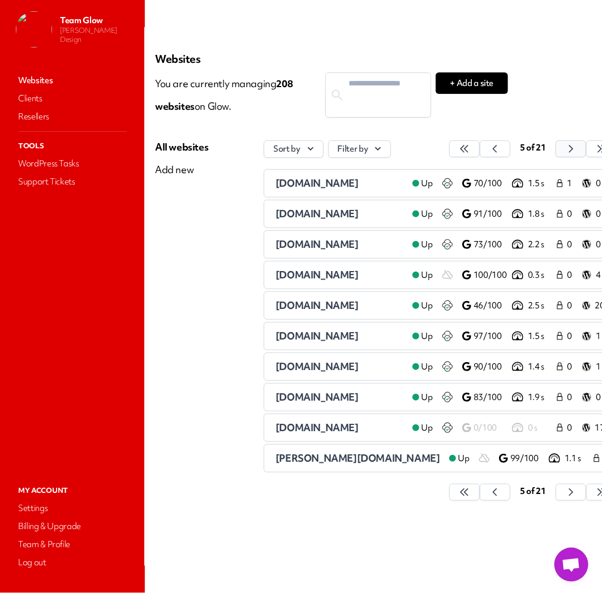
click at [470, 151] on icon "button" at bounding box center [464, 148] width 11 height 11
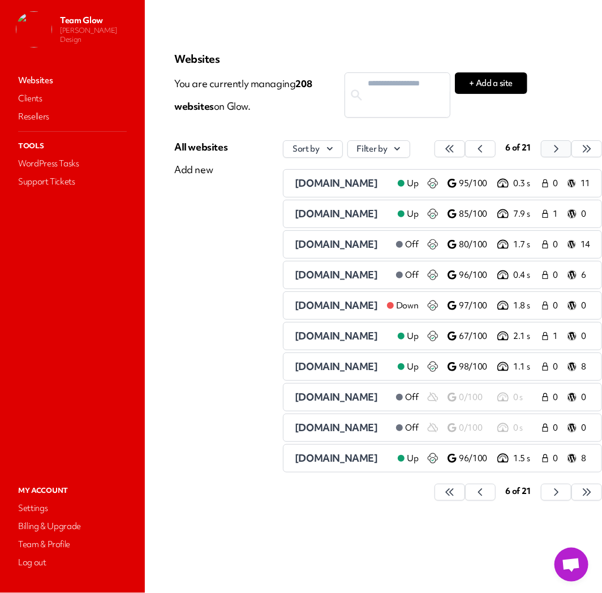
click at [465, 151] on button "button" at bounding box center [450, 148] width 31 height 17
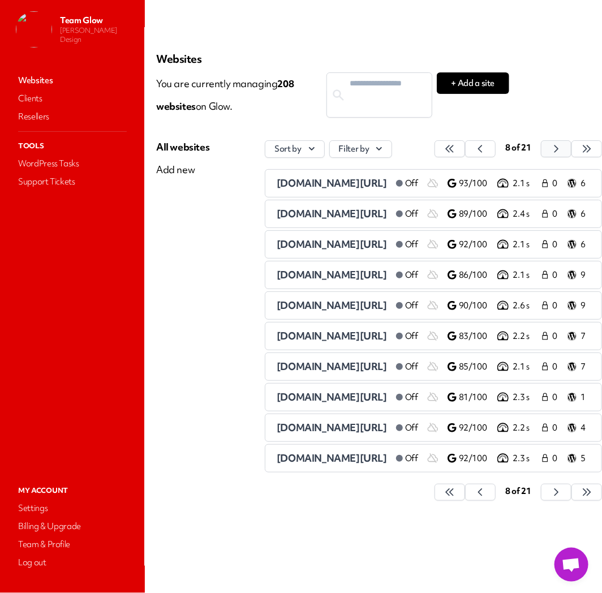
click at [465, 151] on button "button" at bounding box center [450, 148] width 31 height 17
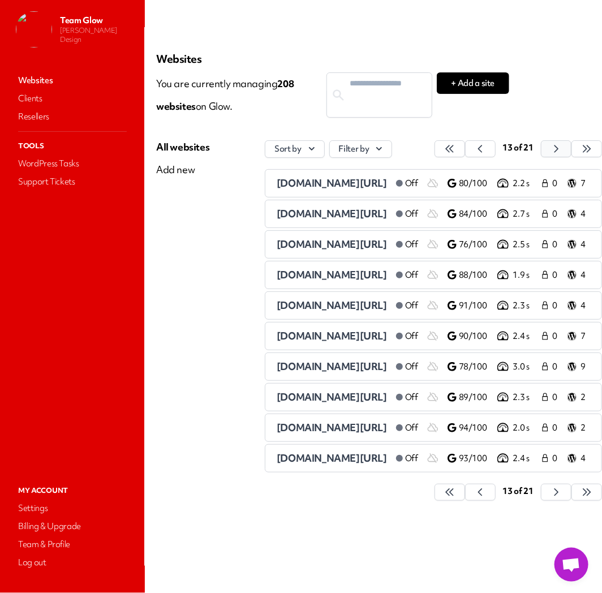
click at [465, 151] on button "button" at bounding box center [450, 148] width 31 height 17
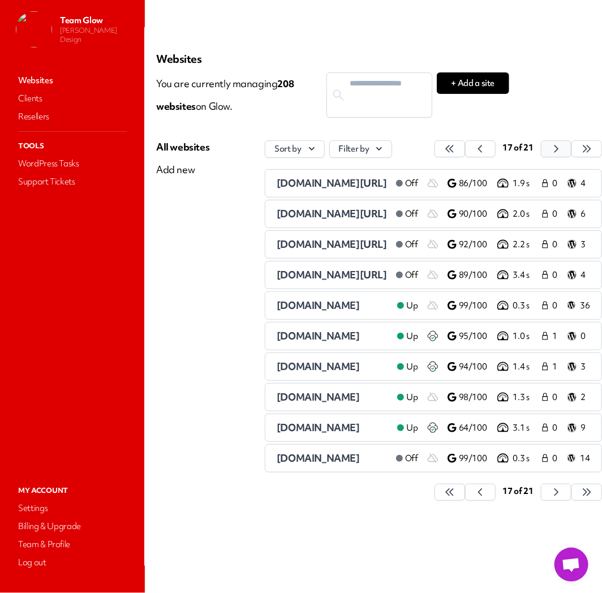
click at [465, 151] on button "button" at bounding box center [450, 148] width 31 height 17
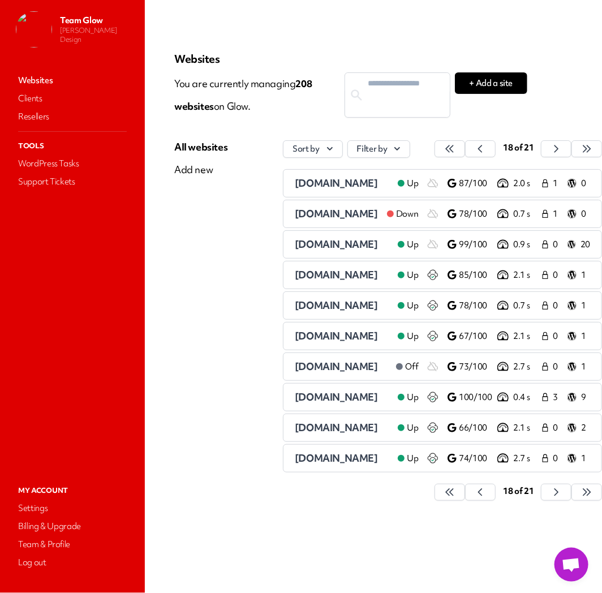
click at [323, 365] on span "[DOMAIN_NAME]" at bounding box center [336, 366] width 83 height 13
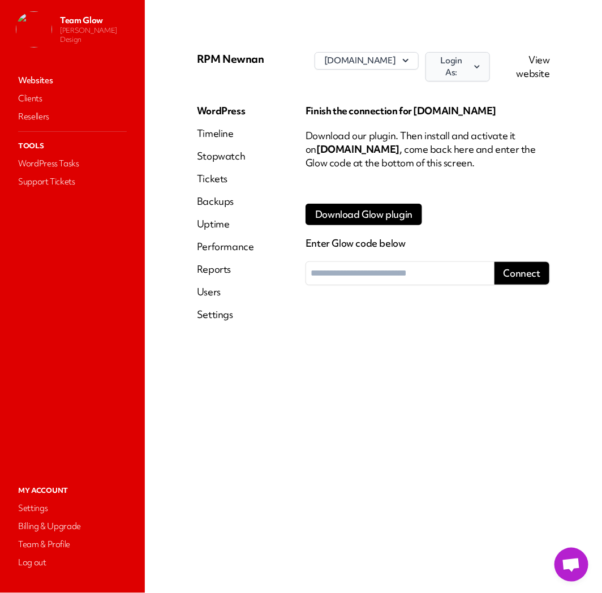
click at [472, 63] on icon "button" at bounding box center [477, 66] width 10 height 11
click at [458, 87] on link "jasonhunterdesign" at bounding box center [427, 97] width 126 height 21
click at [42, 76] on link "Websites" at bounding box center [72, 80] width 113 height 16
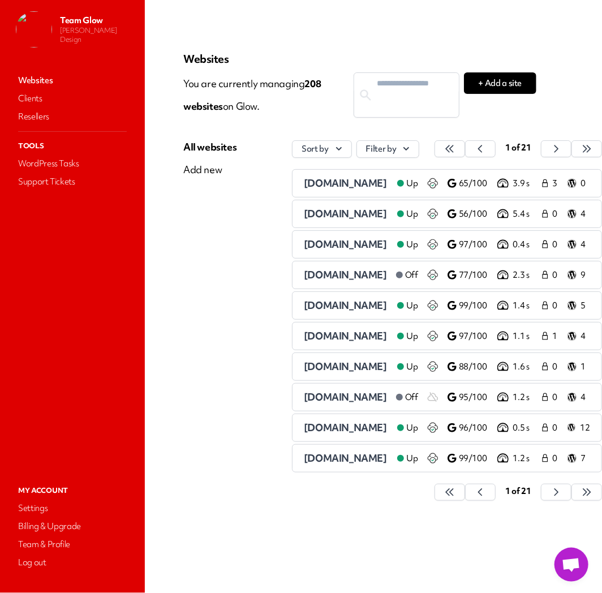
scroll to position [0, 42]
click at [456, 152] on icon "button" at bounding box center [449, 148] width 11 height 11
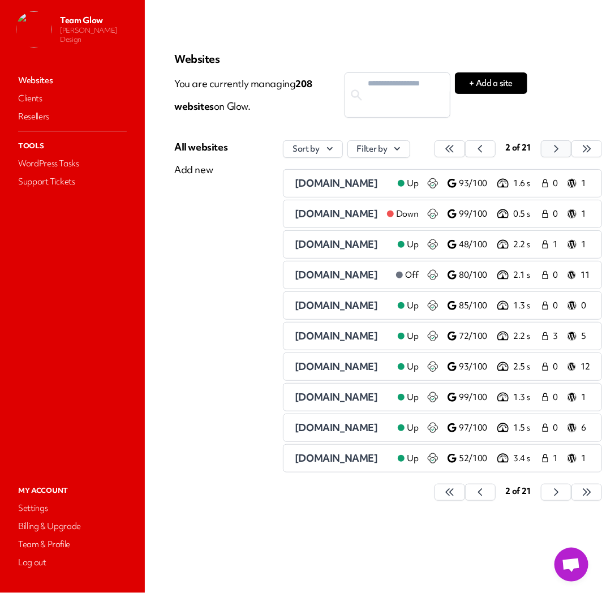
click at [465, 152] on button "button" at bounding box center [450, 148] width 31 height 17
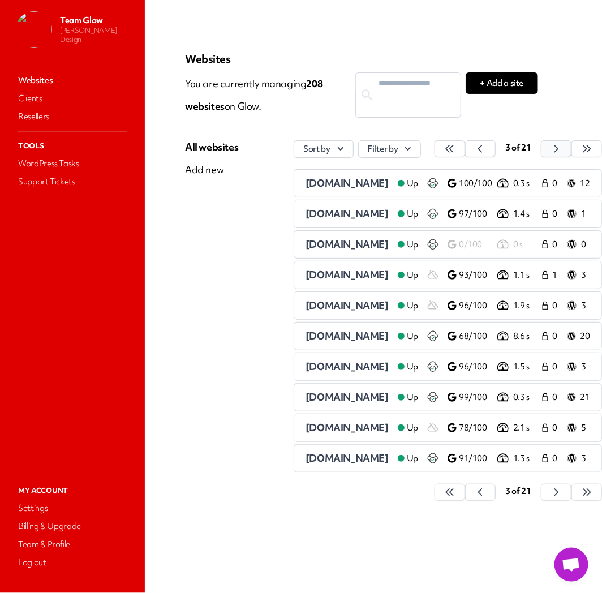
click at [465, 149] on button "button" at bounding box center [450, 148] width 31 height 17
click at [456, 149] on icon "button" at bounding box center [449, 148] width 11 height 11
click at [453, 149] on icon "button" at bounding box center [449, 148] width 7 height 7
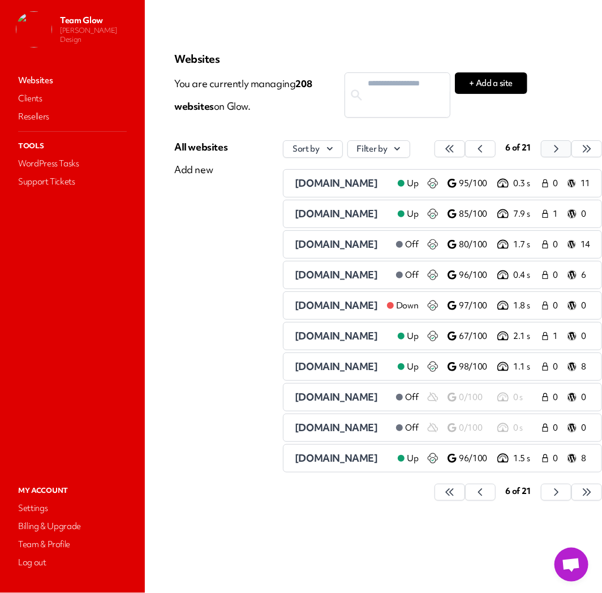
click at [465, 149] on button "button" at bounding box center [450, 148] width 31 height 17
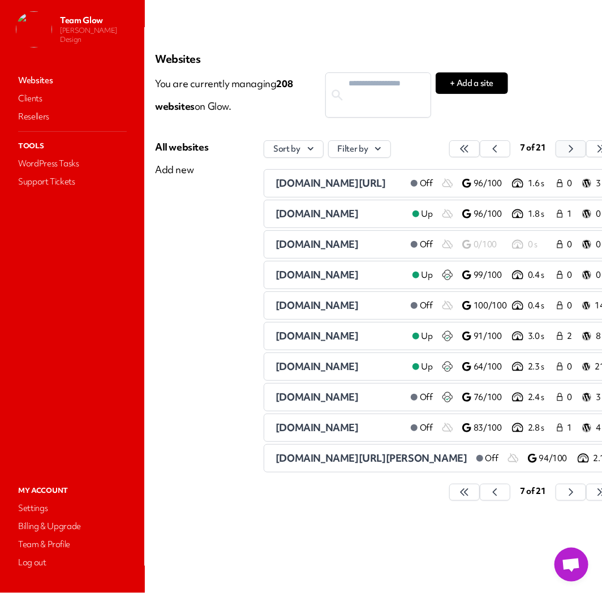
click at [480, 149] on button "button" at bounding box center [464, 148] width 31 height 17
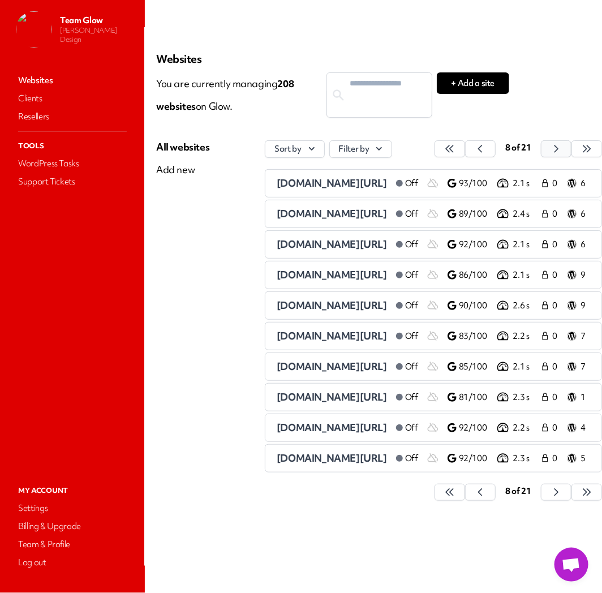
click at [465, 149] on button "button" at bounding box center [450, 148] width 31 height 17
click at [465, 151] on button "button" at bounding box center [450, 148] width 31 height 17
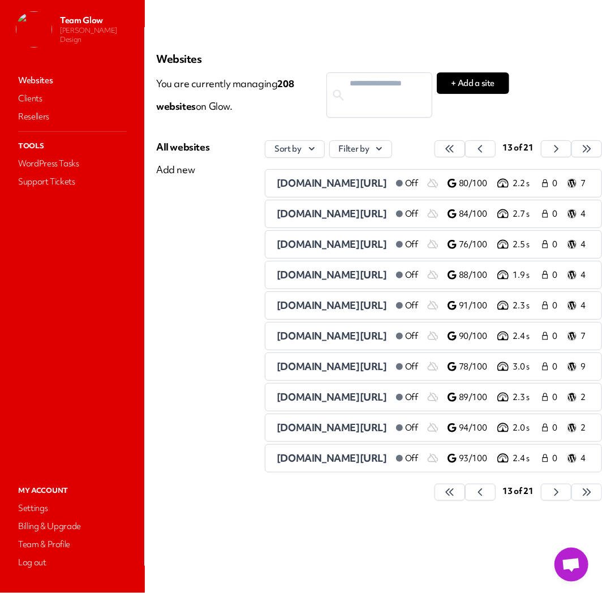
scroll to position [0, 142]
click at [465, 155] on button "button" at bounding box center [450, 148] width 31 height 17
click at [456, 149] on icon "button" at bounding box center [449, 148] width 11 height 11
click at [456, 145] on icon "button" at bounding box center [449, 148] width 11 height 11
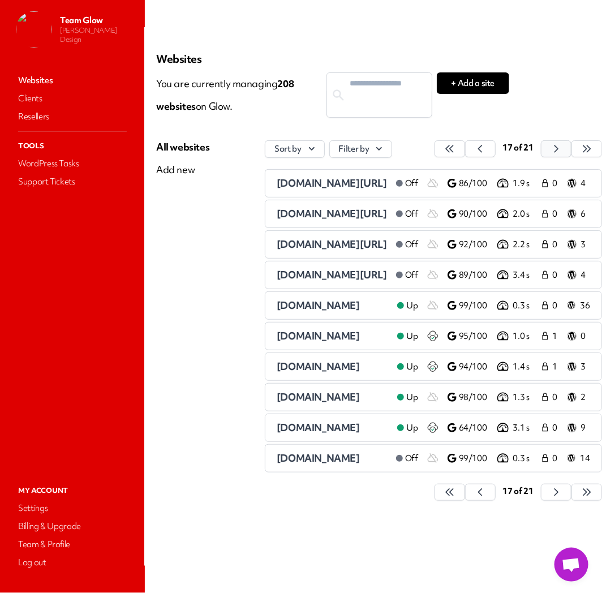
click at [456, 145] on icon "button" at bounding box center [449, 148] width 11 height 11
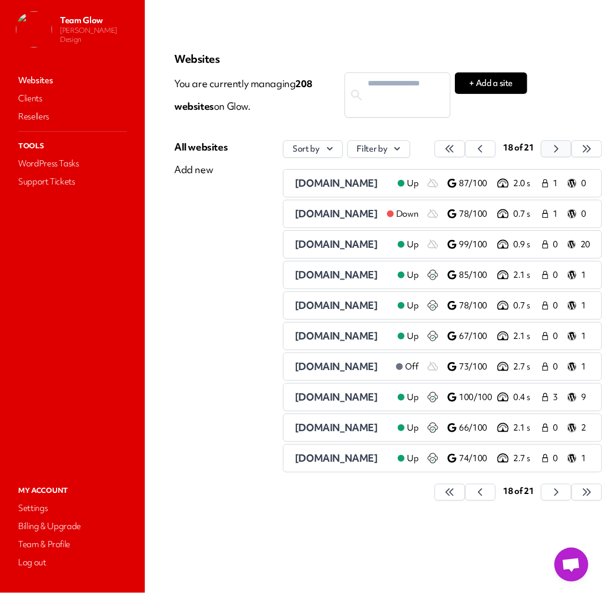
scroll to position [0, 50]
click at [327, 427] on span "[DOMAIN_NAME]" at bounding box center [336, 427] width 83 height 13
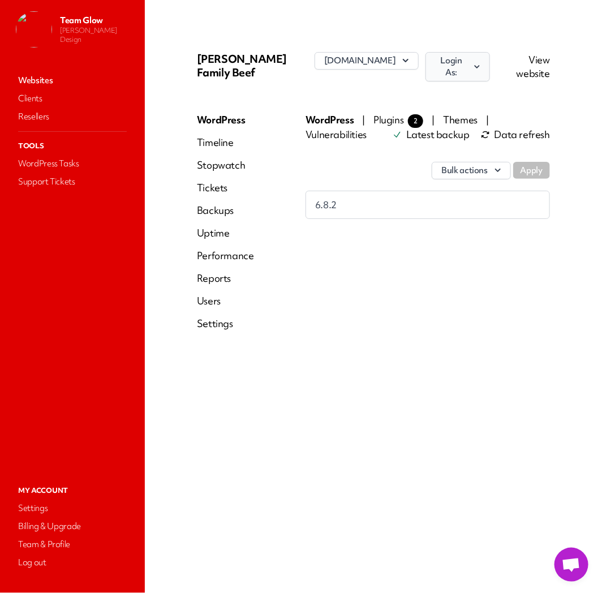
click at [482, 70] on icon "button" at bounding box center [477, 66] width 10 height 11
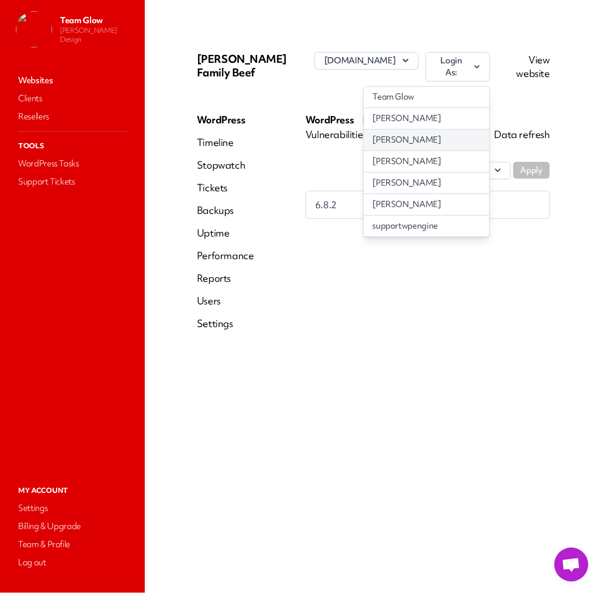
click at [425, 140] on link "[PERSON_NAME]" at bounding box center [427, 140] width 126 height 21
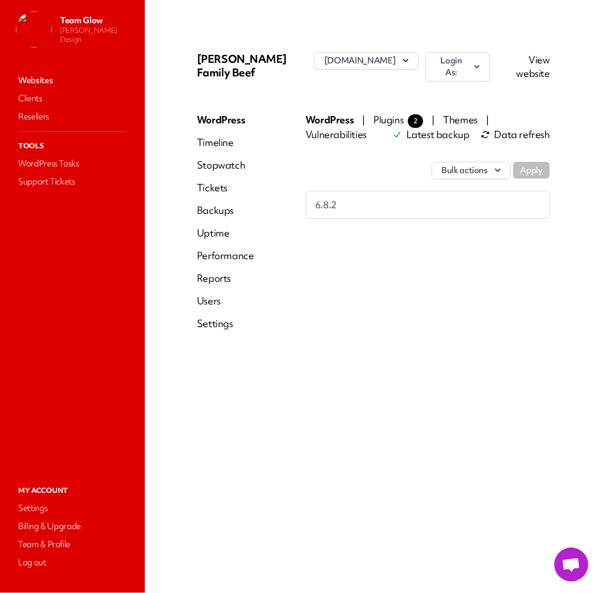
click at [218, 294] on link "Users" at bounding box center [225, 301] width 57 height 14
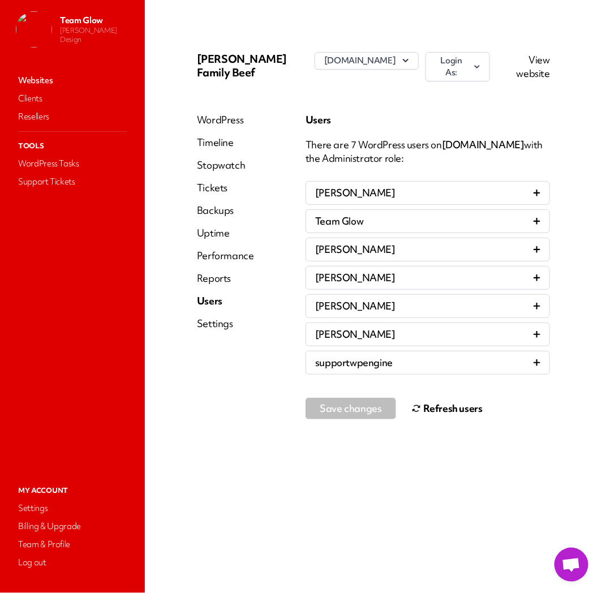
click at [443, 398] on button "Refresh users" at bounding box center [447, 408] width 71 height 23
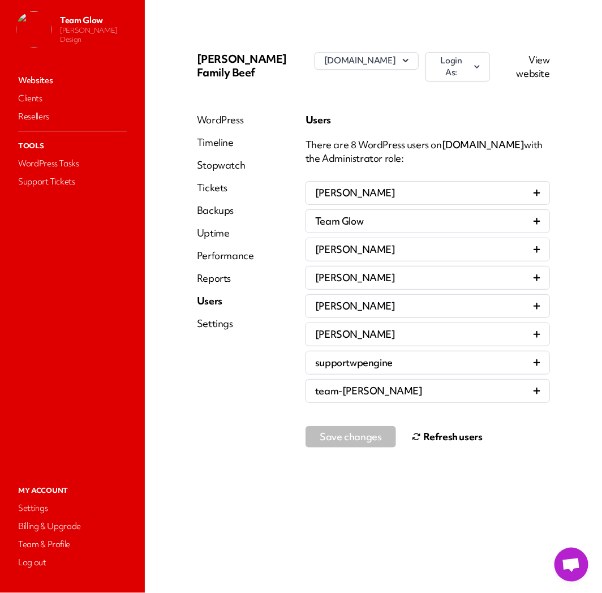
click at [458, 432] on button "Refresh users" at bounding box center [447, 437] width 71 height 23
click at [28, 74] on link "Websites" at bounding box center [72, 80] width 113 height 16
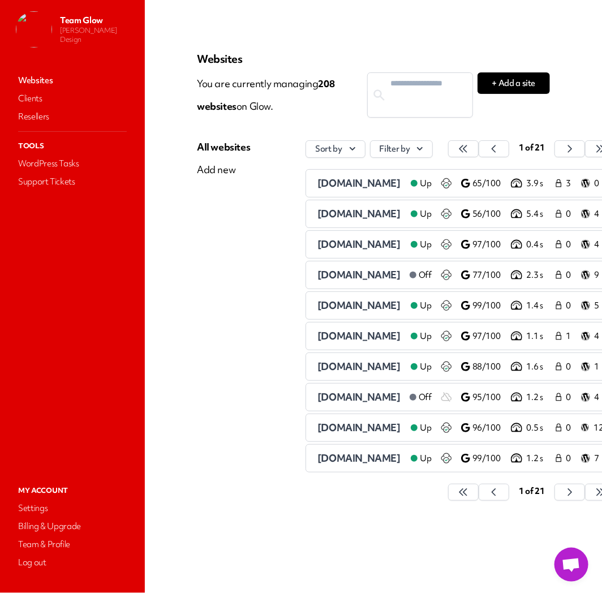
click at [46, 80] on link "Websites" at bounding box center [72, 80] width 113 height 16
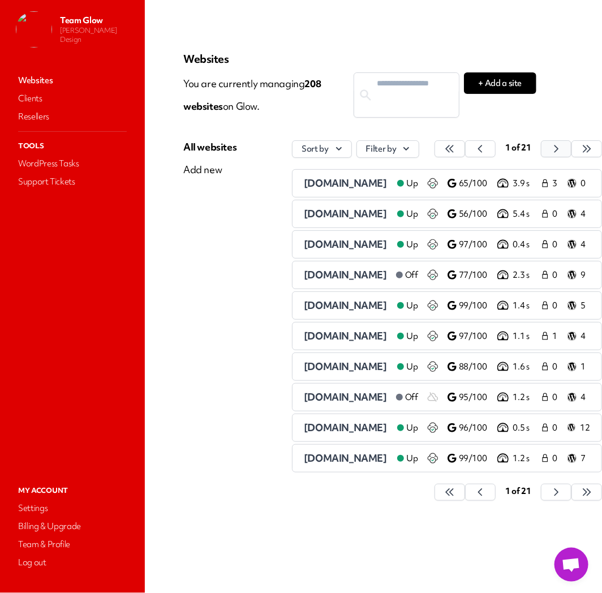
click at [456, 146] on icon "button" at bounding box center [449, 148] width 11 height 11
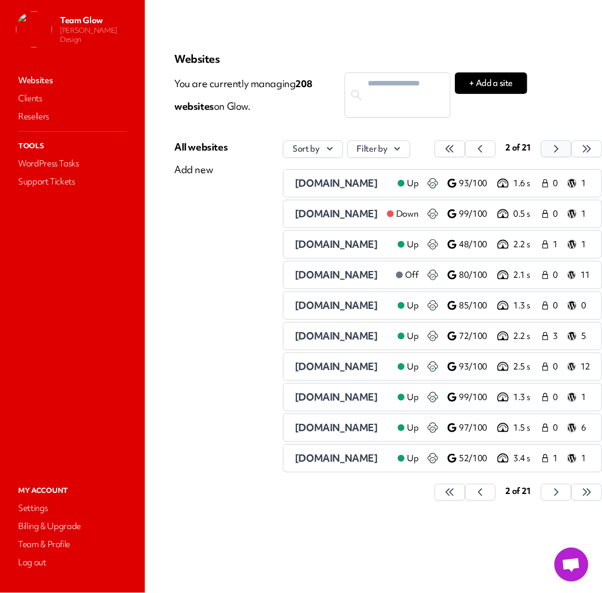
click at [465, 145] on button "button" at bounding box center [450, 148] width 31 height 17
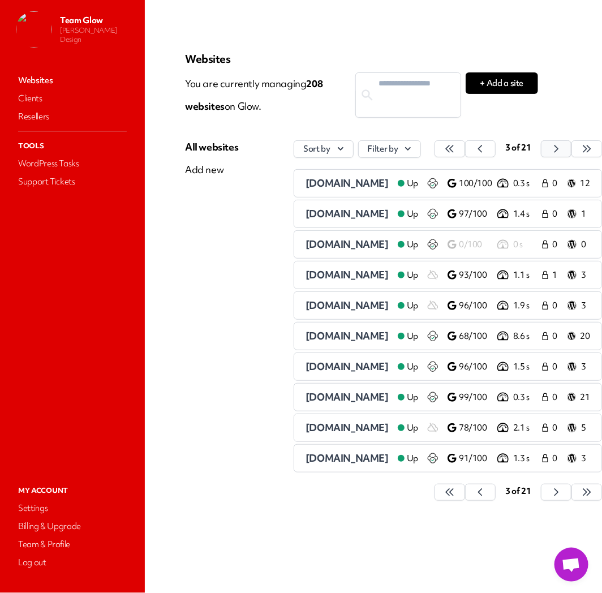
click at [465, 145] on button "button" at bounding box center [450, 148] width 31 height 17
click at [465, 148] on button "button" at bounding box center [450, 148] width 31 height 17
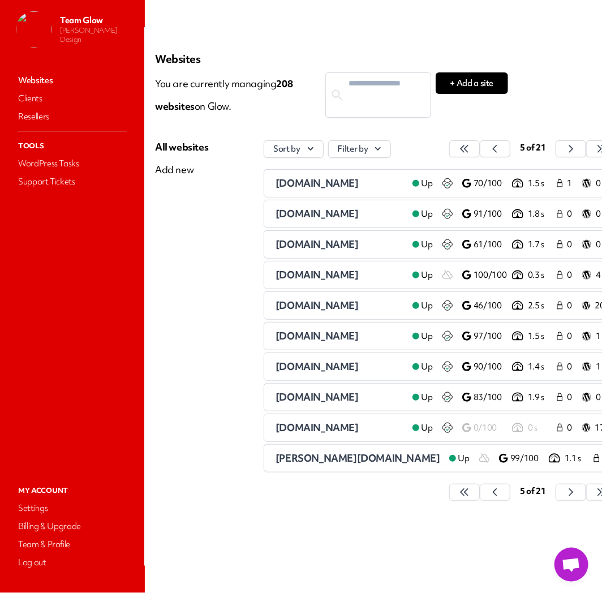
scroll to position [0, 46]
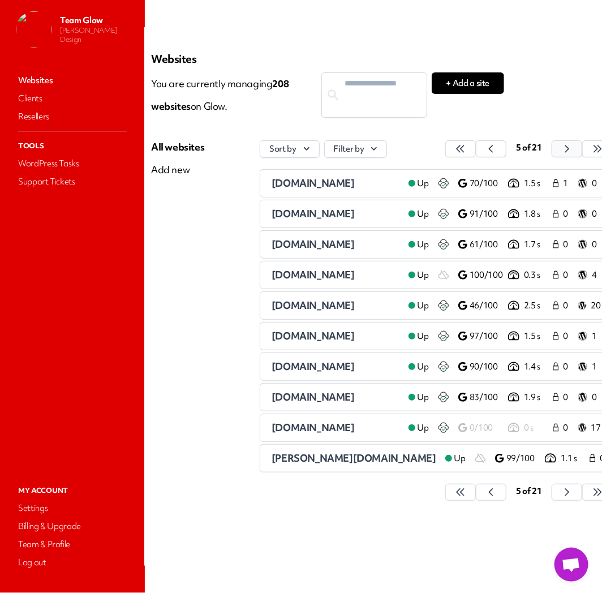
click at [466, 152] on icon "button" at bounding box center [460, 148] width 11 height 11
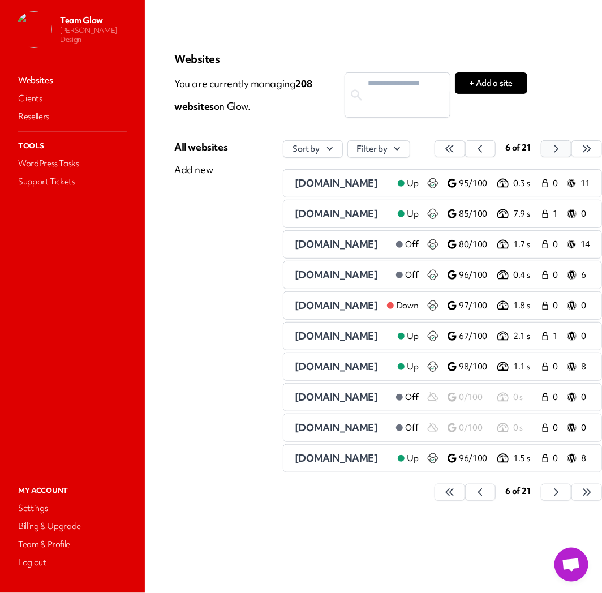
click at [456, 152] on icon "button" at bounding box center [449, 148] width 11 height 11
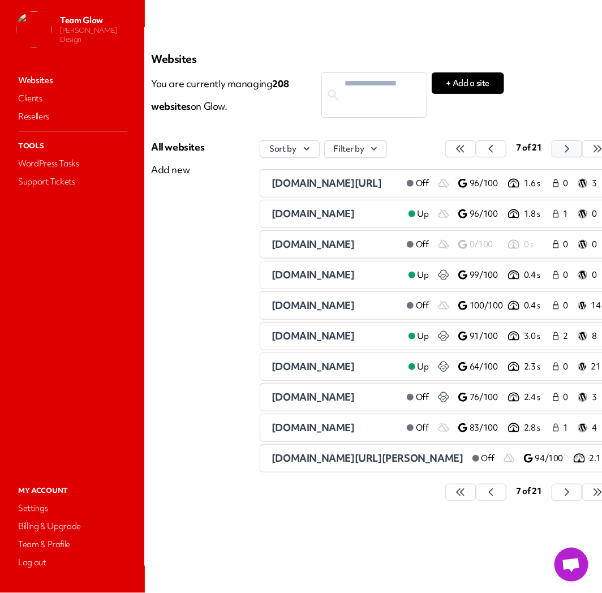
click at [476, 151] on button "button" at bounding box center [460, 148] width 31 height 17
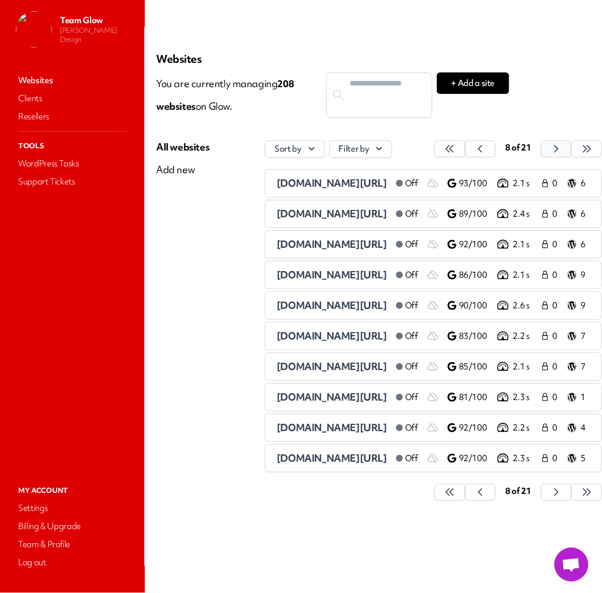
click at [465, 151] on button "button" at bounding box center [450, 148] width 31 height 17
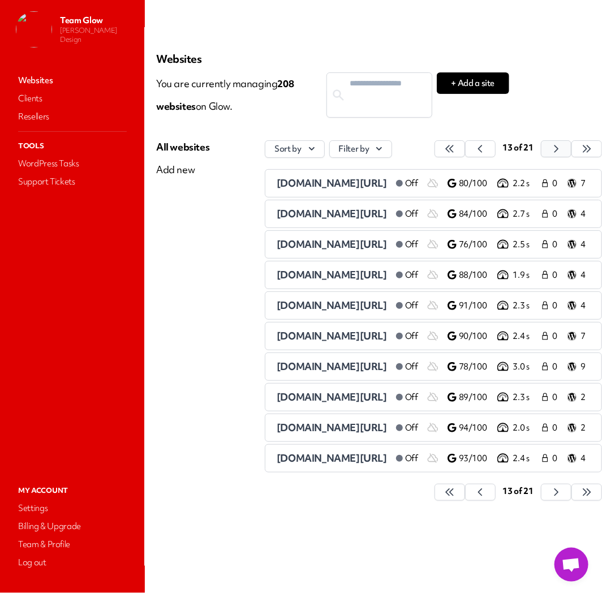
click at [465, 152] on button "button" at bounding box center [450, 148] width 31 height 17
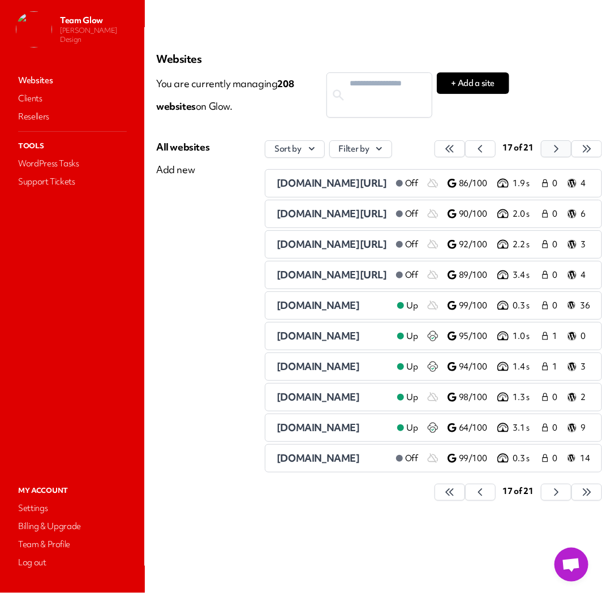
click at [465, 152] on button "button" at bounding box center [450, 148] width 31 height 17
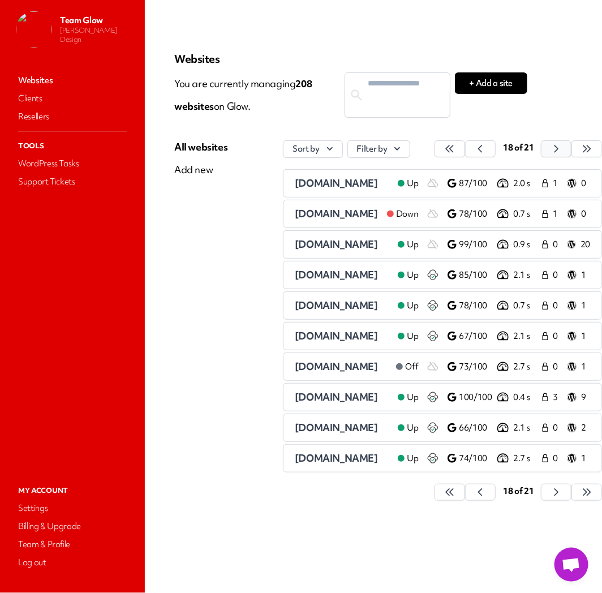
click at [456, 152] on icon "button" at bounding box center [449, 148] width 11 height 11
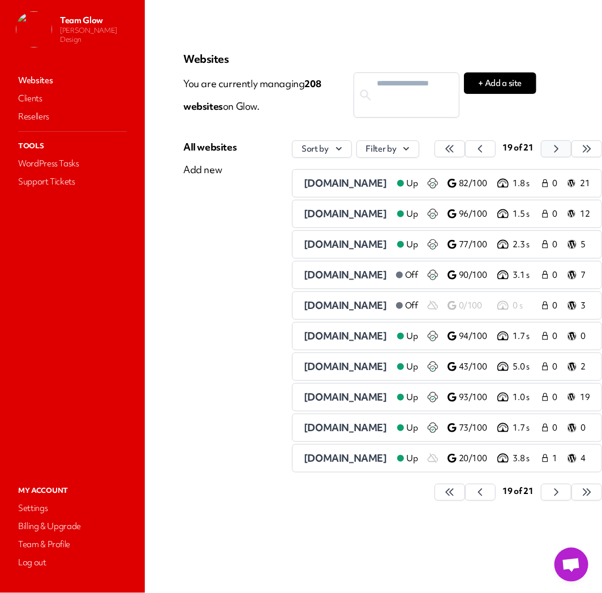
scroll to position [0, 36]
click at [331, 185] on span "[DOMAIN_NAME]" at bounding box center [345, 183] width 83 height 13
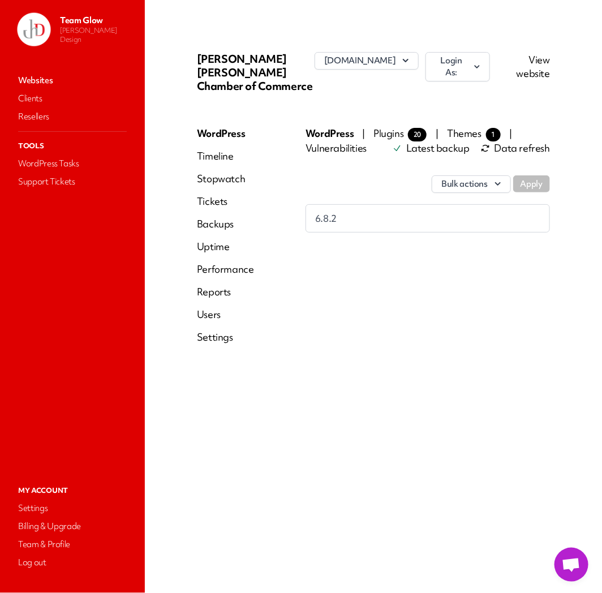
click at [43, 82] on link "Websites" at bounding box center [72, 80] width 113 height 16
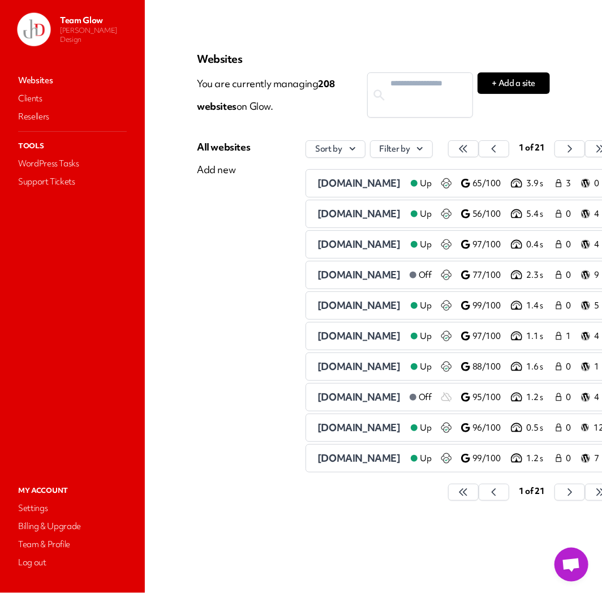
scroll to position [0, 42]
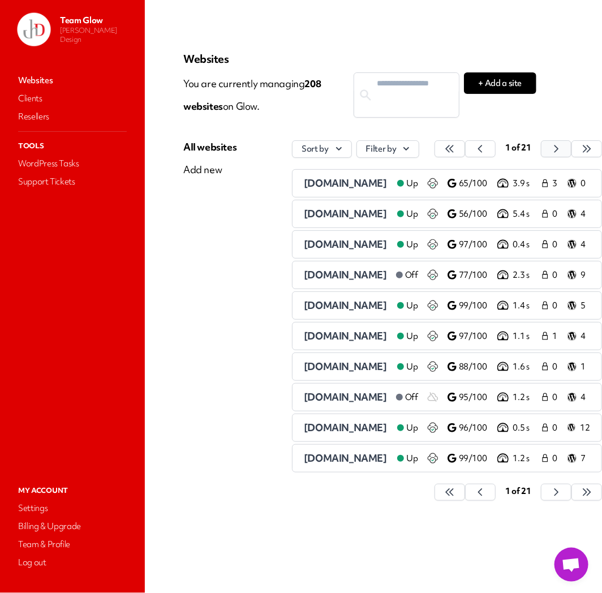
click at [456, 147] on icon "button" at bounding box center [449, 148] width 11 height 11
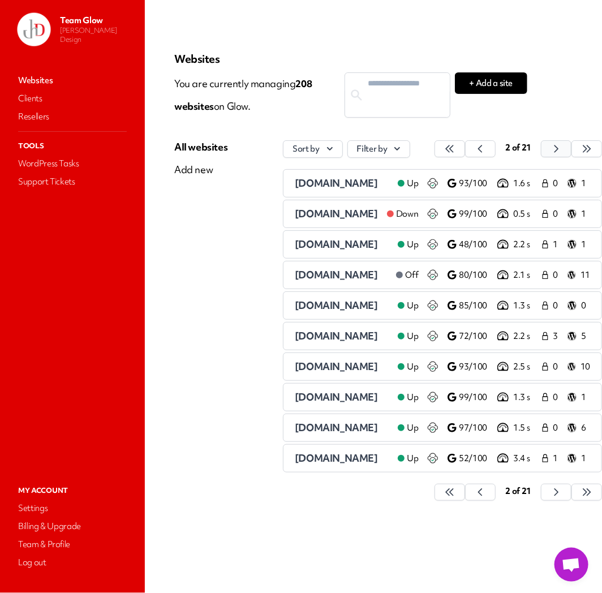
click at [456, 147] on icon "button" at bounding box center [449, 148] width 11 height 11
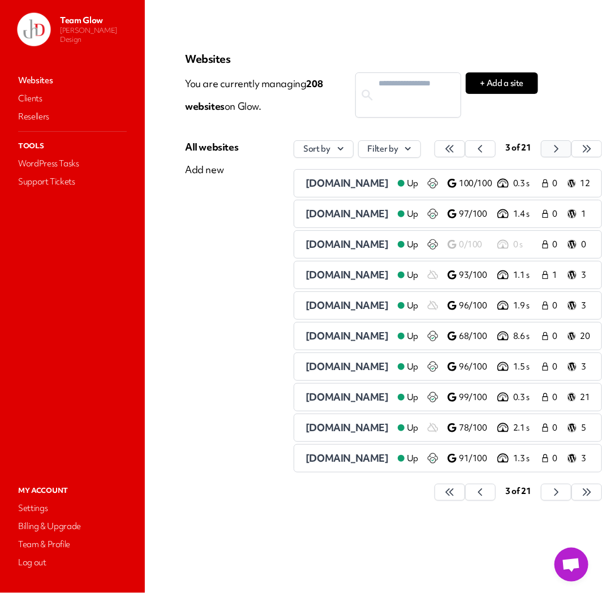
click at [456, 147] on icon "button" at bounding box center [449, 148] width 11 height 11
click at [465, 147] on button "button" at bounding box center [450, 148] width 31 height 17
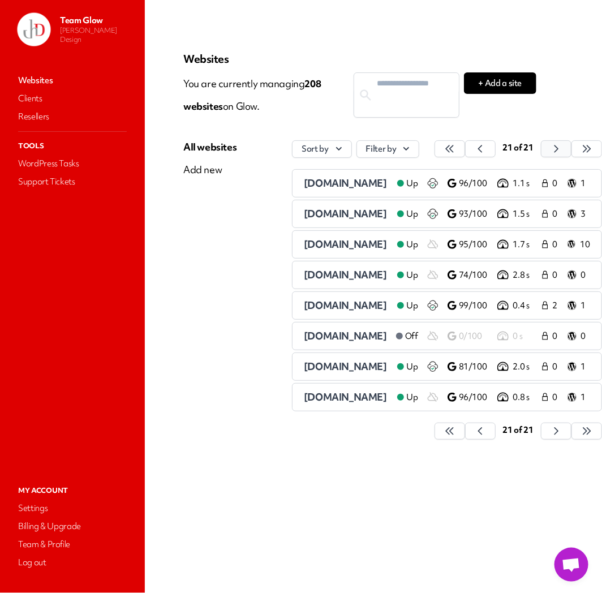
click at [465, 147] on button "button" at bounding box center [450, 148] width 31 height 17
click at [456, 151] on icon "button" at bounding box center [449, 148] width 11 height 11
click at [456, 145] on icon "button" at bounding box center [449, 148] width 11 height 11
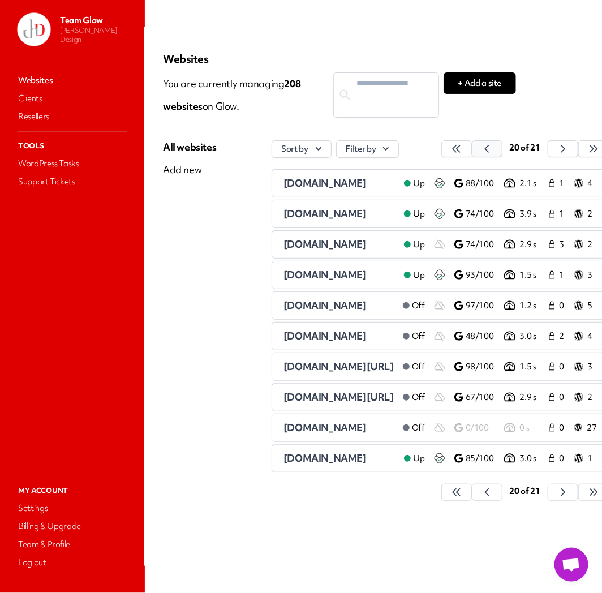
drag, startPoint x: 474, startPoint y: 145, endPoint x: 478, endPoint y: 151, distance: 6.1
click at [462, 146] on icon "button" at bounding box center [456, 148] width 11 height 11
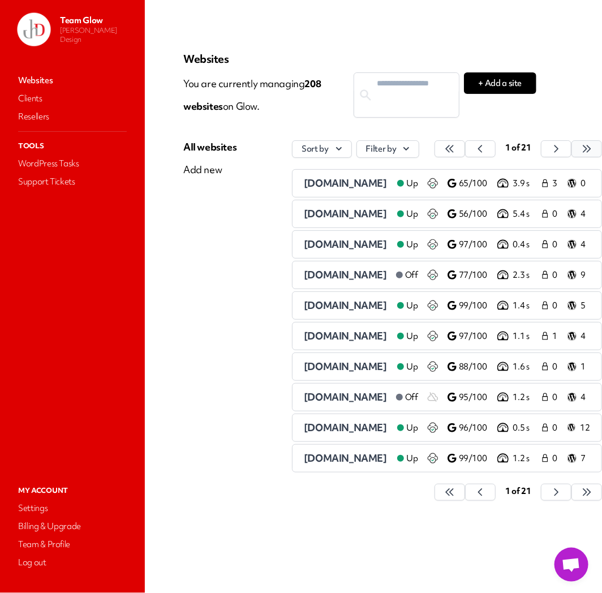
click at [465, 151] on button "button" at bounding box center [450, 148] width 31 height 17
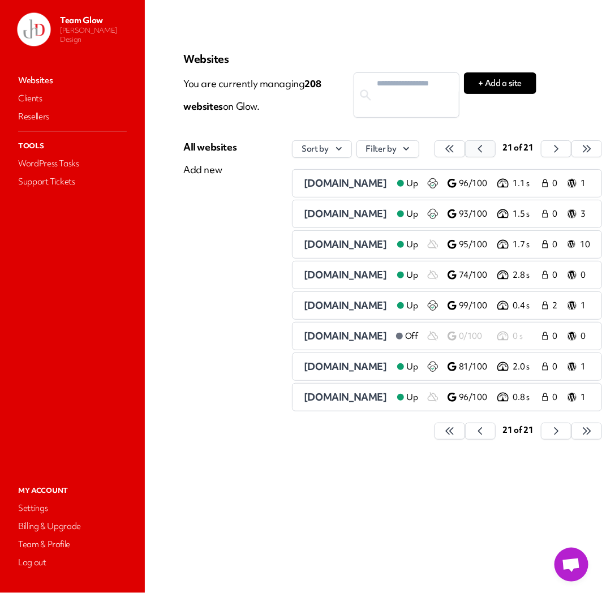
click at [456, 151] on icon "button" at bounding box center [449, 148] width 11 height 11
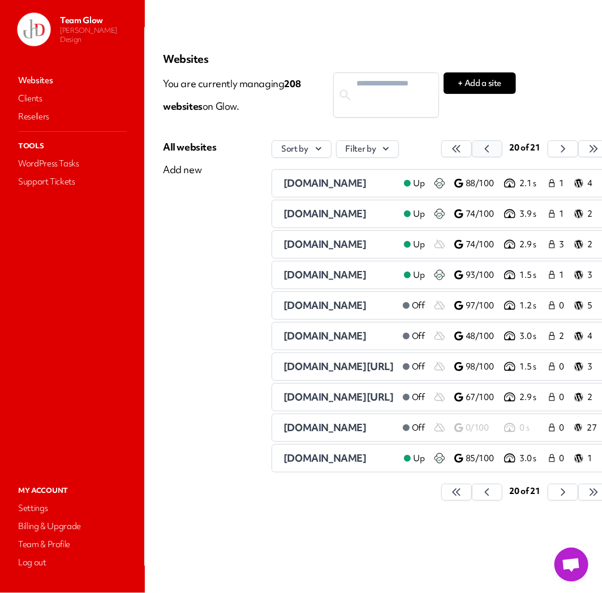
click at [462, 151] on icon "button" at bounding box center [456, 148] width 11 height 11
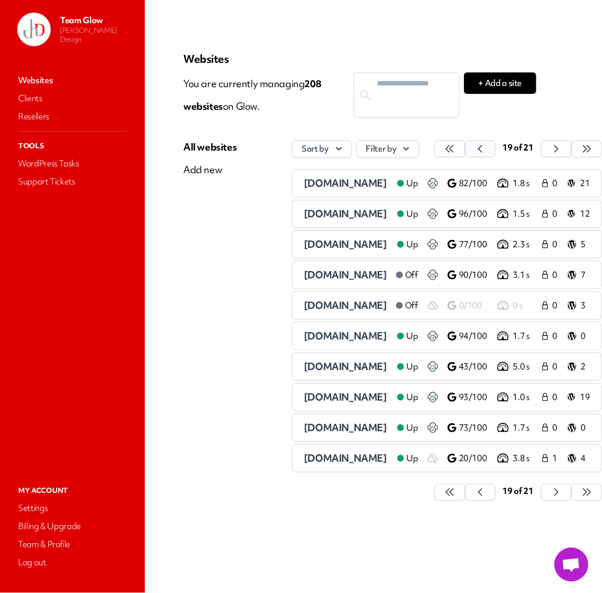
click at [465, 150] on button "button" at bounding box center [450, 148] width 31 height 17
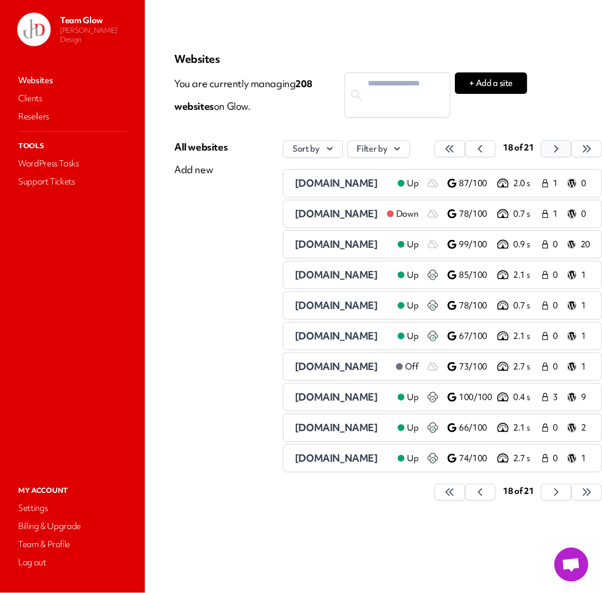
click at [454, 151] on icon "button" at bounding box center [450, 148] width 7 height 7
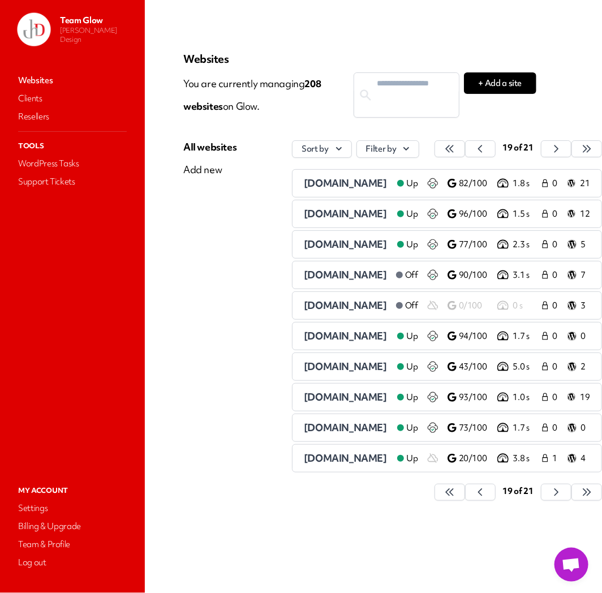
click at [312, 217] on span "[DOMAIN_NAME]" at bounding box center [345, 213] width 83 height 13
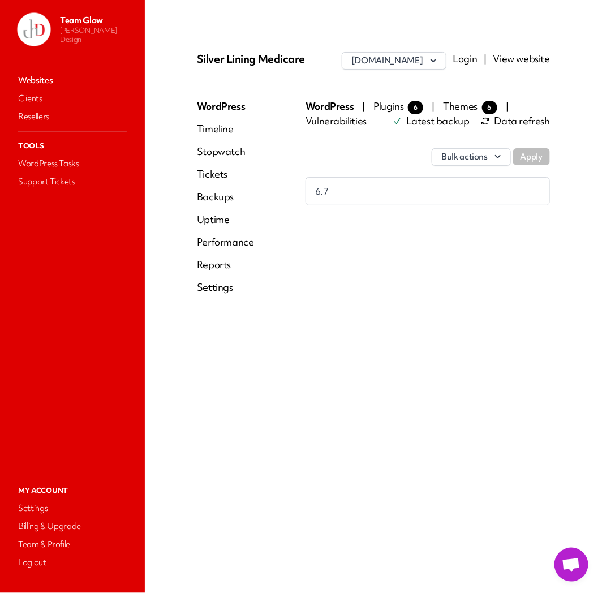
click at [474, 57] on link "Login" at bounding box center [465, 58] width 24 height 13
click at [23, 80] on link "Websites" at bounding box center [72, 80] width 113 height 16
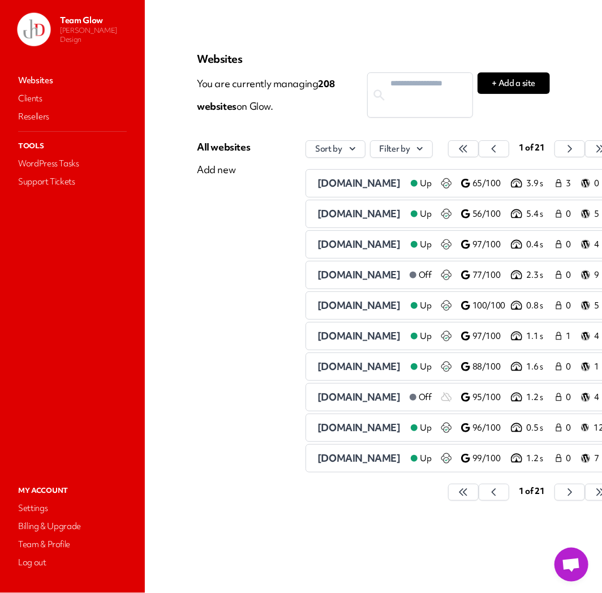
scroll to position [0, 42]
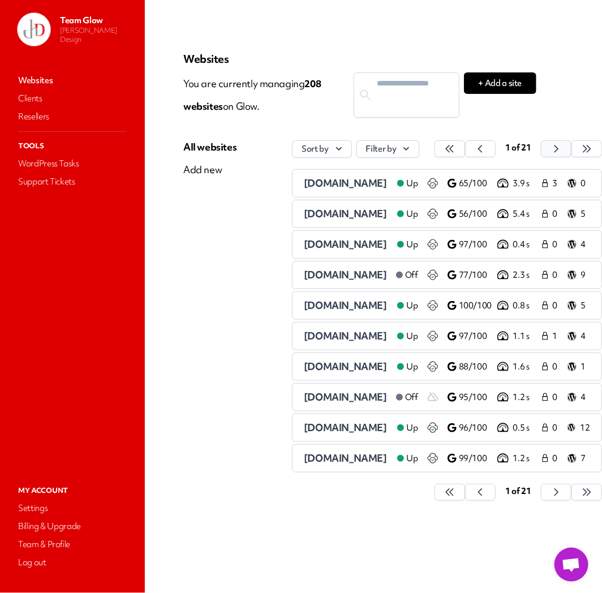
click at [456, 144] on icon "button" at bounding box center [449, 148] width 11 height 11
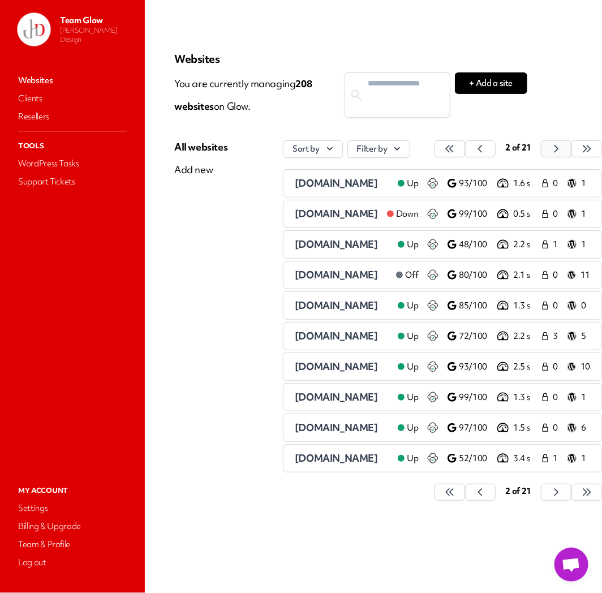
click at [465, 144] on button "button" at bounding box center [450, 148] width 31 height 17
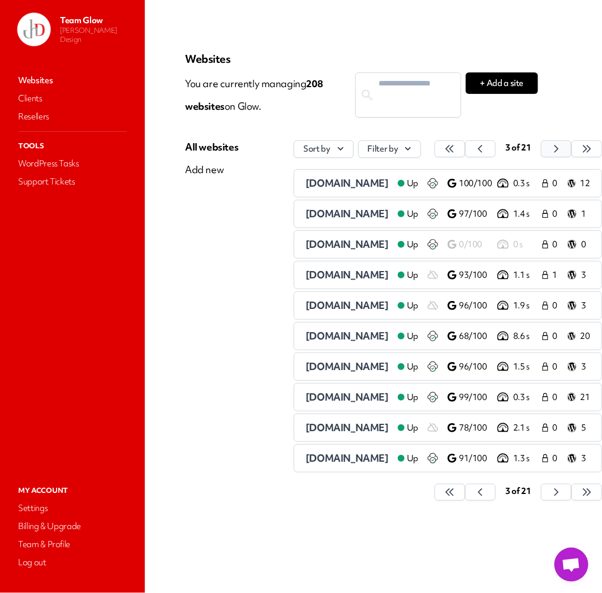
click at [465, 145] on button "button" at bounding box center [450, 148] width 31 height 17
click at [456, 145] on icon "button" at bounding box center [449, 148] width 11 height 11
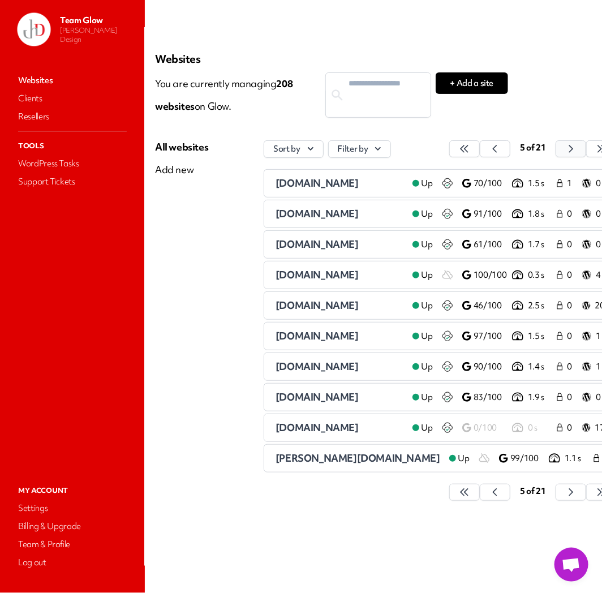
click at [470, 145] on icon "button" at bounding box center [464, 148] width 11 height 11
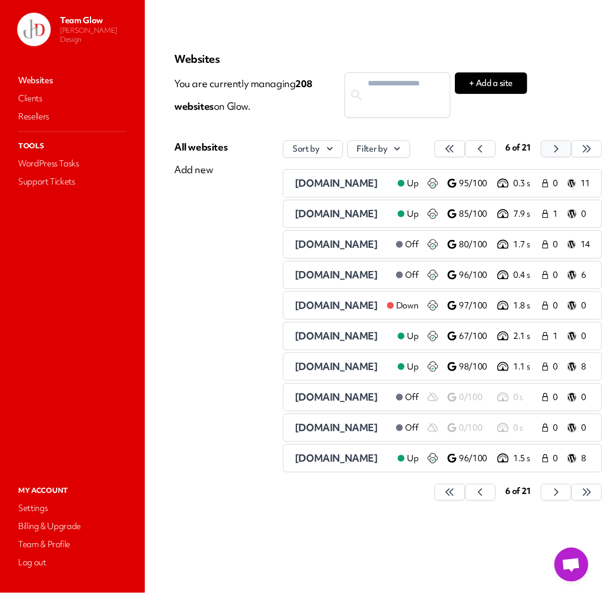
click at [465, 145] on button "button" at bounding box center [450, 148] width 31 height 17
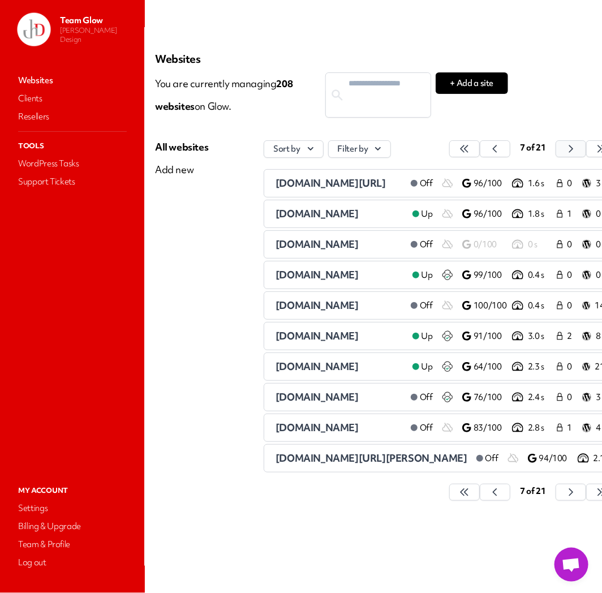
click at [480, 145] on button "button" at bounding box center [464, 148] width 31 height 17
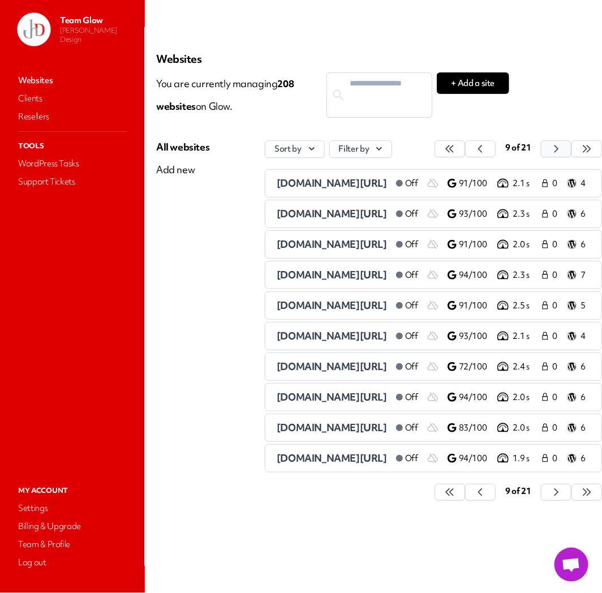
click at [465, 145] on button "button" at bounding box center [450, 148] width 31 height 17
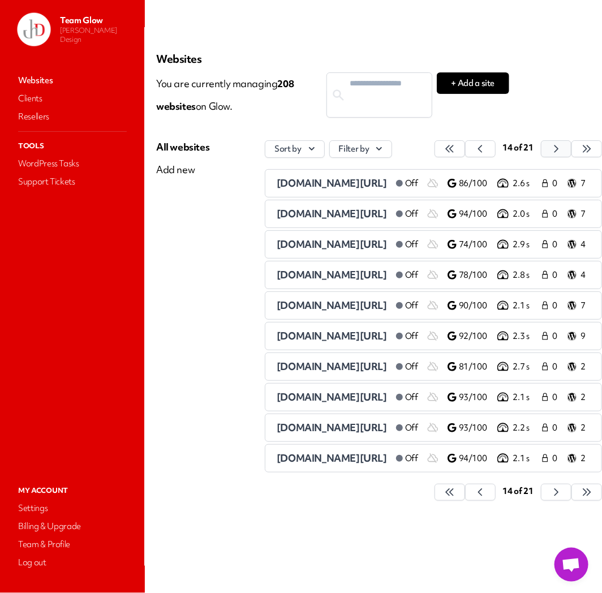
click at [465, 145] on button "button" at bounding box center [450, 148] width 31 height 17
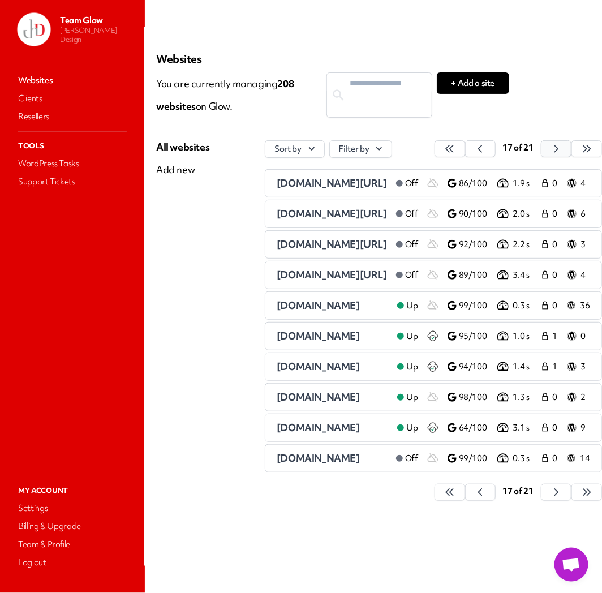
click at [465, 145] on button "button" at bounding box center [450, 148] width 31 height 17
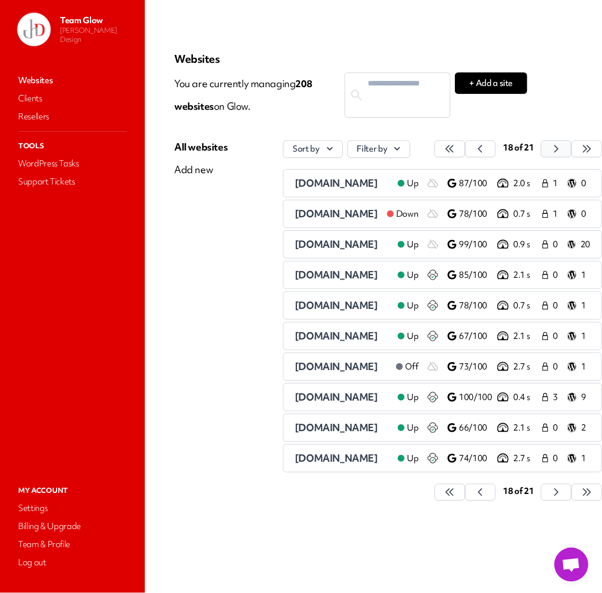
click at [456, 145] on icon "button" at bounding box center [449, 148] width 11 height 11
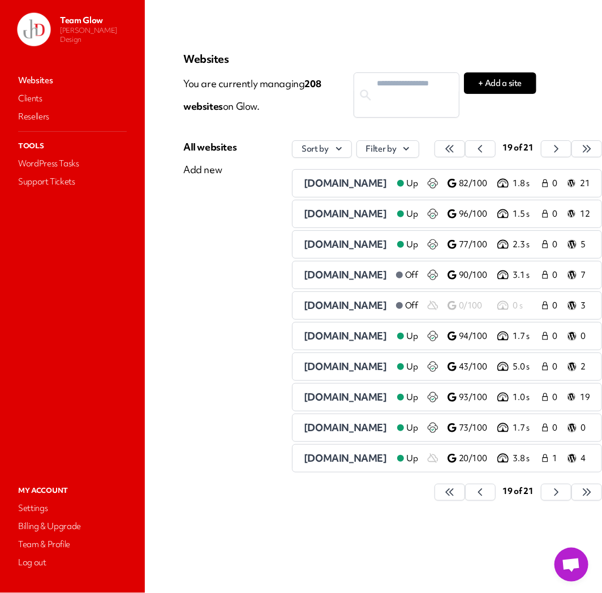
click at [320, 275] on span "[DOMAIN_NAME]" at bounding box center [345, 274] width 83 height 13
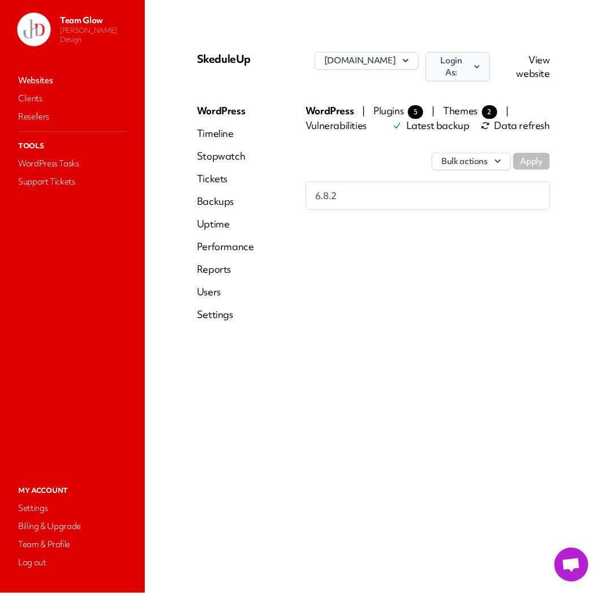
click at [468, 61] on button "Login As:" at bounding box center [458, 66] width 64 height 29
click at [451, 87] on link "Jadmin" at bounding box center [427, 97] width 126 height 21
click at [210, 285] on link "Users" at bounding box center [225, 292] width 57 height 14
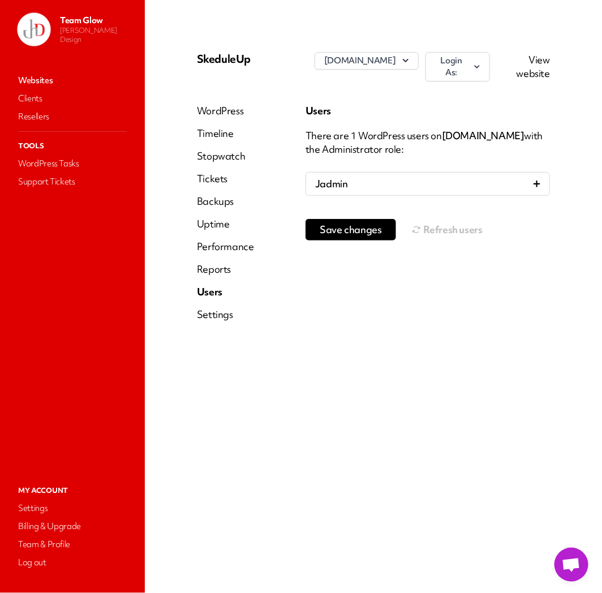
click at [198, 285] on link "Users" at bounding box center [225, 292] width 57 height 14
click at [376, 225] on span "Save changes" at bounding box center [351, 229] width 62 height 11
click at [437, 228] on button "Refresh users" at bounding box center [447, 229] width 71 height 23
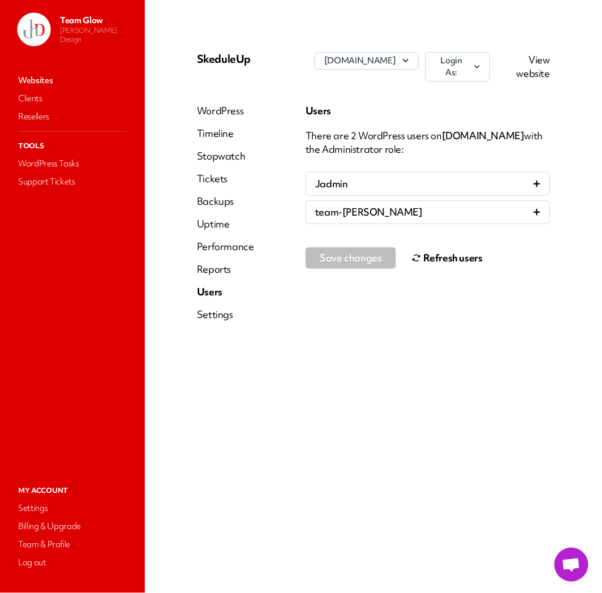
click at [38, 76] on link "Websites" at bounding box center [72, 80] width 113 height 16
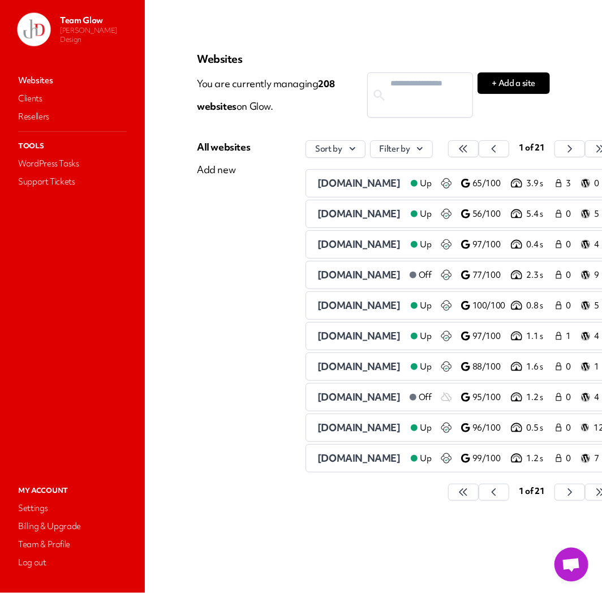
scroll to position [0, 42]
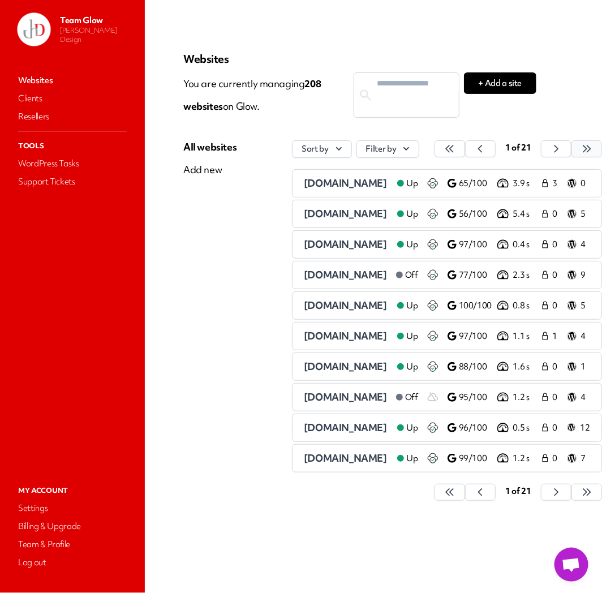
click at [456, 147] on icon "button" at bounding box center [449, 148] width 11 height 11
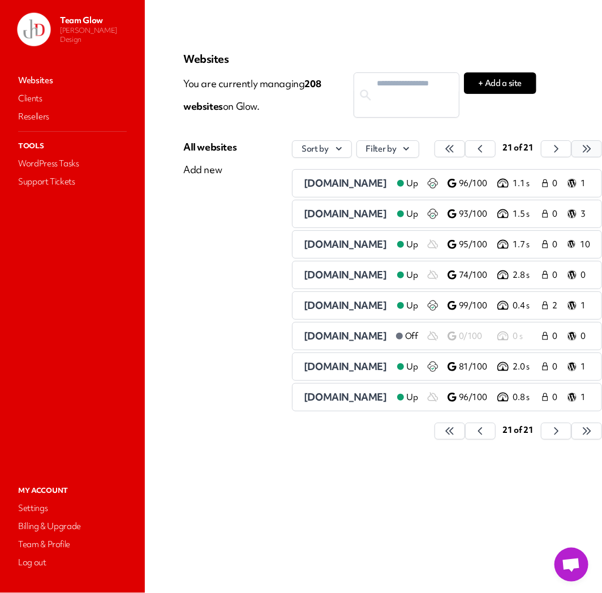
scroll to position [0, 34]
click at [456, 147] on icon "button" at bounding box center [449, 148] width 11 height 11
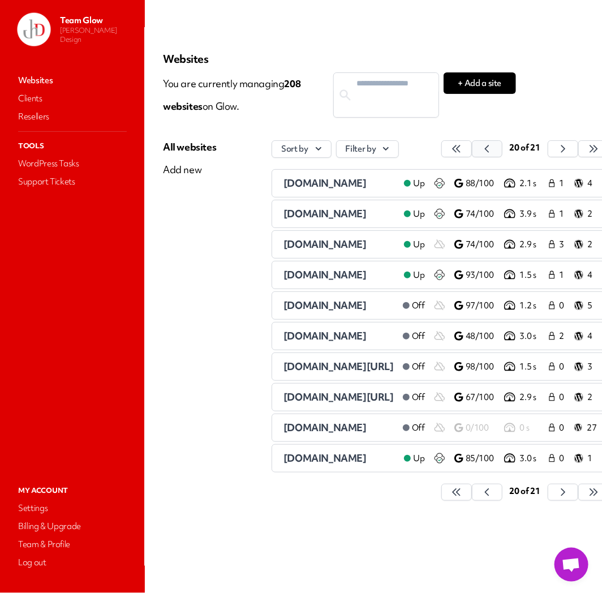
click at [462, 149] on icon "button" at bounding box center [456, 148] width 11 height 11
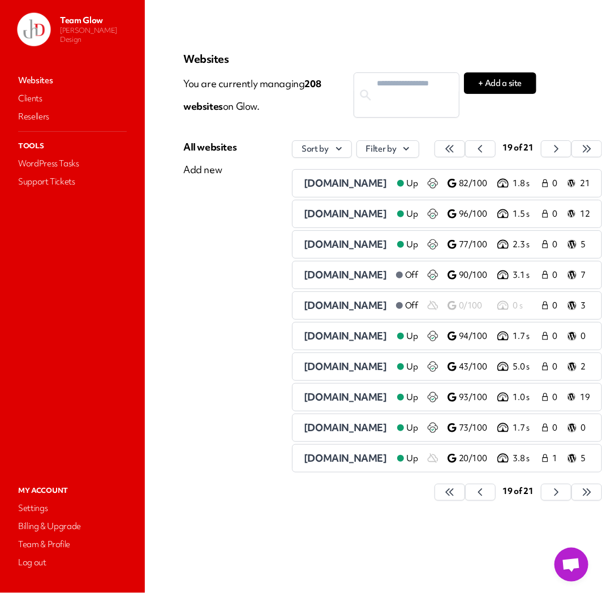
click at [327, 337] on span "[DOMAIN_NAME]" at bounding box center [345, 335] width 83 height 13
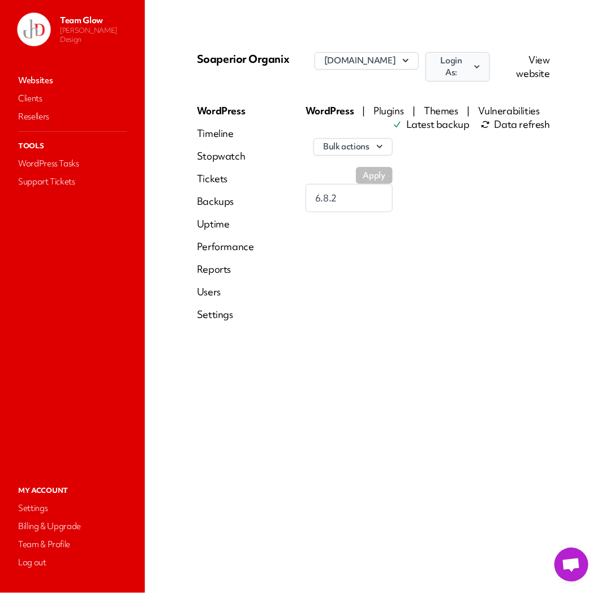
click at [490, 69] on button "Login As:" at bounding box center [458, 66] width 64 height 29
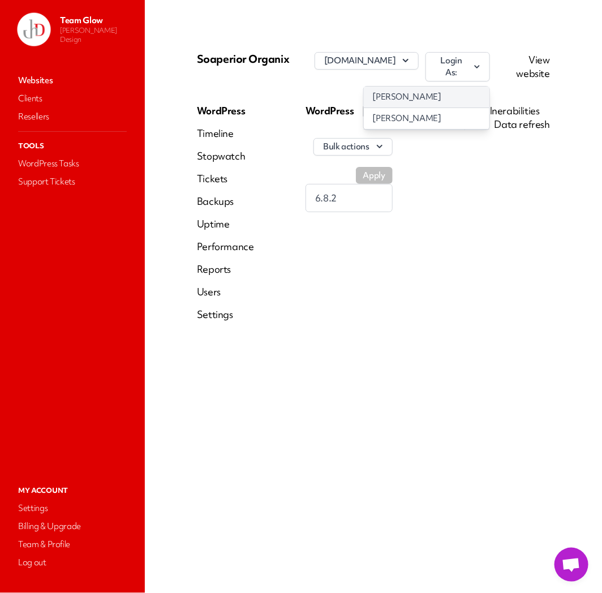
click at [451, 95] on link "[PERSON_NAME]" at bounding box center [427, 97] width 126 height 21
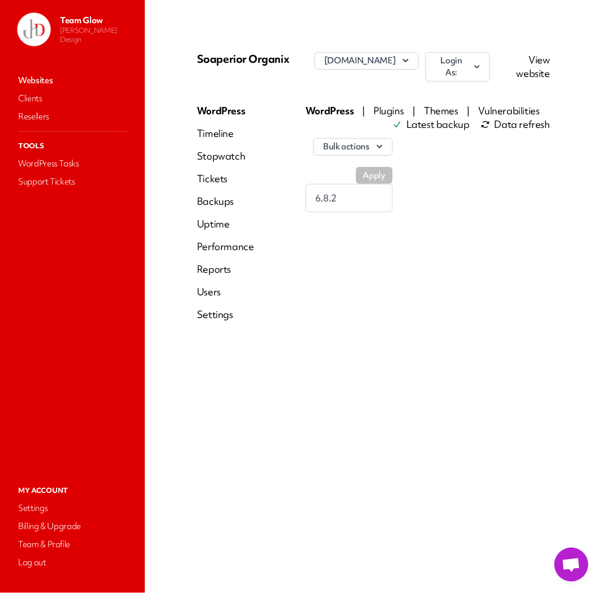
click at [208, 293] on link "Users" at bounding box center [225, 292] width 57 height 14
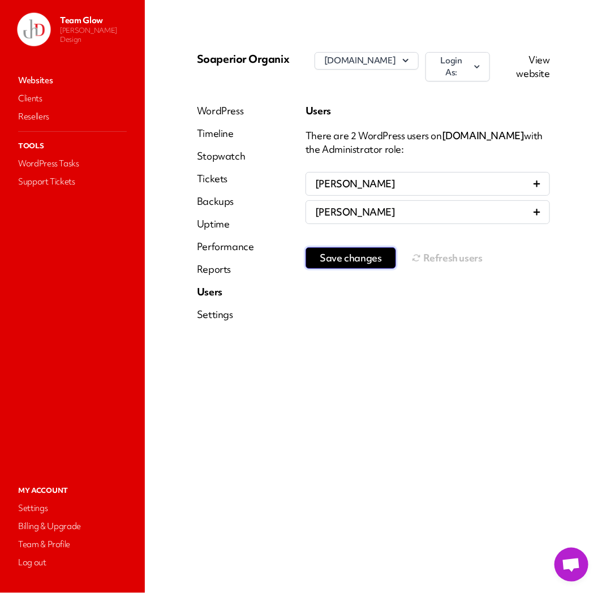
click at [345, 252] on span "Save changes" at bounding box center [351, 257] width 62 height 11
